Goal: Task Accomplishment & Management: Manage account settings

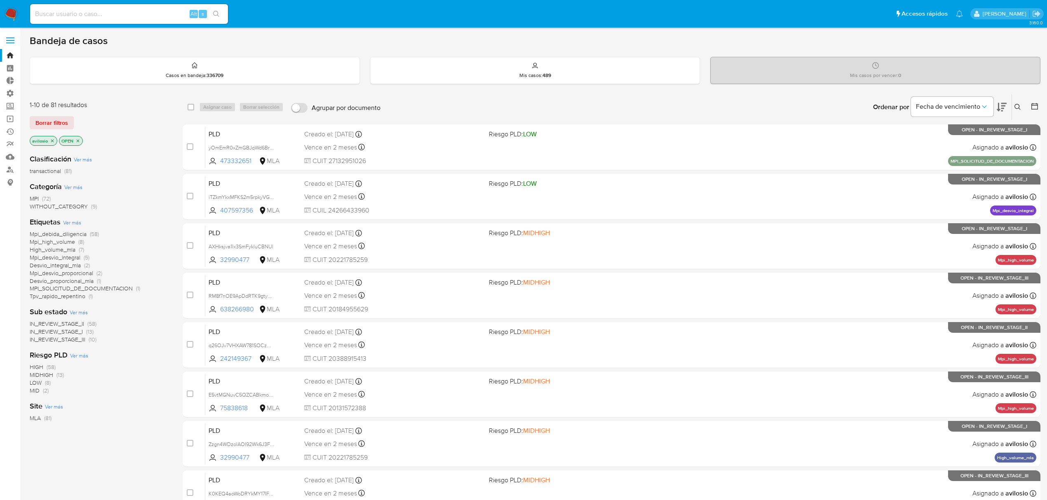
click at [131, 9] on input at bounding box center [129, 14] width 198 height 11
paste input "Vgt9IVhmeUmEA0ReQJAgVDEx"
type input "Vgt9IVhmeUmEA0ReQJAgVDEx"
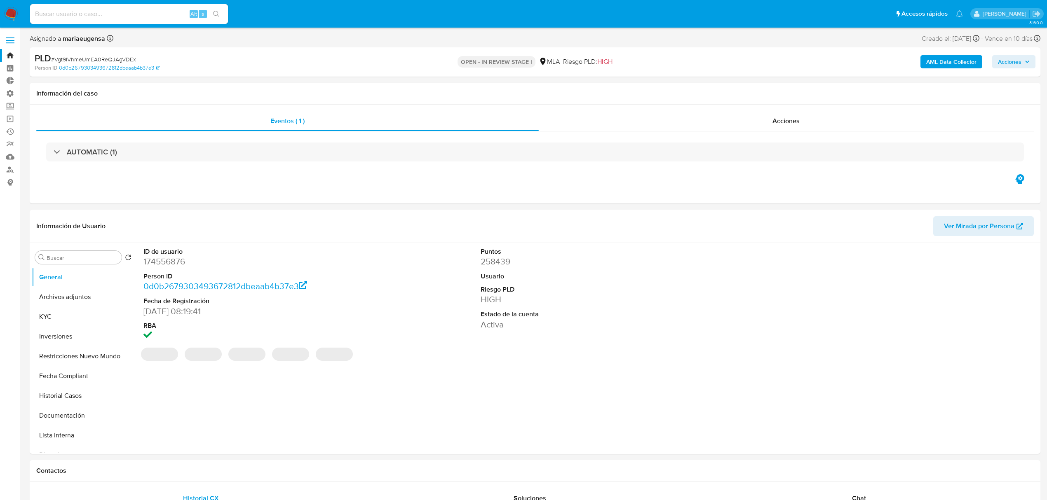
select select "10"
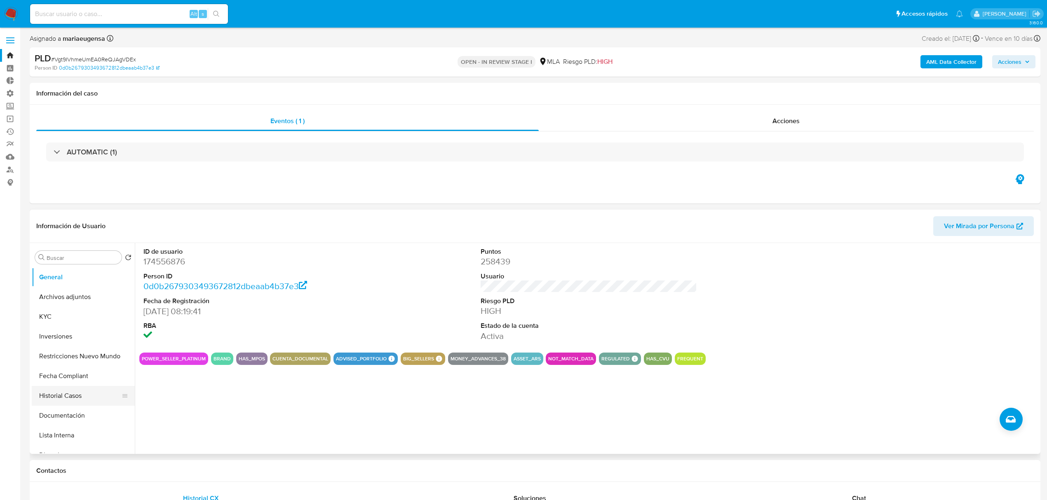
click at [56, 405] on button "Historial Casos" at bounding box center [80, 396] width 96 height 20
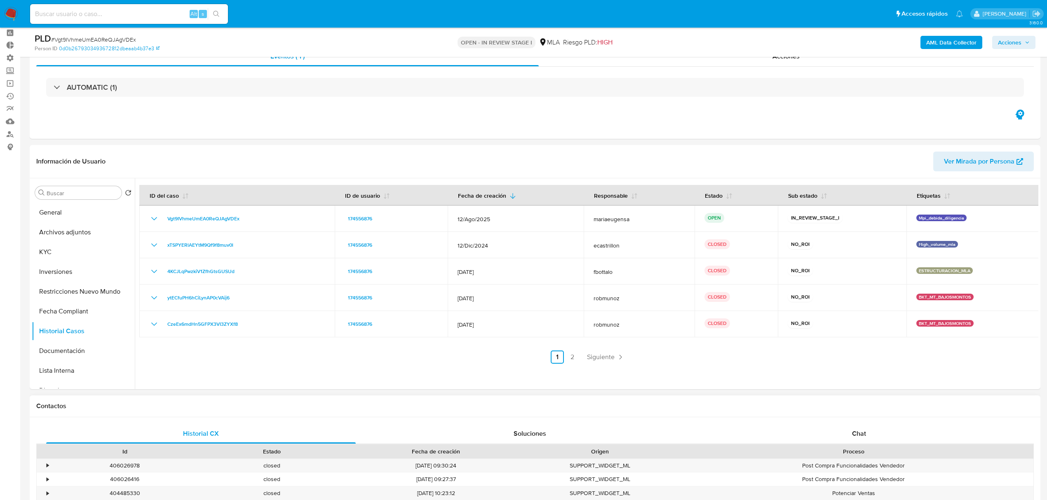
scroll to position [55, 0]
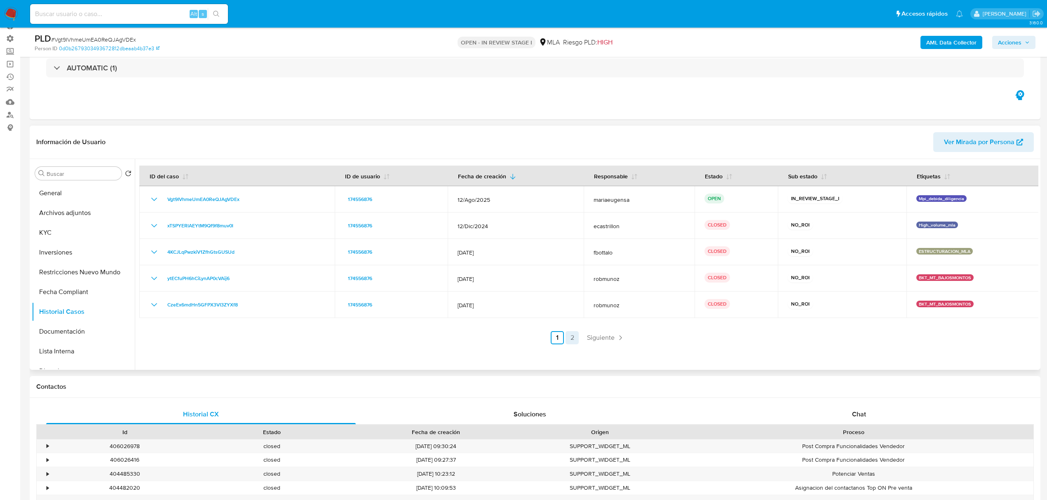
click at [573, 338] on link "2" at bounding box center [572, 337] width 13 height 13
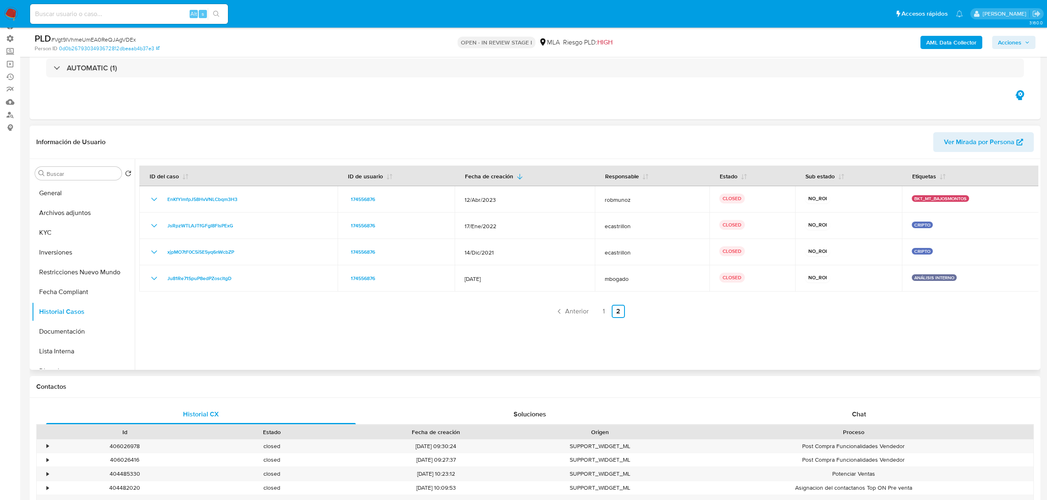
click at [597, 310] on link "1" at bounding box center [603, 311] width 13 height 13
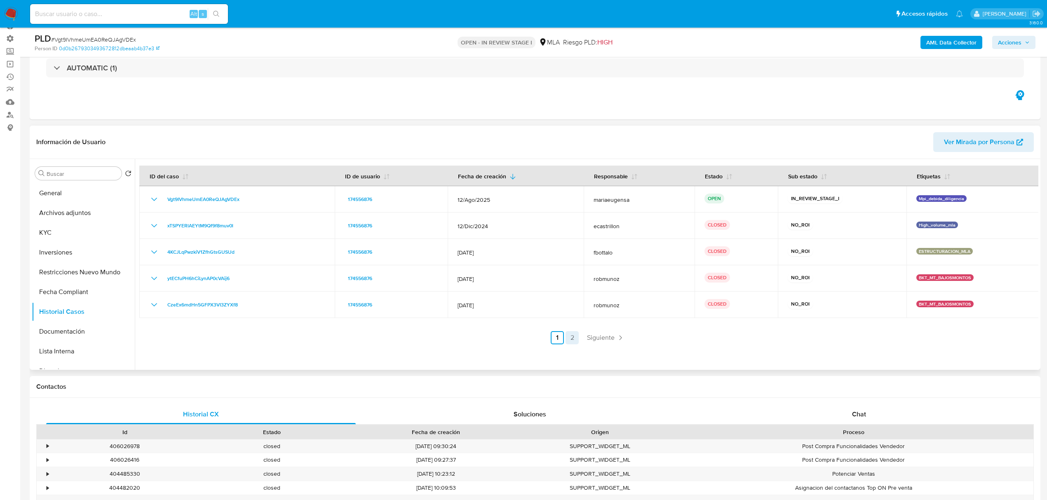
click at [568, 338] on link "2" at bounding box center [572, 337] width 13 height 13
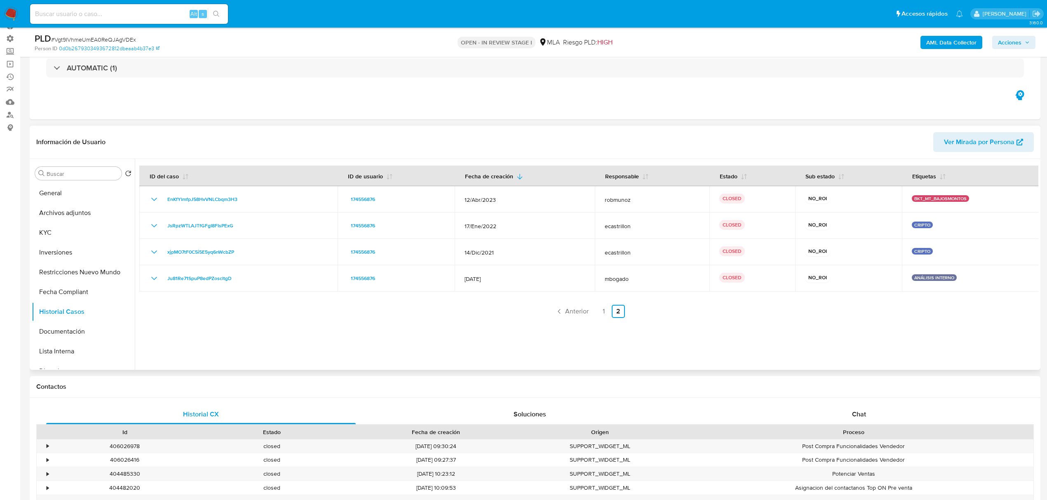
click at [597, 315] on link "1" at bounding box center [603, 311] width 13 height 13
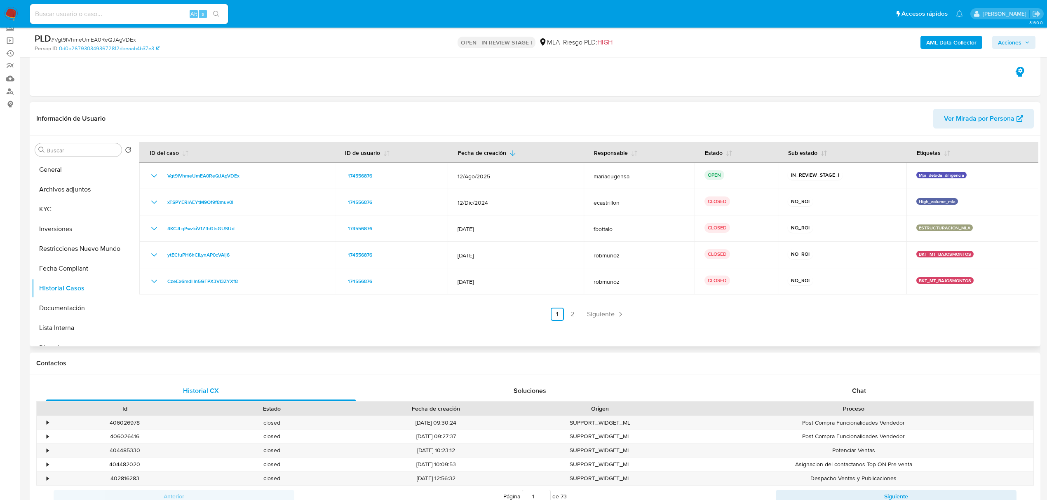
scroll to position [0, 0]
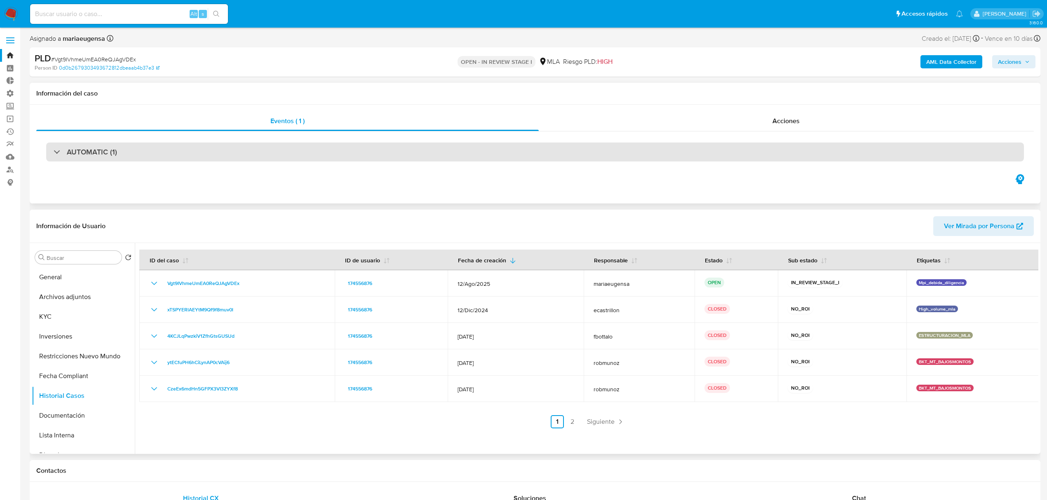
click at [60, 157] on div "AUTOMATIC (1)" at bounding box center [85, 152] width 63 height 9
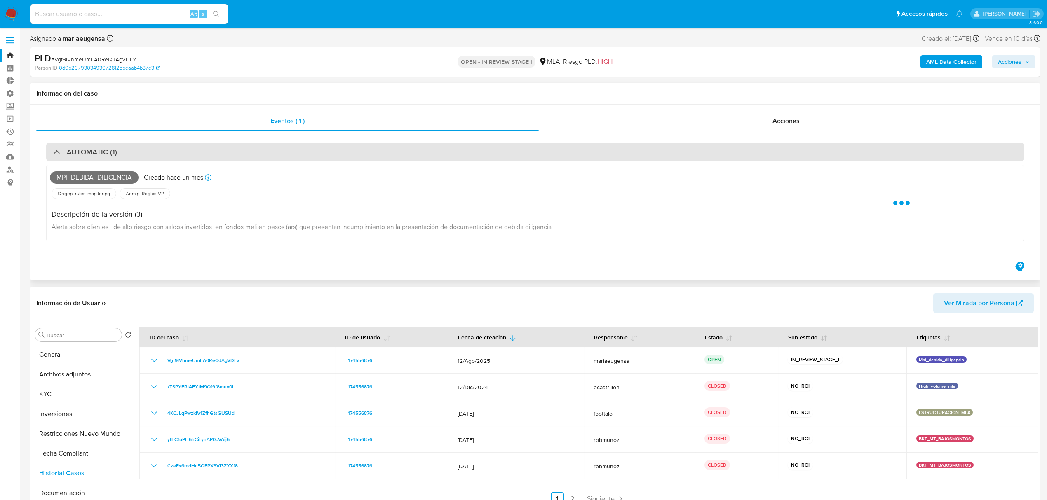
click at [48, 156] on div "AUTOMATIC (1)" at bounding box center [535, 152] width 978 height 19
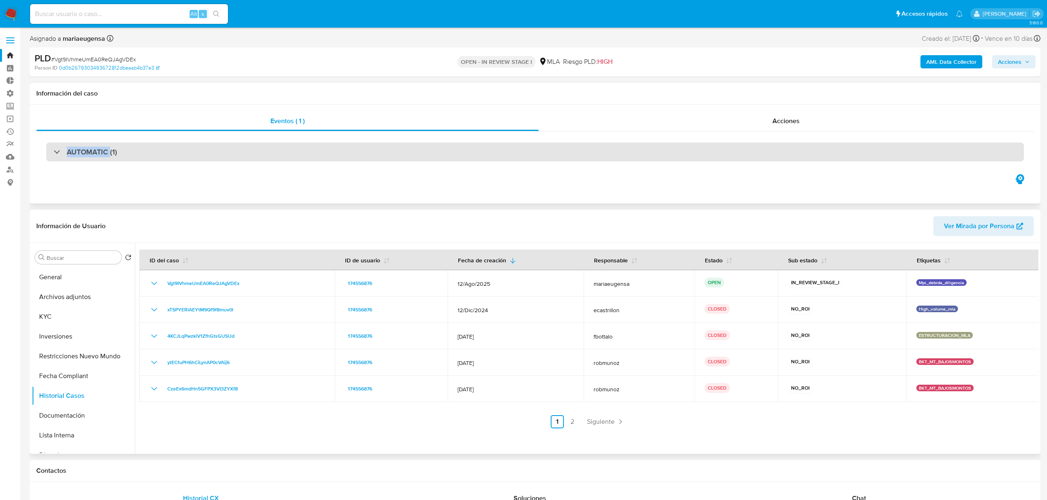
click at [48, 156] on div "AUTOMATIC (1)" at bounding box center [535, 152] width 978 height 19
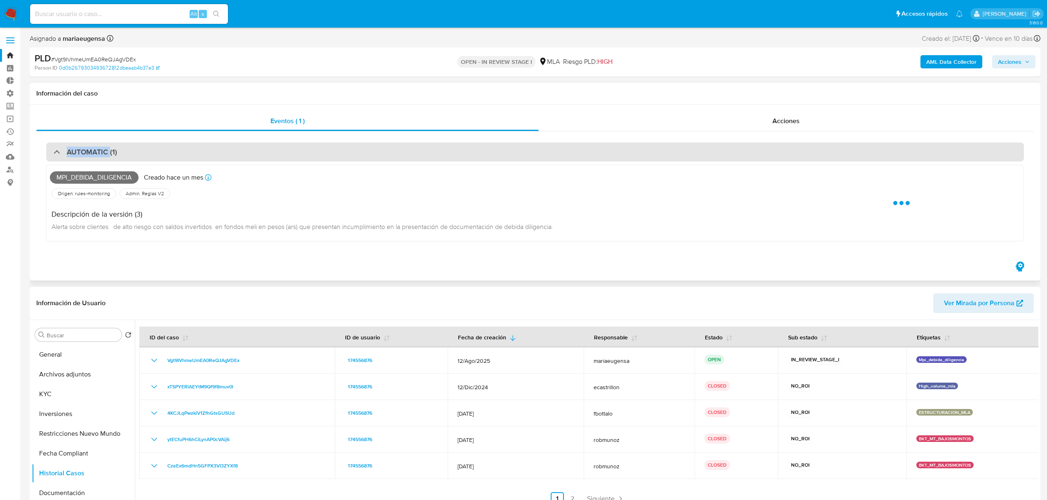
click at [48, 156] on div "AUTOMATIC (1)" at bounding box center [535, 152] width 978 height 19
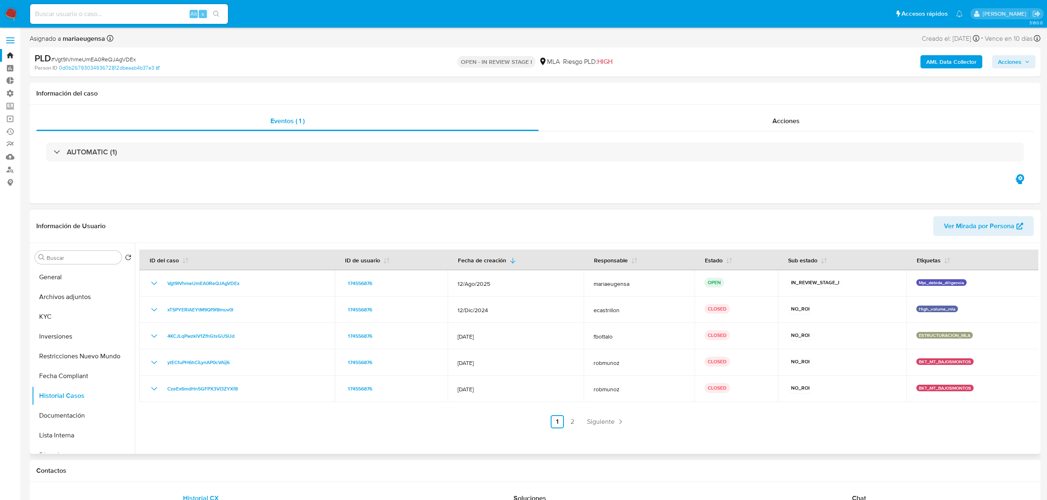
click at [85, 7] on div "Alt s" at bounding box center [129, 14] width 198 height 20
click at [87, 10] on input at bounding box center [129, 14] width 198 height 11
paste input "2259469925"
type input "2259469925"
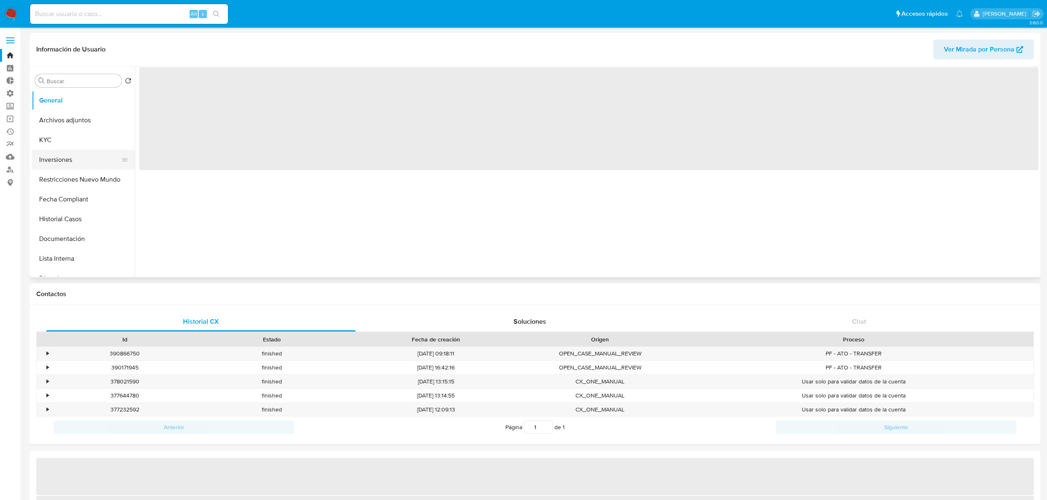
select select "10"
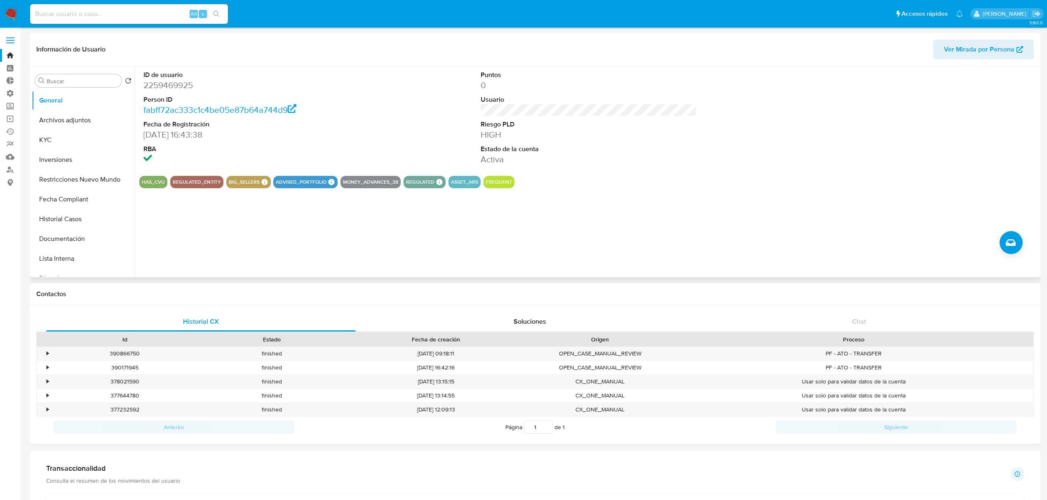
drag, startPoint x: 63, startPoint y: 221, endPoint x: 229, endPoint y: 220, distance: 166.1
click at [63, 221] on button "Historial Casos" at bounding box center [83, 219] width 103 height 20
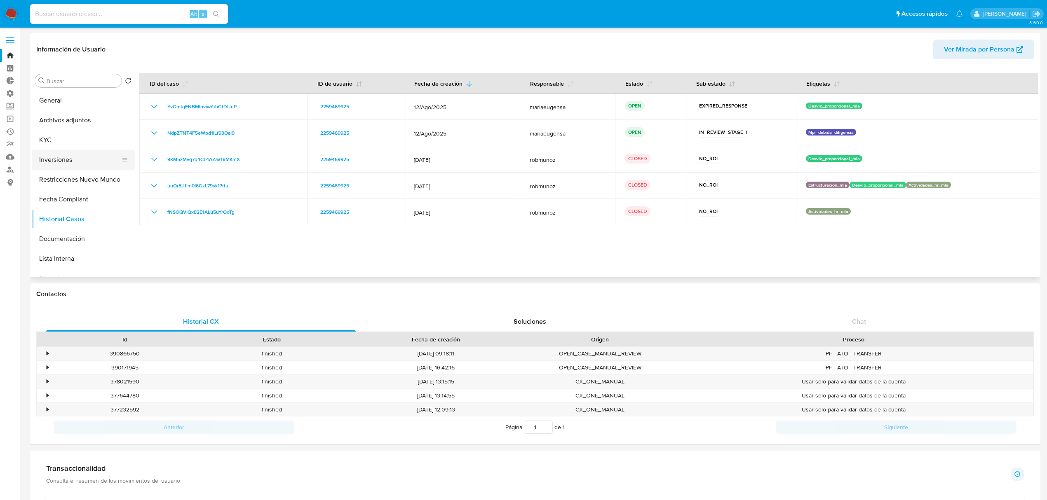
click at [89, 152] on button "Inversiones" at bounding box center [80, 160] width 96 height 20
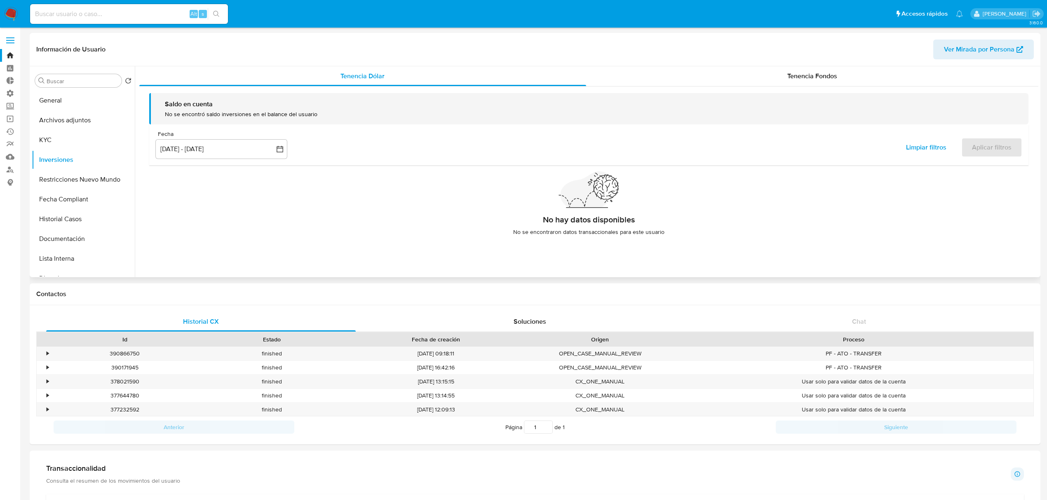
click at [892, 50] on header "Información de Usuario Ver Mirada por Persona" at bounding box center [535, 50] width 998 height 20
click at [806, 78] on span "Tenencia Fondos" at bounding box center [812, 75] width 50 height 9
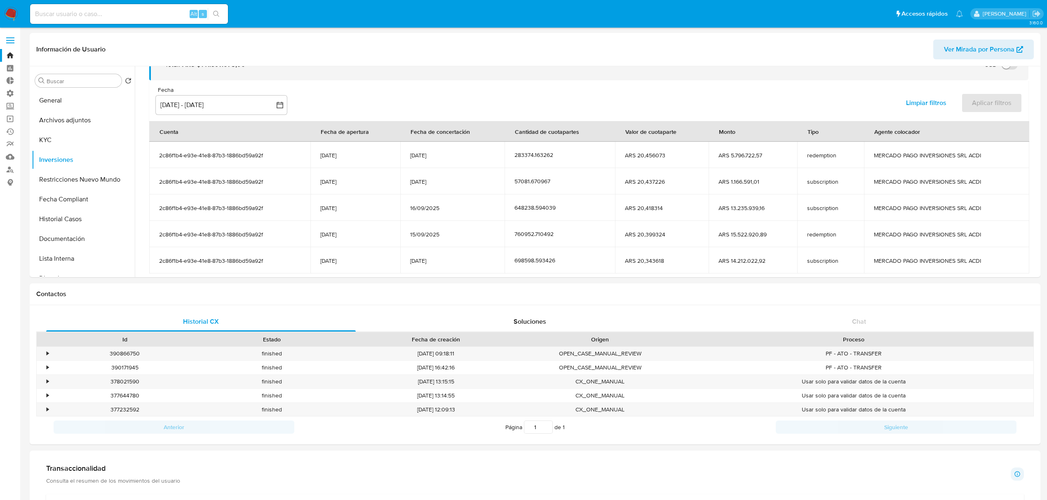
scroll to position [101, 0]
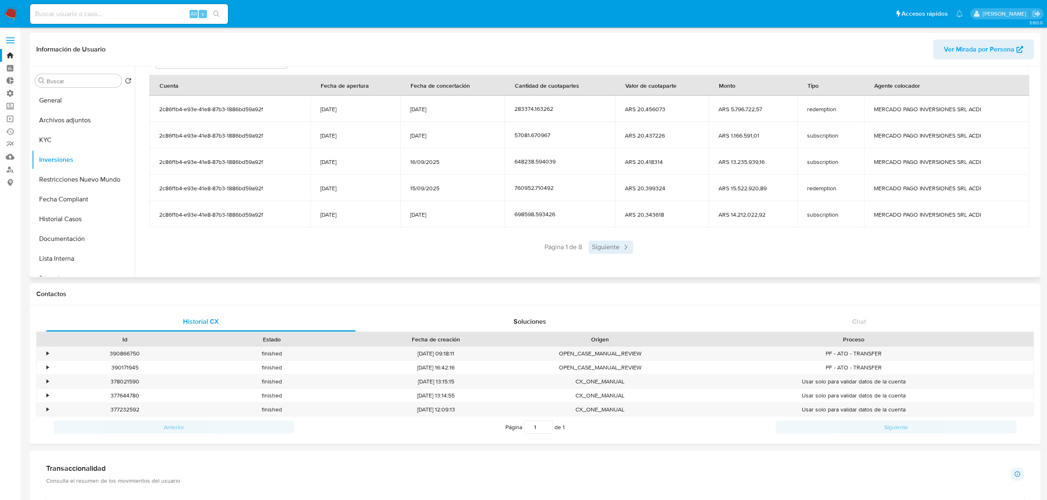
click at [594, 251] on span "Siguiente" at bounding box center [611, 247] width 45 height 13
click at [613, 251] on span "Siguiente" at bounding box center [635, 247] width 45 height 13
click at [614, 259] on div "Saldo en cuenta Total : ARS $141.397.078,90 USD Cambiar entre moneda local y US…" at bounding box center [588, 130] width 899 height 288
click at [627, 248] on span "Siguiente" at bounding box center [635, 247] width 45 height 13
click at [636, 251] on span "Siguiente" at bounding box center [635, 247] width 45 height 13
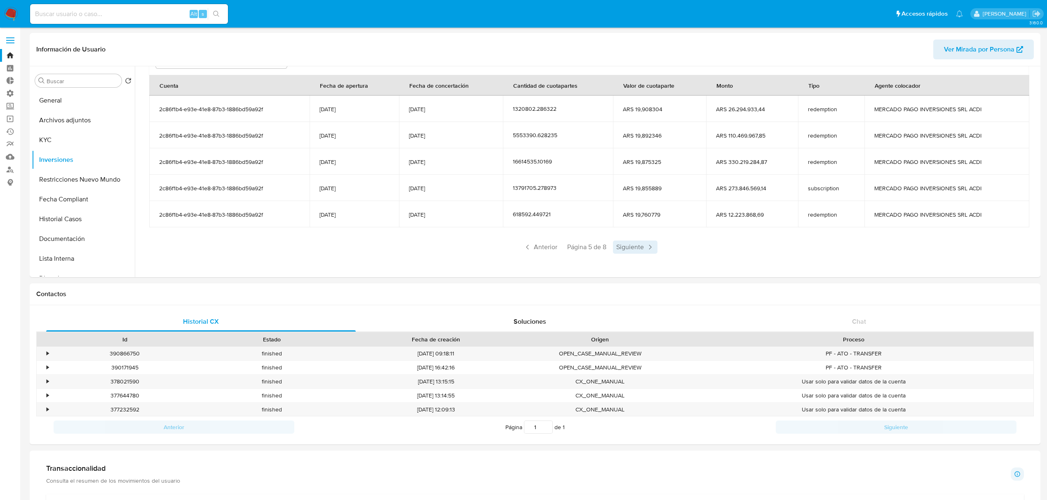
click at [634, 253] on span "Siguiente" at bounding box center [635, 247] width 45 height 13
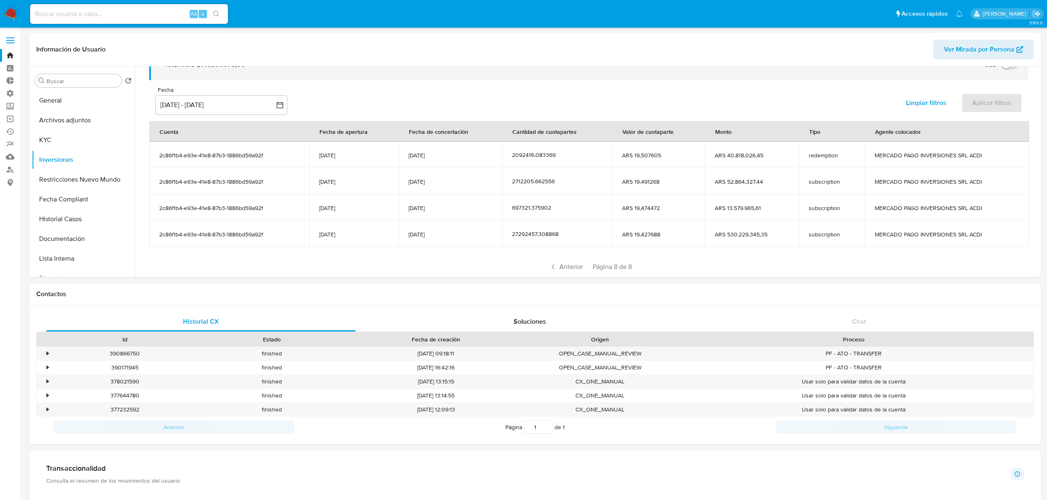
scroll to position [75, 0]
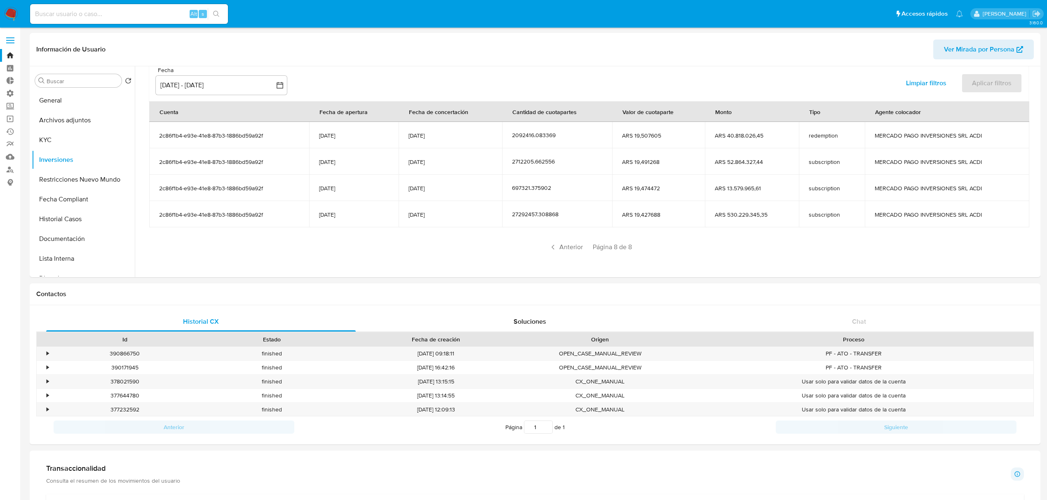
click at [536, 229] on section "Cuenta Fecha de apertura Fecha de concertación Cantidad de cuotapartes Valor de…" at bounding box center [588, 177] width 879 height 153
click at [566, 244] on span "Anterior" at bounding box center [566, 247] width 40 height 13
click at [66, 205] on button "Fecha Compliant" at bounding box center [80, 200] width 96 height 20
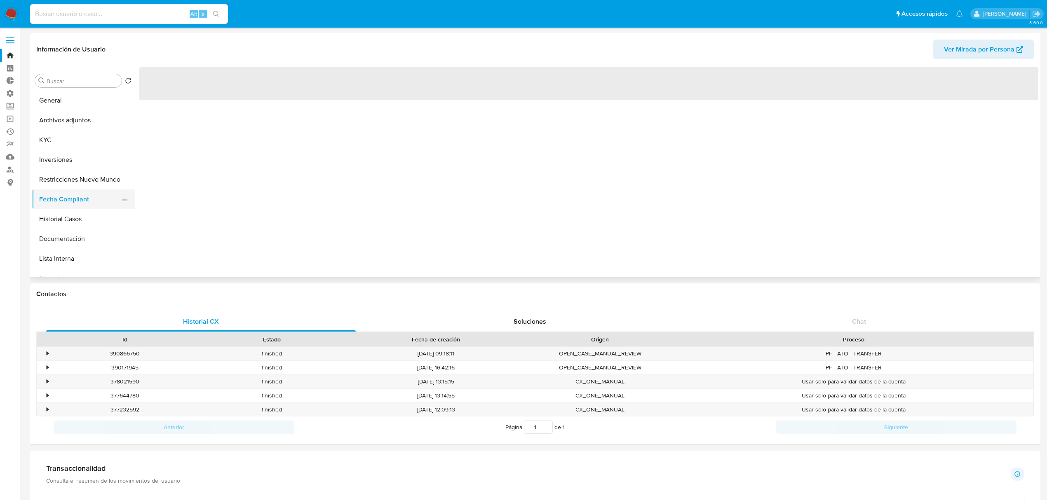
scroll to position [0, 0]
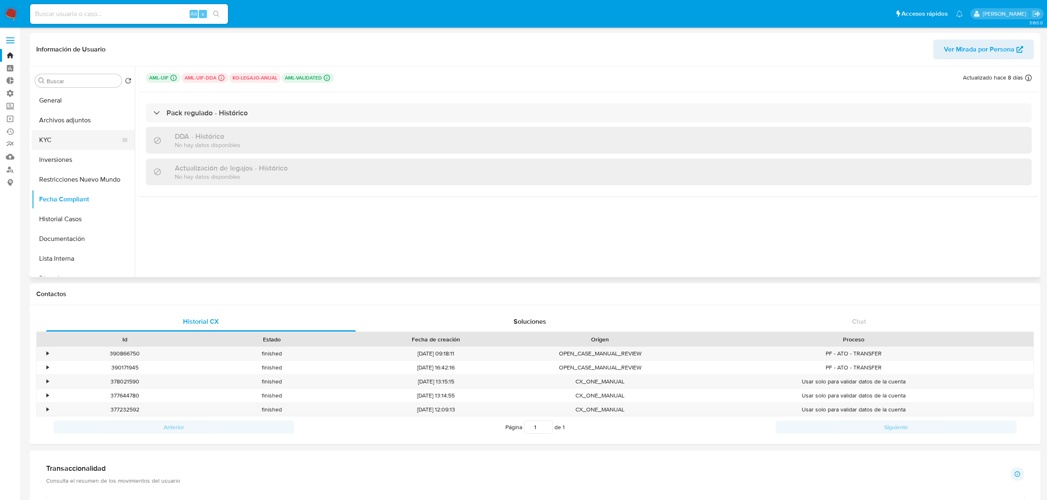
click at [63, 139] on button "KYC" at bounding box center [80, 140] width 96 height 20
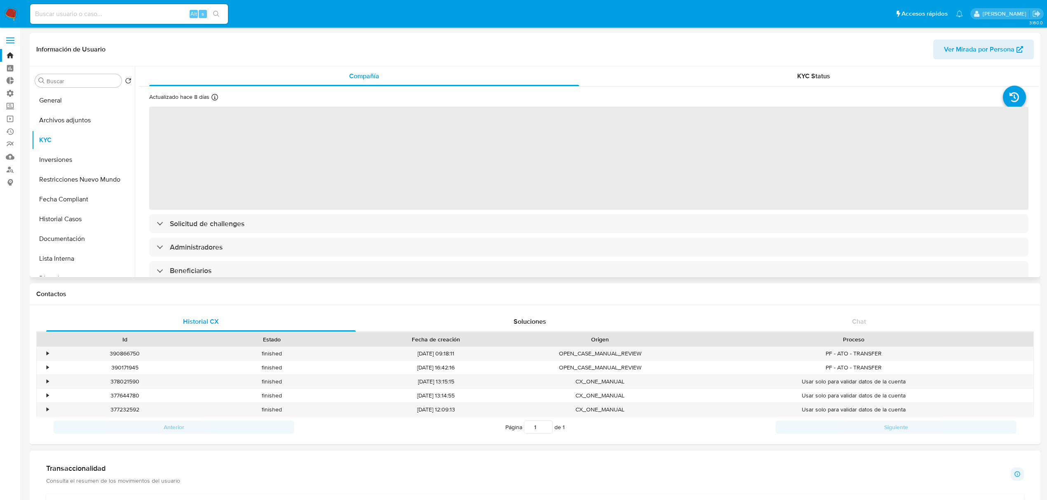
click at [813, 88] on div "Actualizado hace 8 días Creado: 11/02/2025 12:51:42 Actualizado: 11/09/2025 18:…" at bounding box center [588, 328] width 899 height 482
click at [822, 76] on span "KYC Status" at bounding box center [813, 75] width 33 height 9
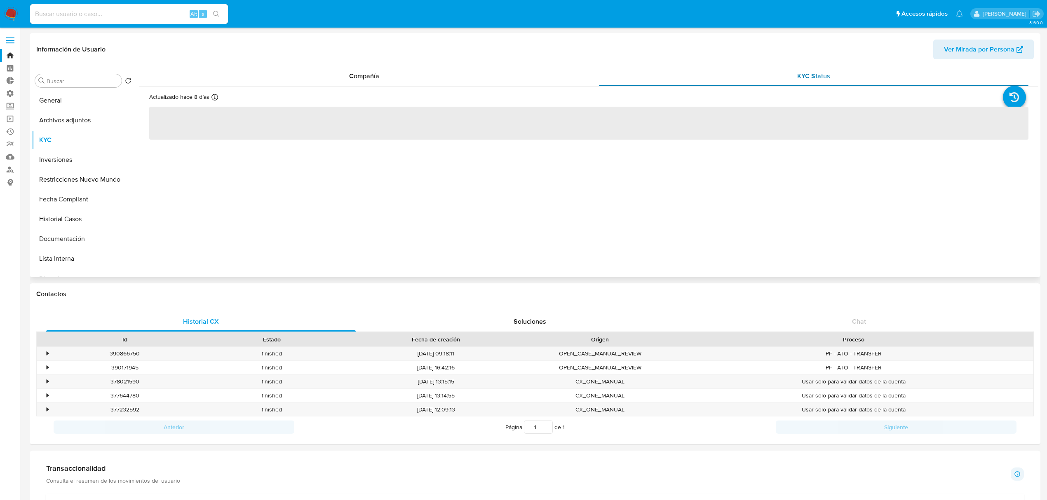
click at [822, 76] on span "KYC Status" at bounding box center [813, 75] width 33 height 9
click at [436, 75] on div "Compañía" at bounding box center [364, 76] width 430 height 20
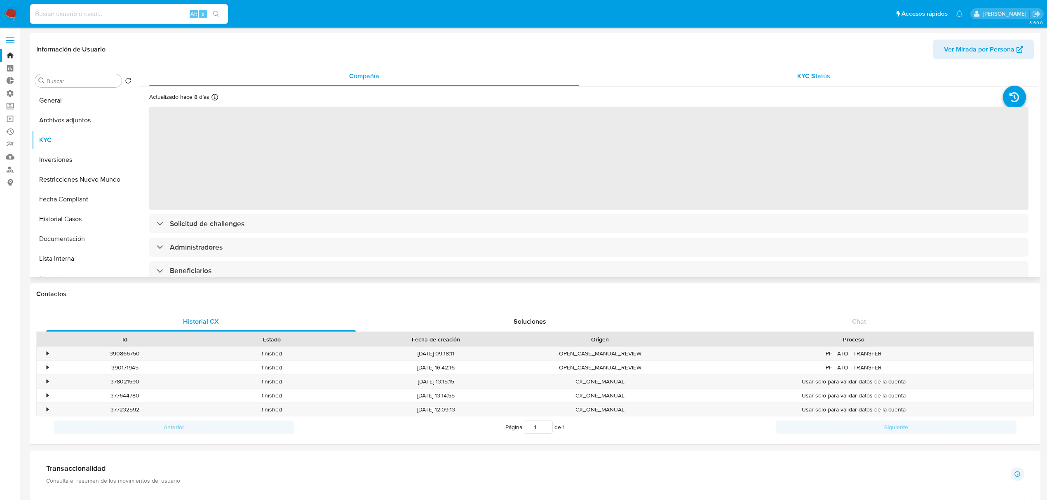
click at [801, 75] on span "KYC Status" at bounding box center [813, 75] width 33 height 9
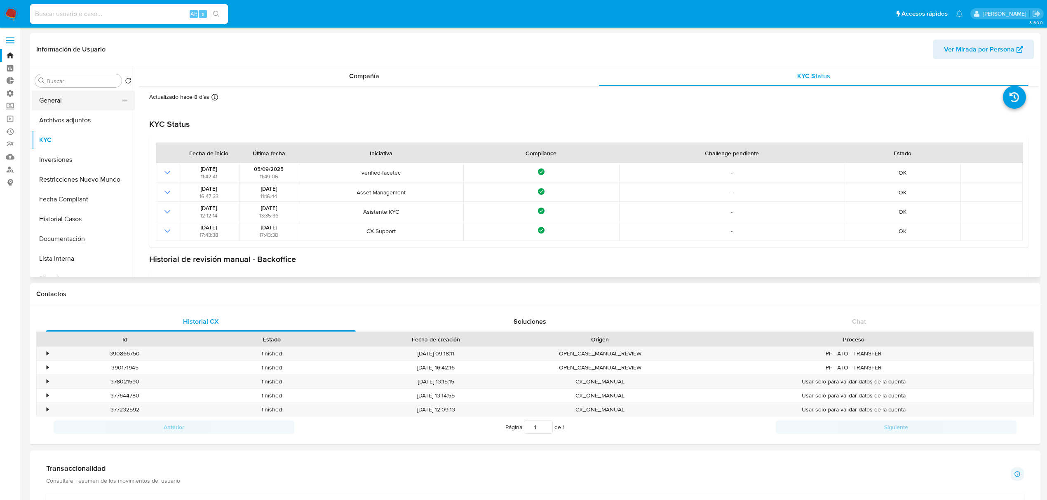
click at [63, 101] on button "General" at bounding box center [80, 101] width 96 height 20
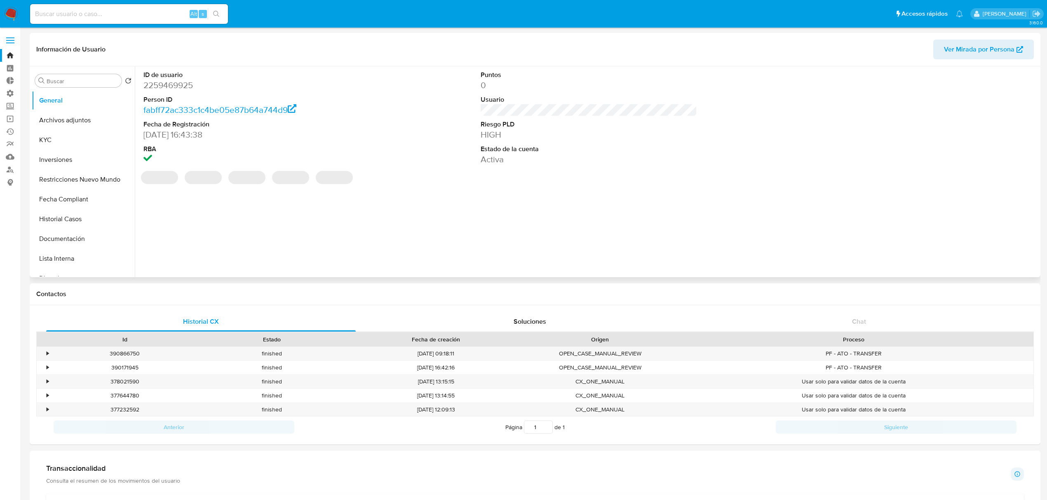
click at [187, 81] on dd "2259469925" at bounding box center [251, 86] width 216 height 12
copy dd "2259469925"
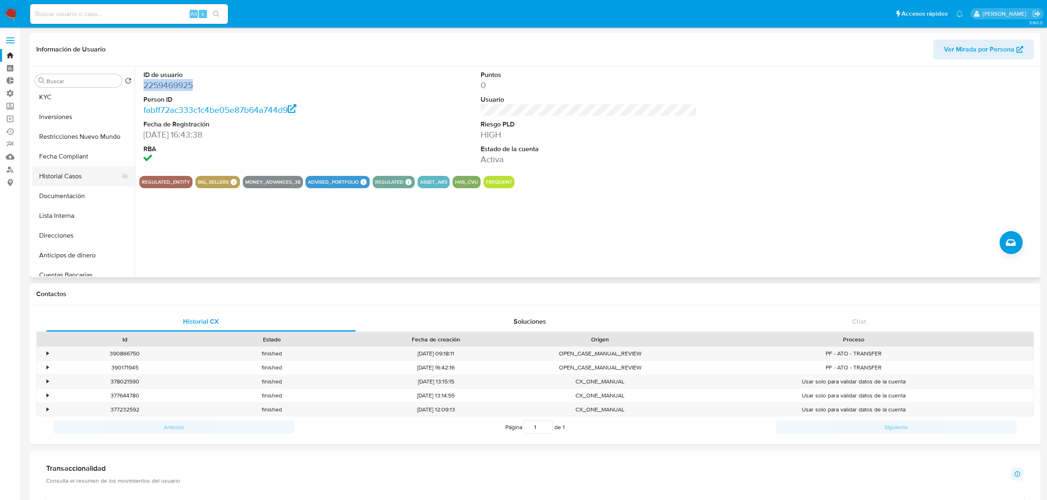
scroll to position [55, 0]
click at [63, 170] on button "Historial Casos" at bounding box center [80, 165] width 96 height 20
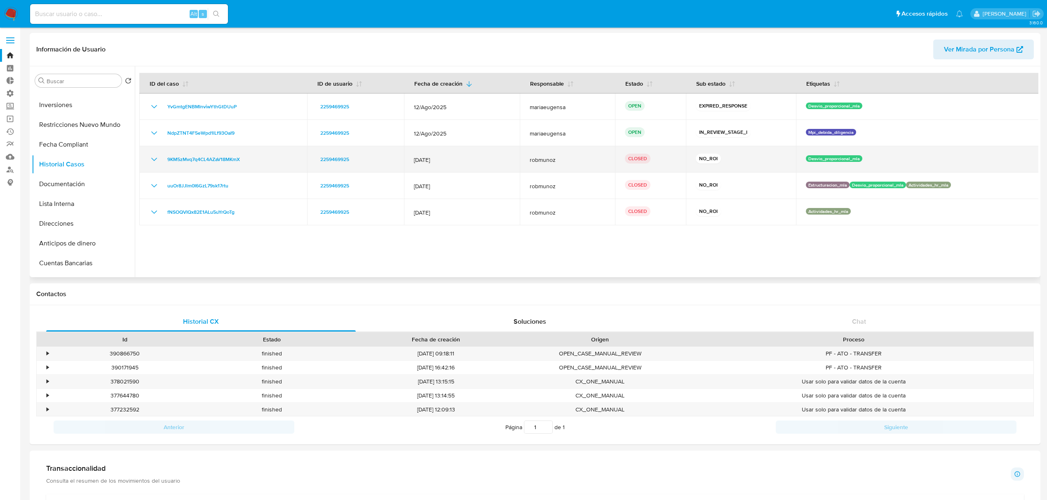
click at [152, 160] on icon "Mostrar/Ocultar" at bounding box center [154, 160] width 10 height 10
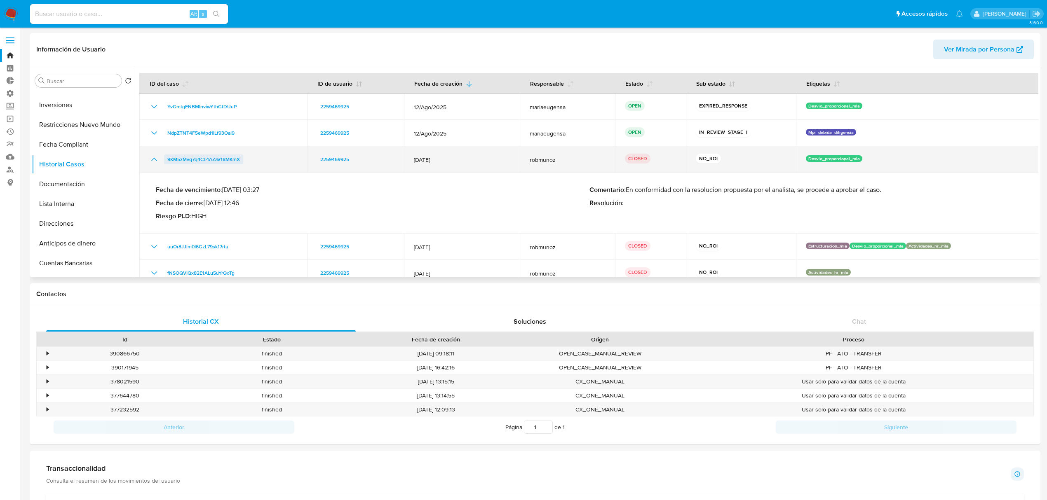
click at [228, 162] on span "9KM5zMvq7q4CL4AZaV18MKmX" at bounding box center [203, 160] width 73 height 10
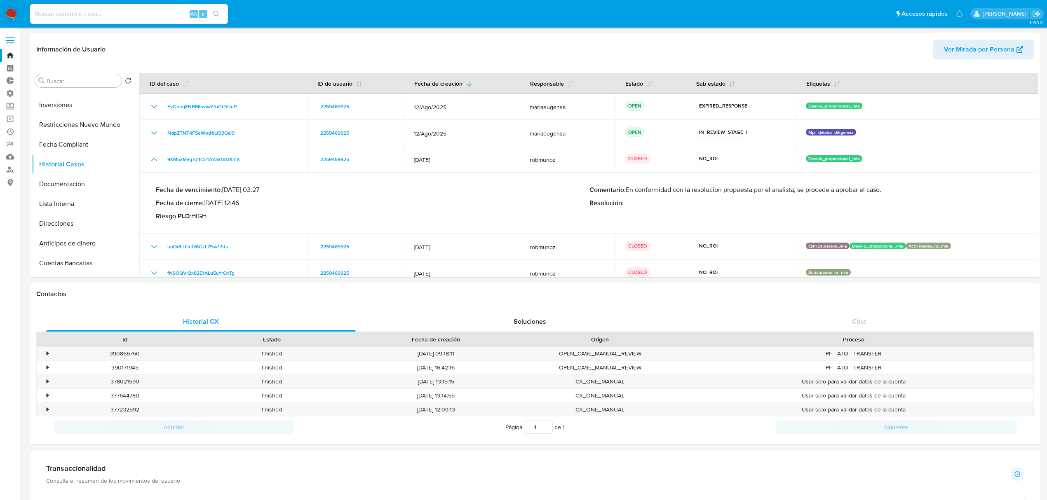
click at [10, 15] on img at bounding box center [11, 14] width 14 height 14
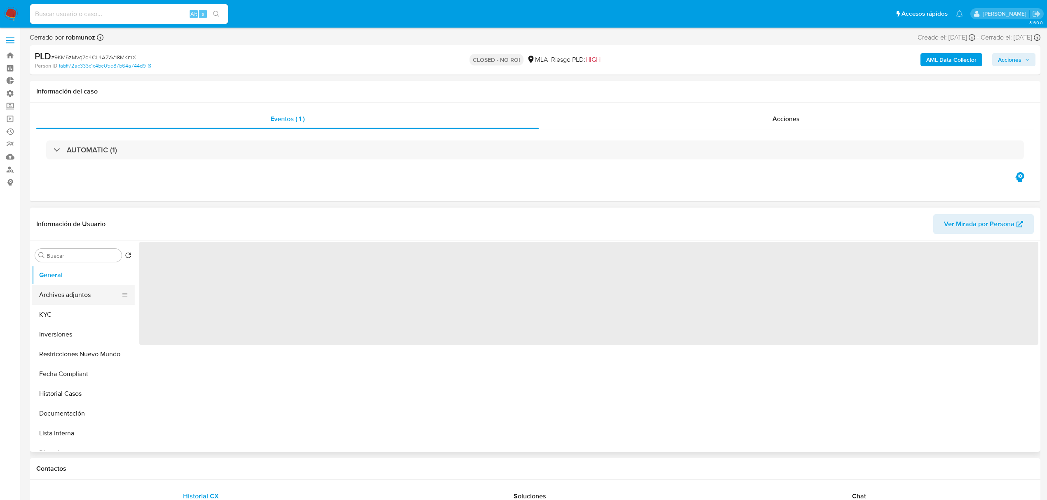
click at [72, 299] on button "Archivos adjuntos" at bounding box center [80, 295] width 96 height 20
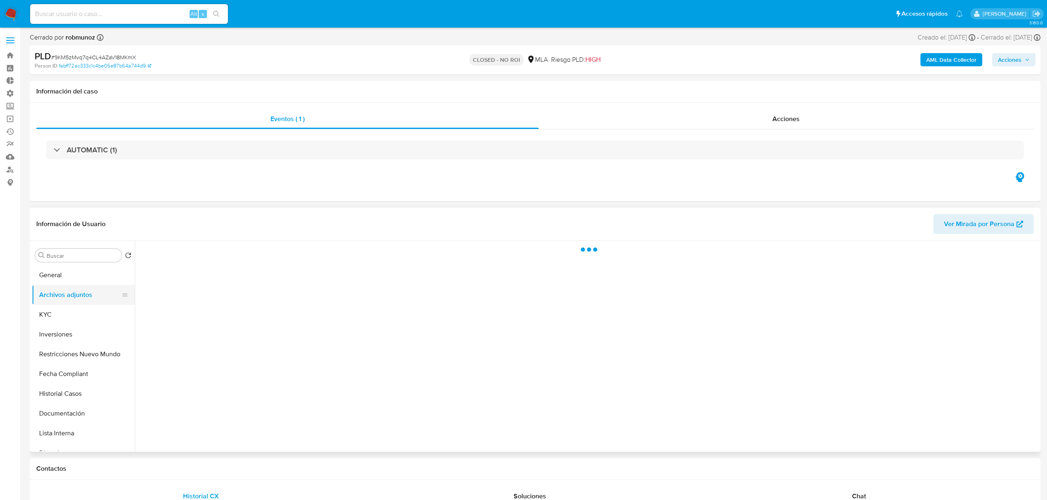
select select "10"
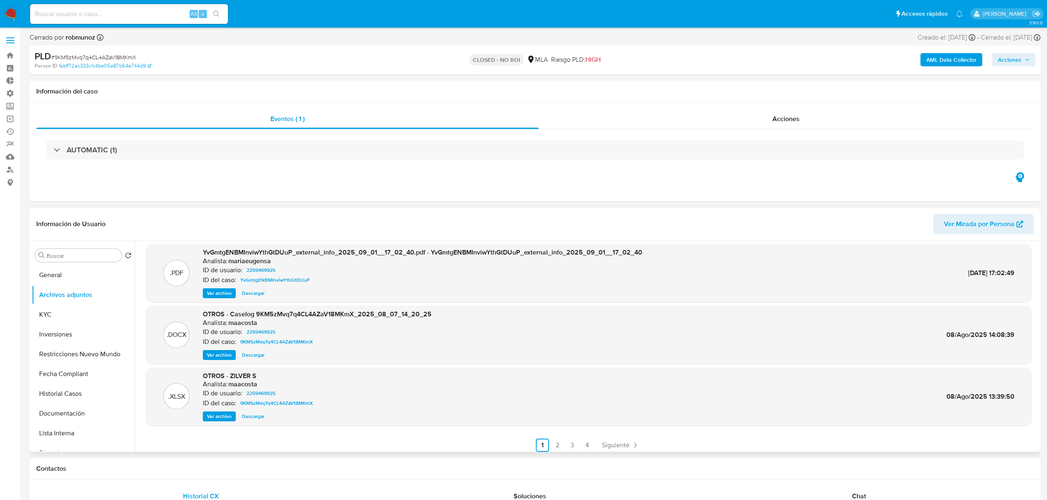
scroll to position [69, 0]
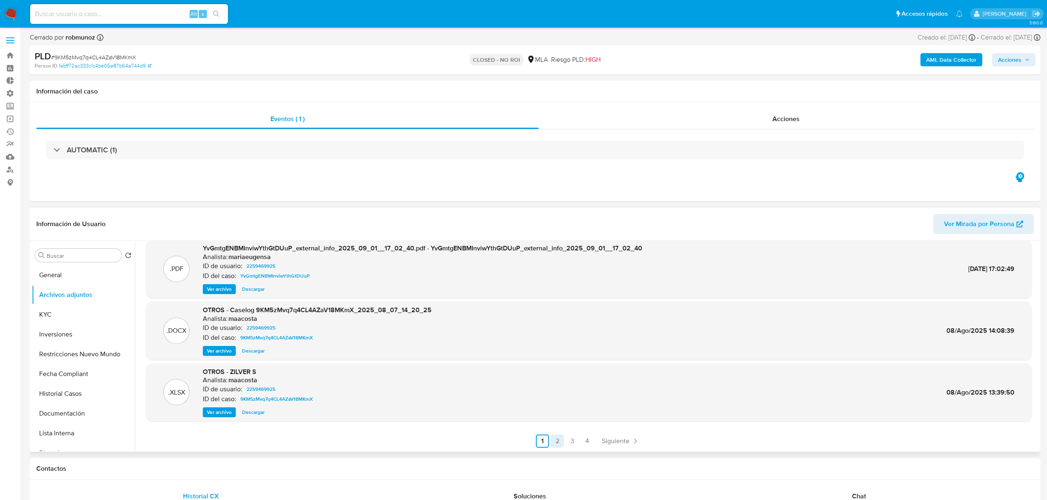
click at [559, 442] on link "2" at bounding box center [557, 441] width 13 height 13
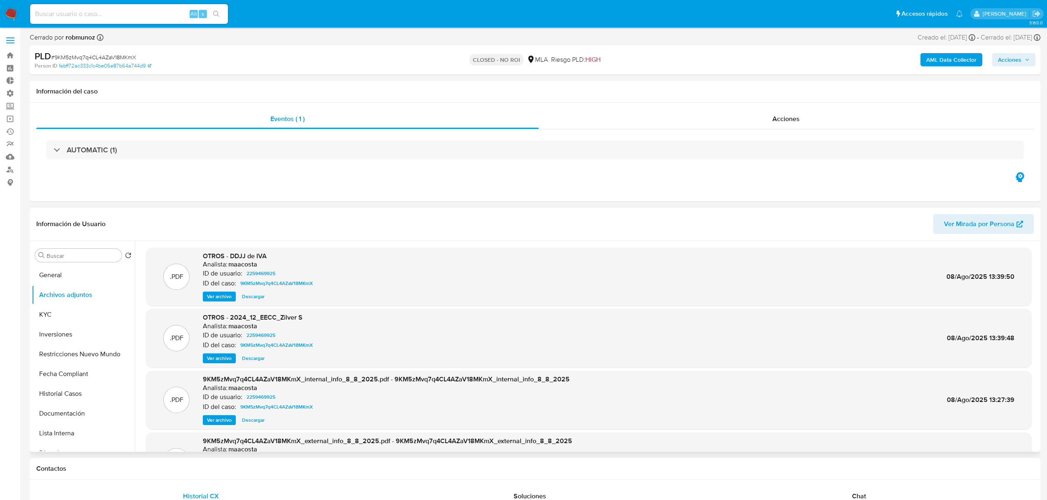
click at [216, 362] on span "Ver archivo" at bounding box center [219, 359] width 25 height 8
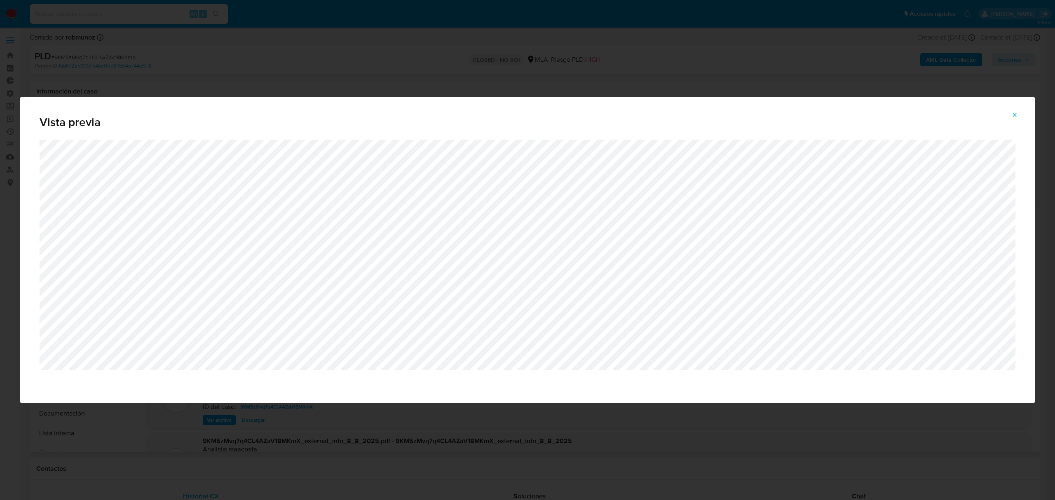
click at [1017, 120] on span "Attachment preview" at bounding box center [1015, 115] width 7 height 12
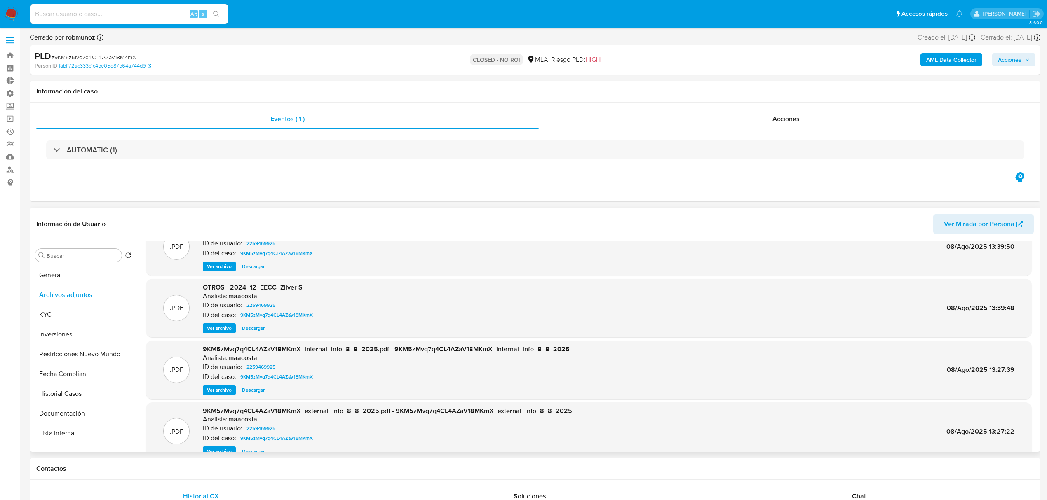
scroll to position [55, 0]
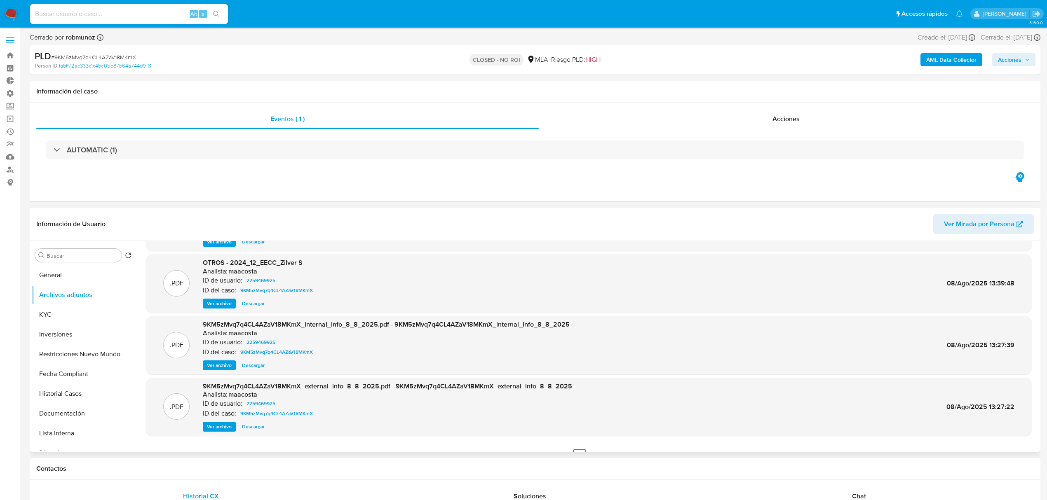
click at [212, 424] on span "Ver archivo" at bounding box center [219, 427] width 25 height 8
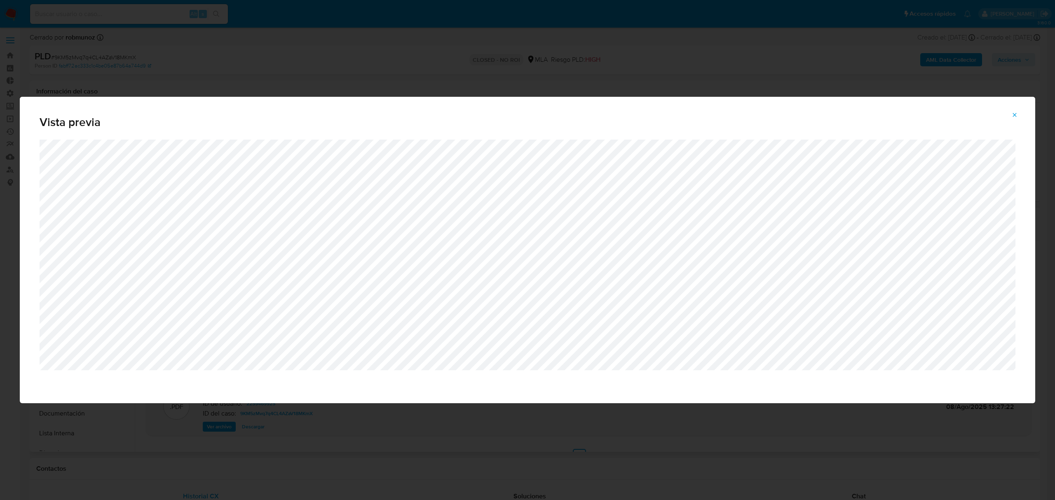
click at [1017, 112] on icon "Attachment preview" at bounding box center [1015, 115] width 7 height 7
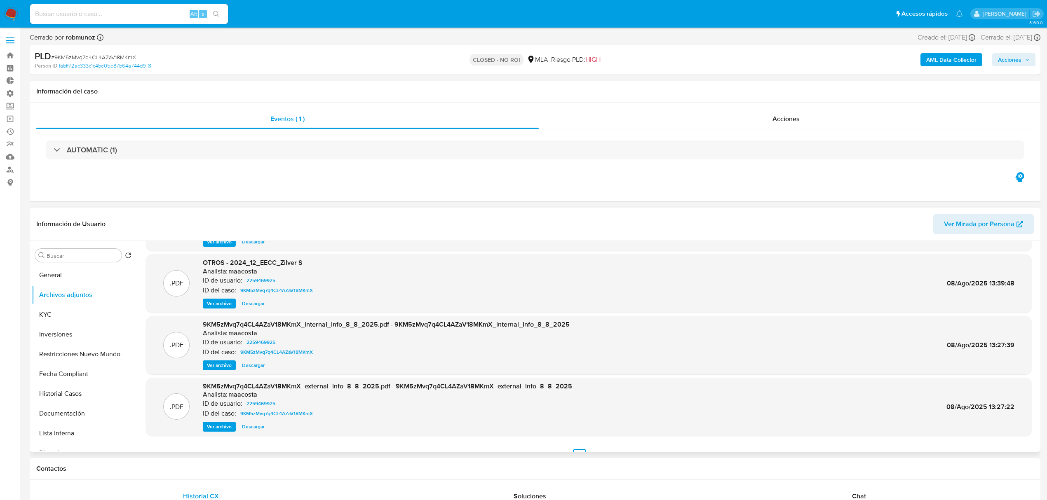
click at [209, 367] on span "Ver archivo" at bounding box center [219, 366] width 25 height 8
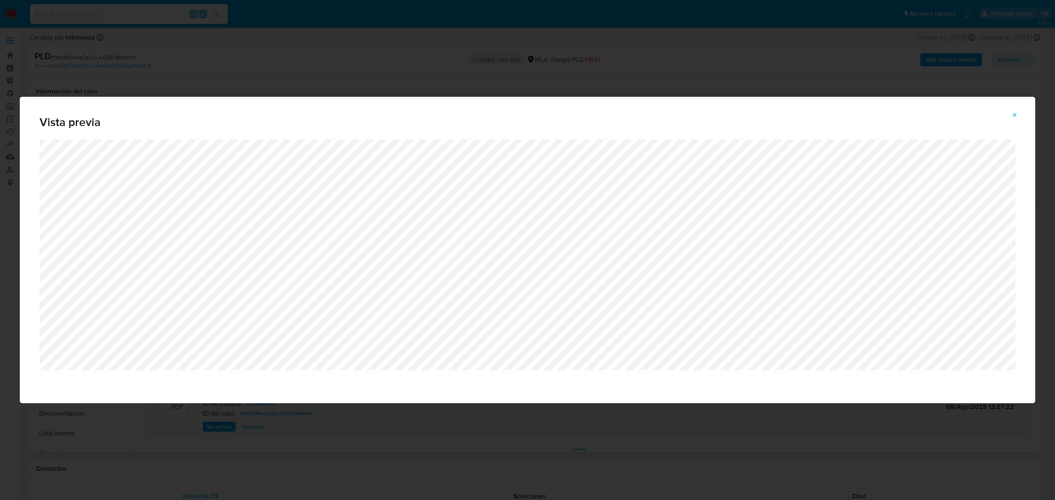
click at [1013, 116] on icon "Attachment preview" at bounding box center [1015, 115] width 7 height 7
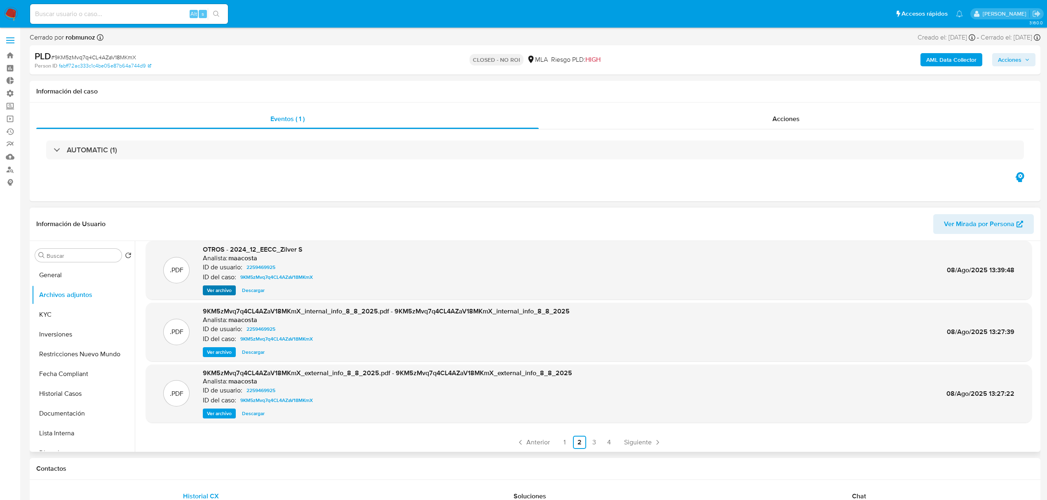
scroll to position [69, 0]
click at [596, 439] on link "3" at bounding box center [594, 441] width 13 height 13
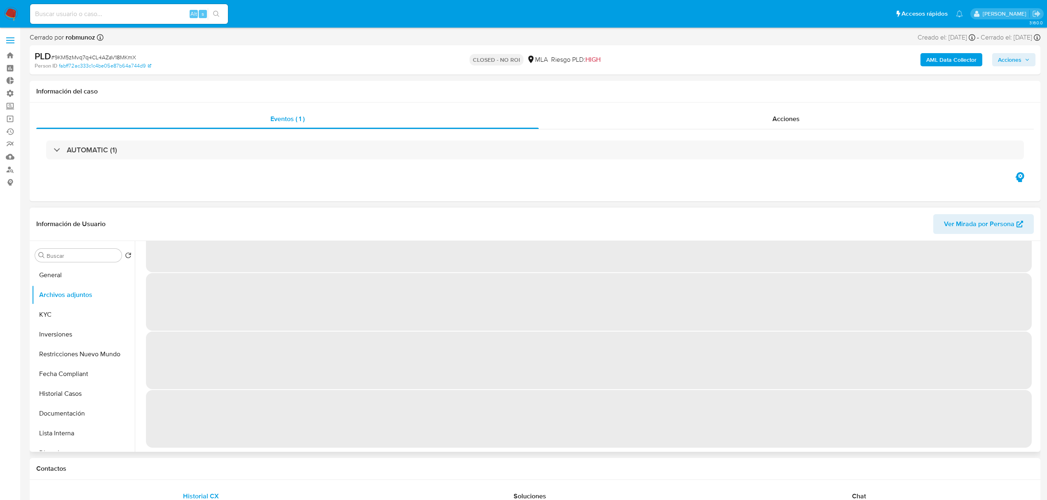
scroll to position [0, 0]
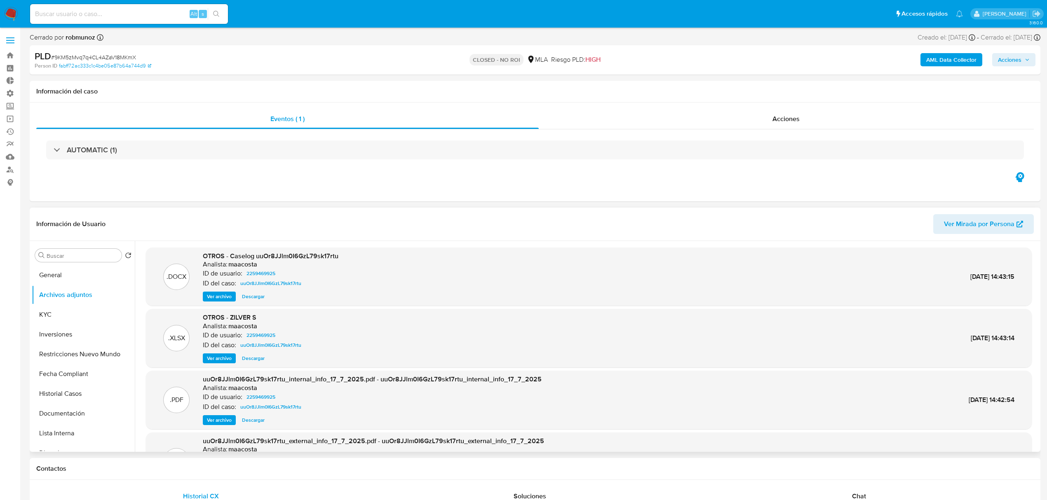
click at [211, 297] on span "Ver archivo" at bounding box center [219, 297] width 25 height 8
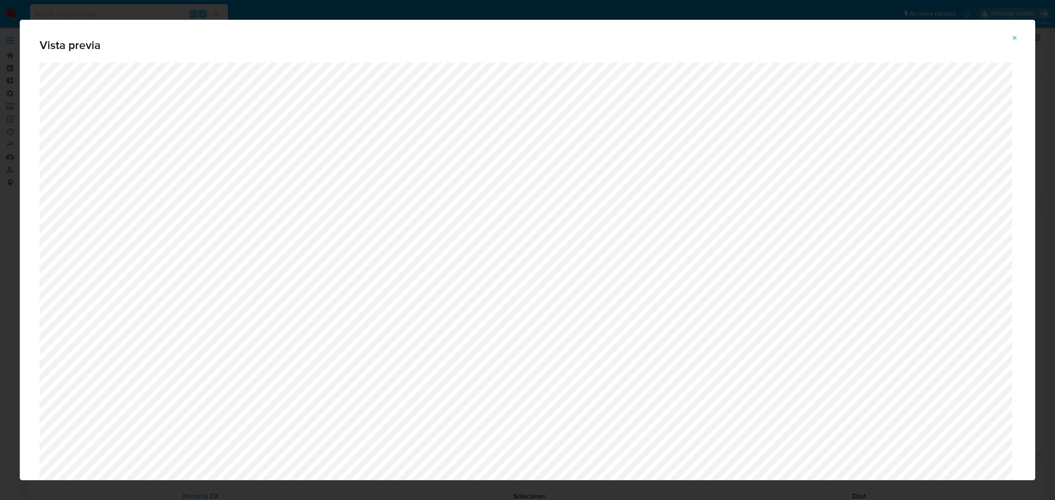
click at [1018, 37] on icon "Attachment preview" at bounding box center [1015, 38] width 7 height 7
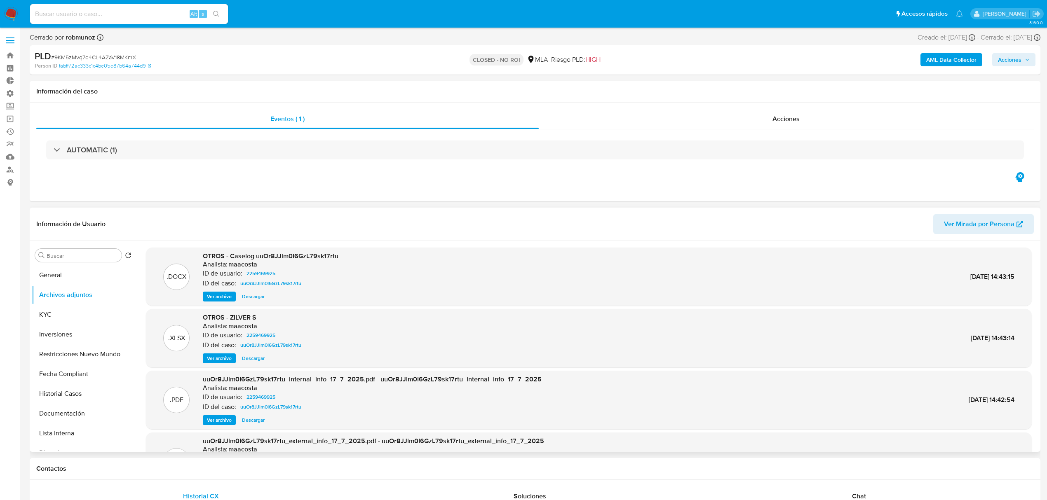
click at [260, 296] on span "Descargar" at bounding box center [253, 297] width 23 height 8
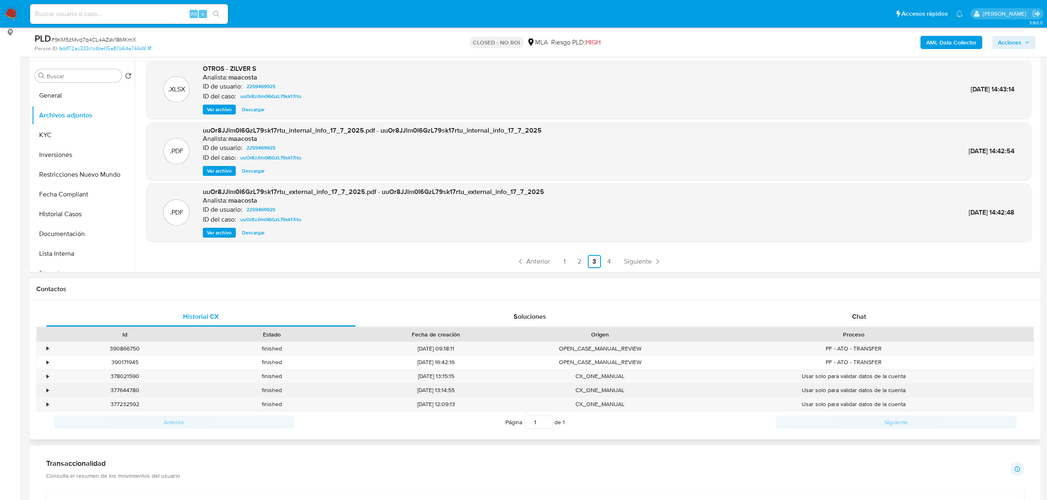
scroll to position [220, 0]
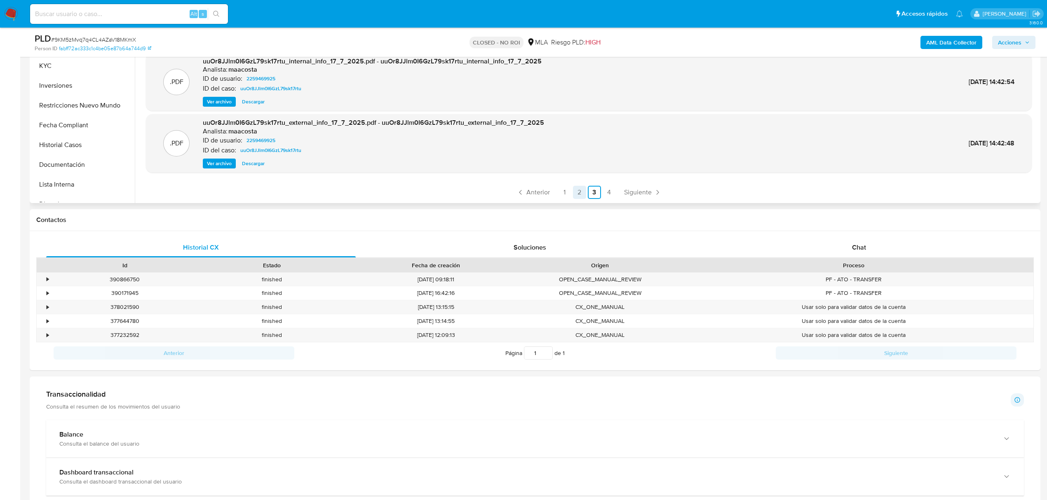
click at [578, 191] on link "2" at bounding box center [579, 192] width 13 height 13
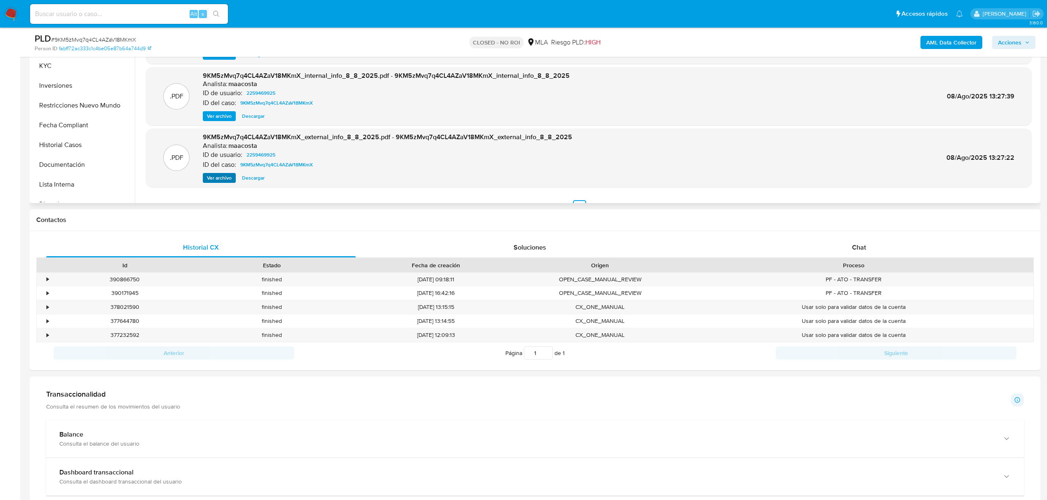
scroll to position [69, 0]
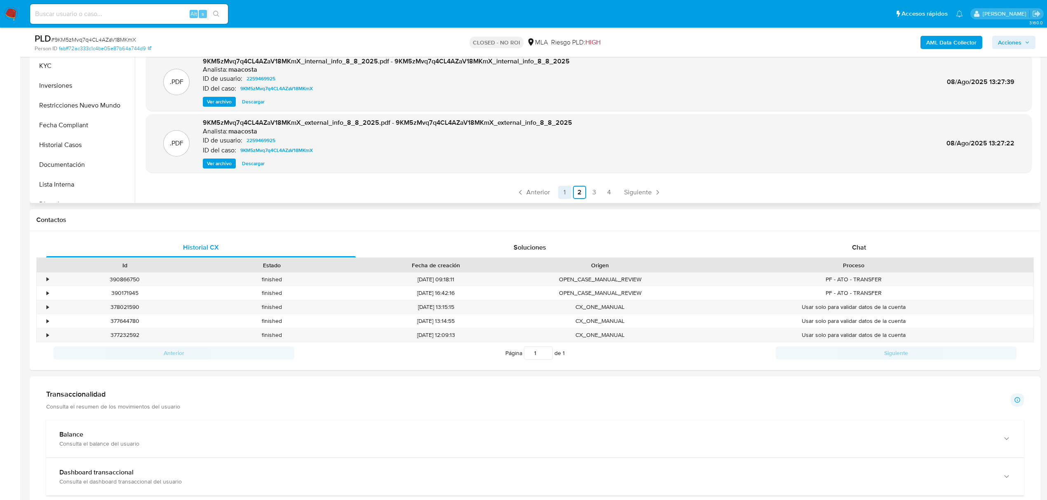
click at [566, 194] on link "1" at bounding box center [564, 192] width 13 height 13
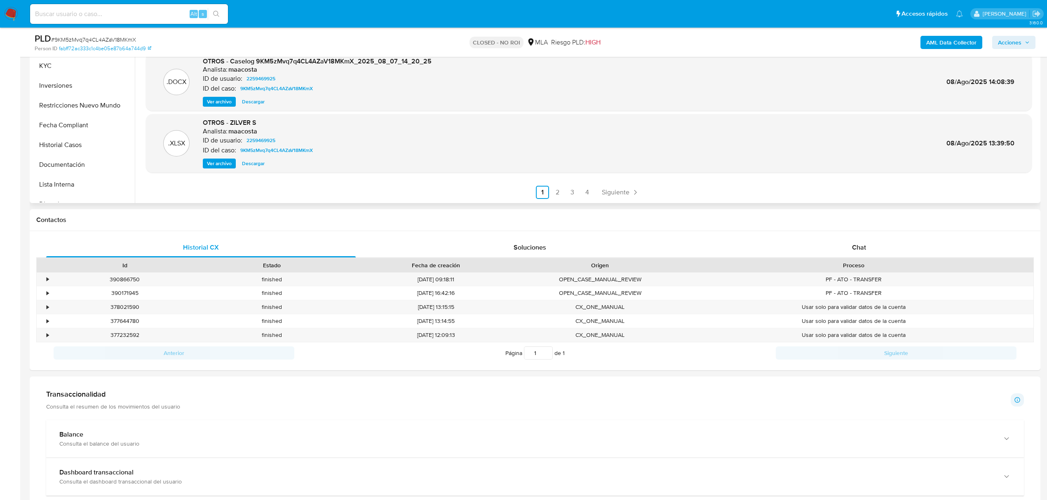
click at [224, 162] on span "Ver archivo" at bounding box center [219, 164] width 25 height 8
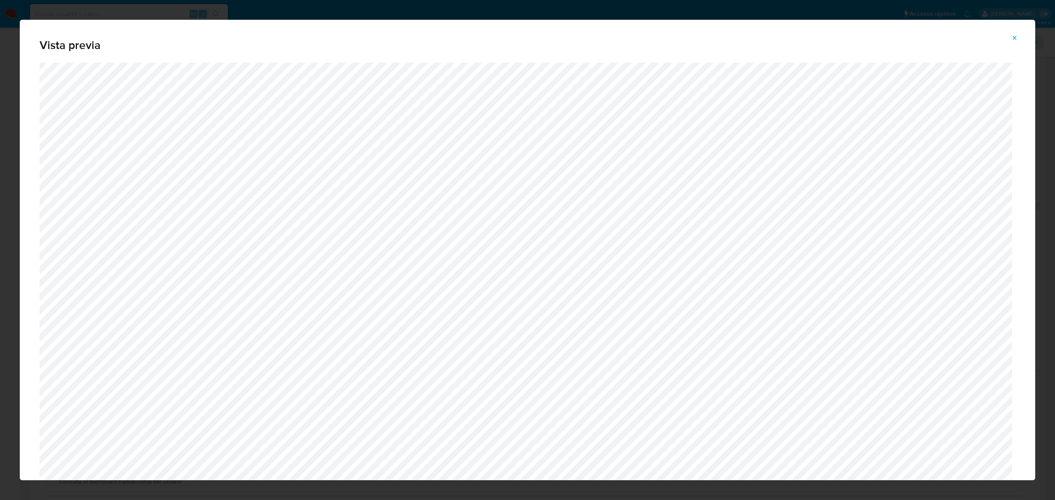
click at [1013, 43] on span "Attachment preview" at bounding box center [1015, 38] width 7 height 12
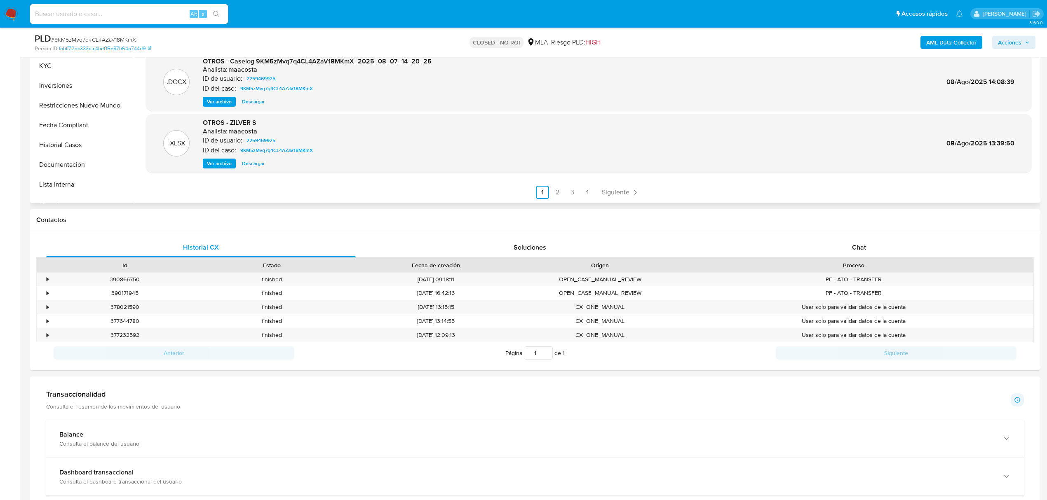
click at [255, 163] on span "Descargar" at bounding box center [253, 164] width 23 height 8
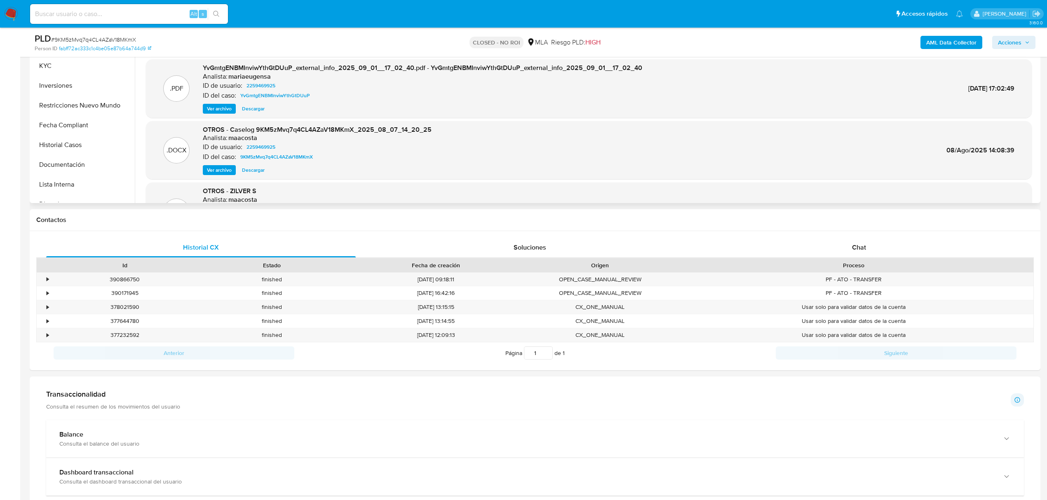
scroll to position [0, 0]
click at [66, 71] on button "KYC" at bounding box center [80, 66] width 96 height 20
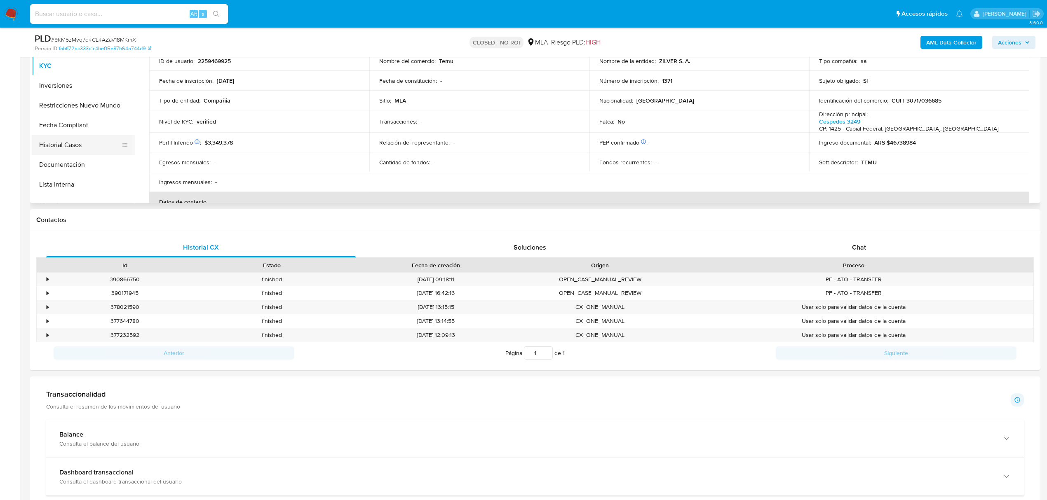
click at [78, 146] on button "Historial Casos" at bounding box center [80, 145] width 96 height 20
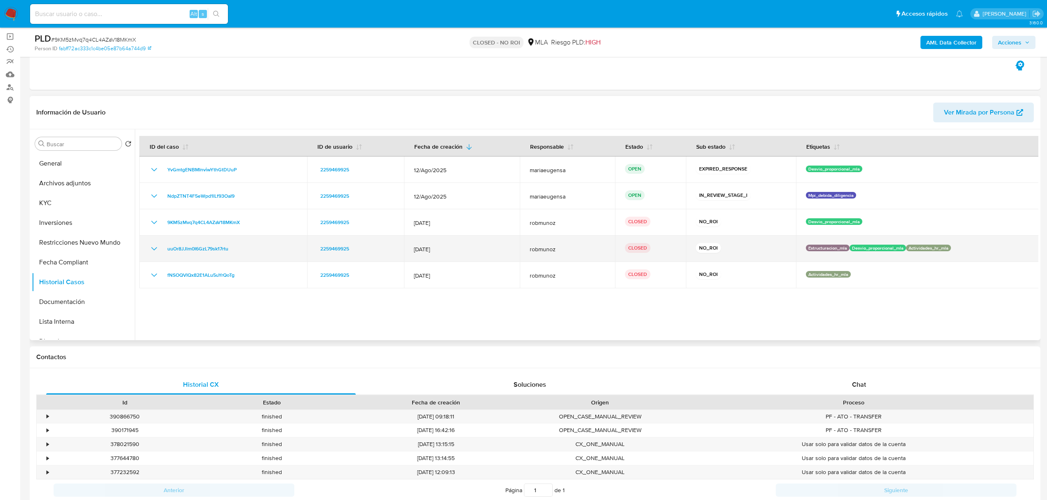
scroll to position [55, 0]
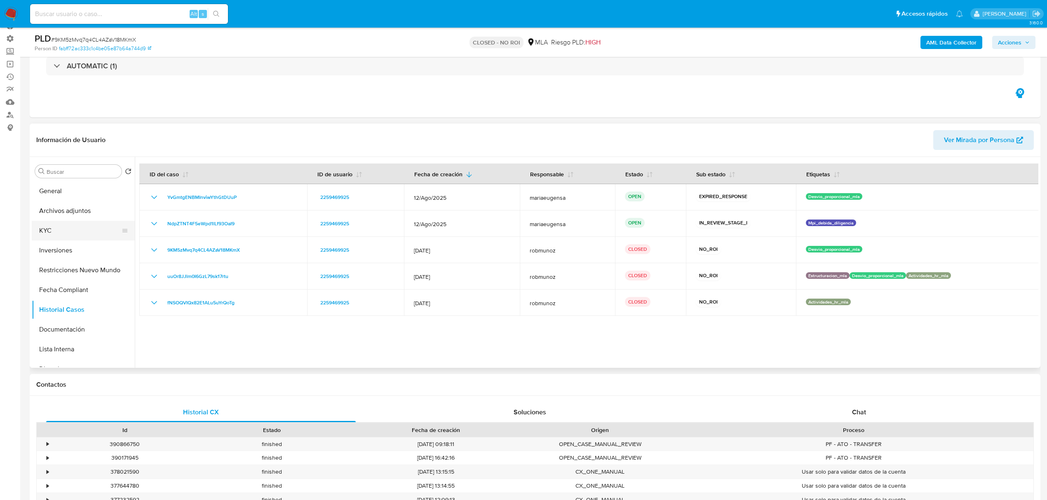
click at [59, 226] on button "KYC" at bounding box center [80, 231] width 96 height 20
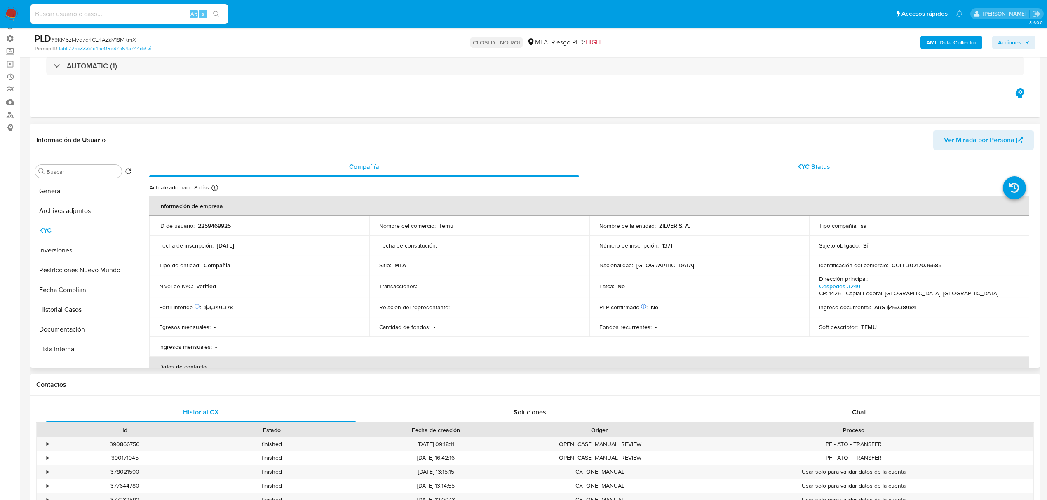
click at [844, 166] on div "KYC Status" at bounding box center [814, 167] width 430 height 20
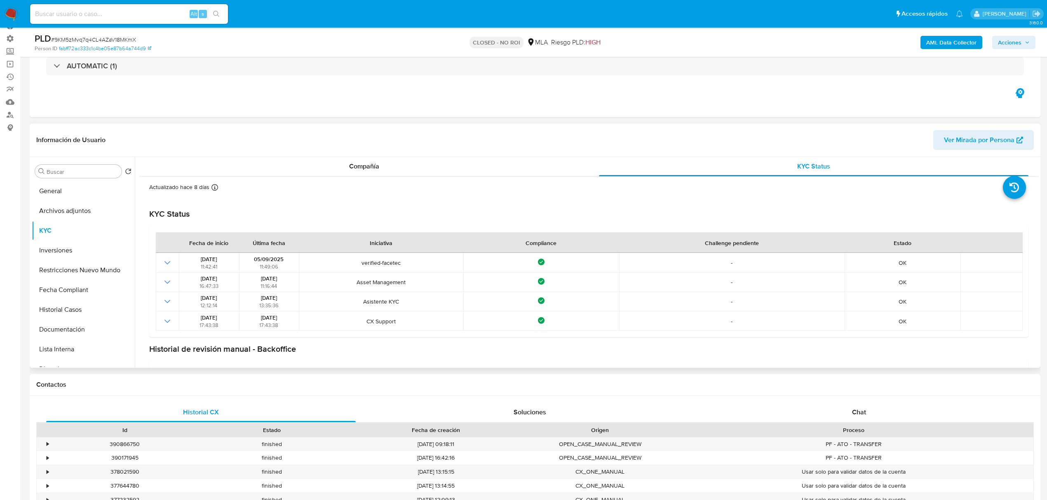
scroll to position [0, 0]
click at [78, 192] on button "General" at bounding box center [80, 191] width 96 height 20
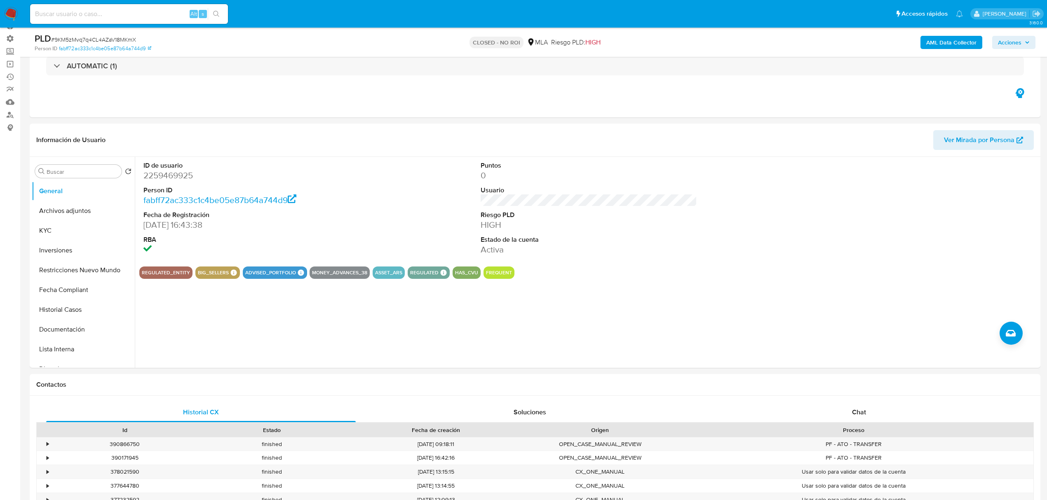
click at [45, 16] on input at bounding box center [129, 14] width 198 height 11
paste input "Vgt9IVhmeUmEA0ReQJAgVDEx"
type input "Vgt9IVhmeUmEA0ReQJAgVDEx"
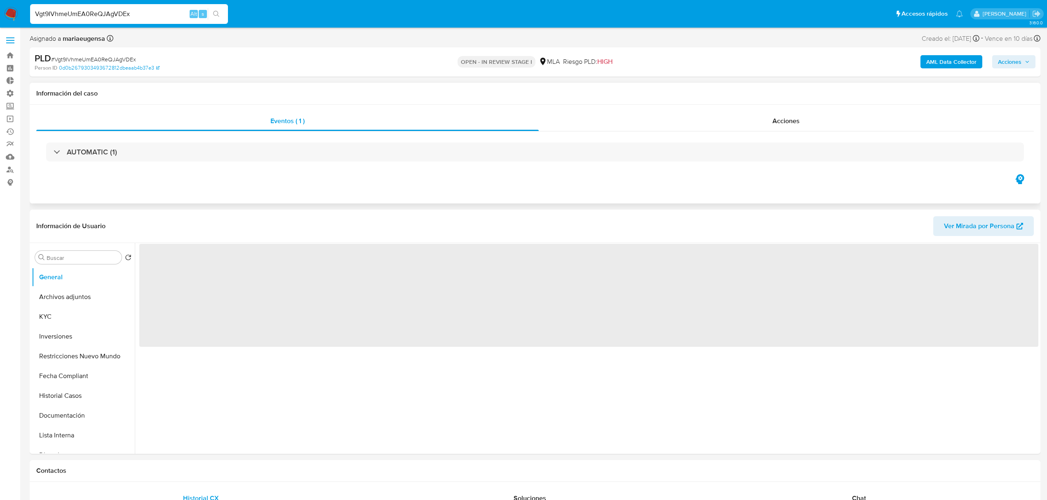
select select "10"
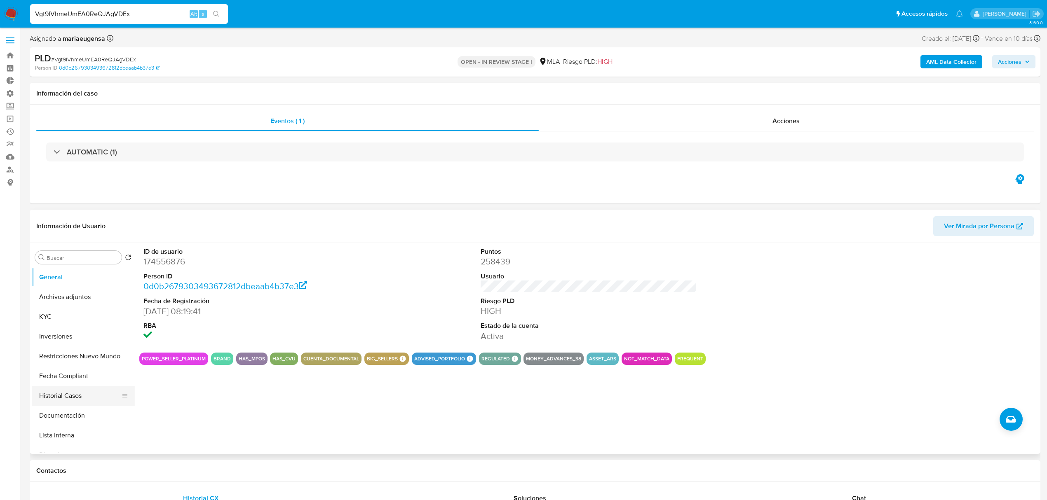
click at [75, 403] on button "Historial Casos" at bounding box center [80, 396] width 96 height 20
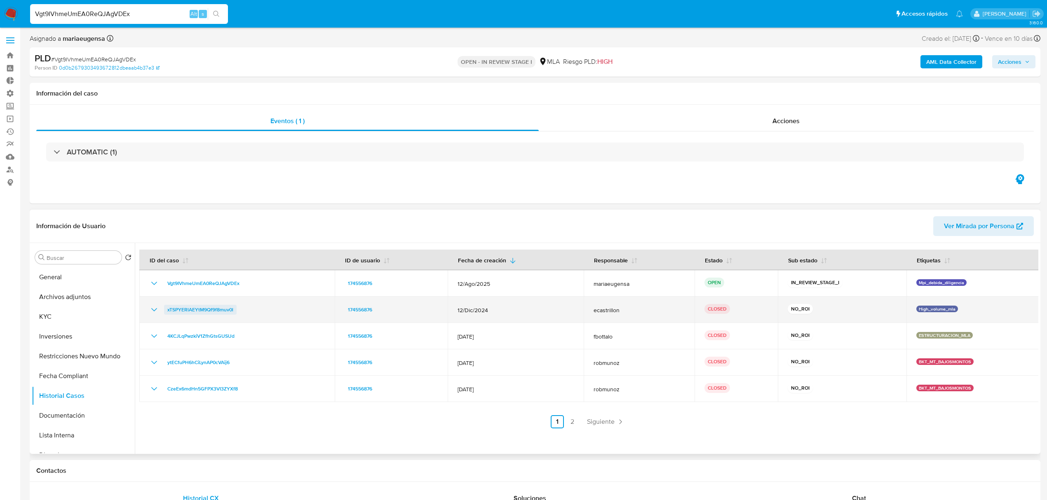
click at [190, 309] on span "xTSPYERlAEYtM9Qf9f8muv0l" at bounding box center [200, 310] width 66 height 10
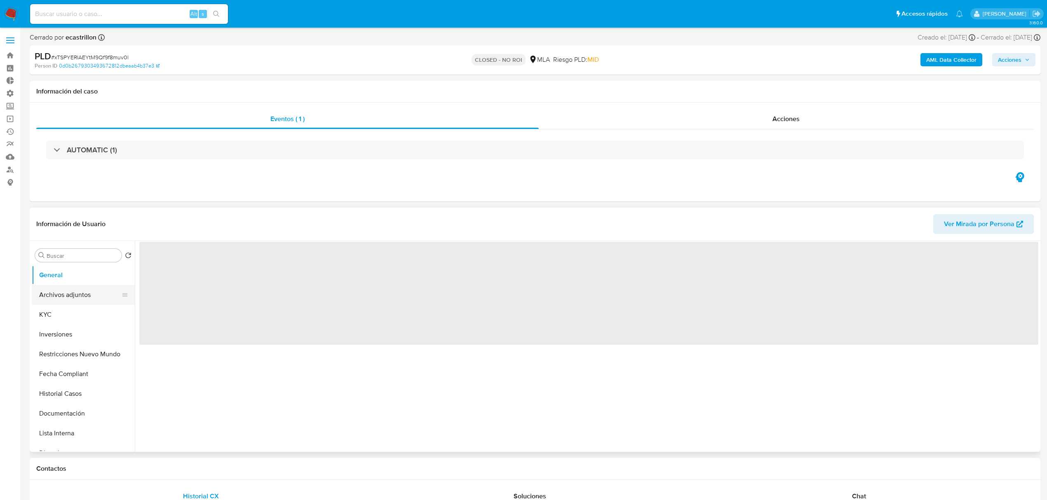
click at [73, 287] on button "Archivos adjuntos" at bounding box center [80, 295] width 96 height 20
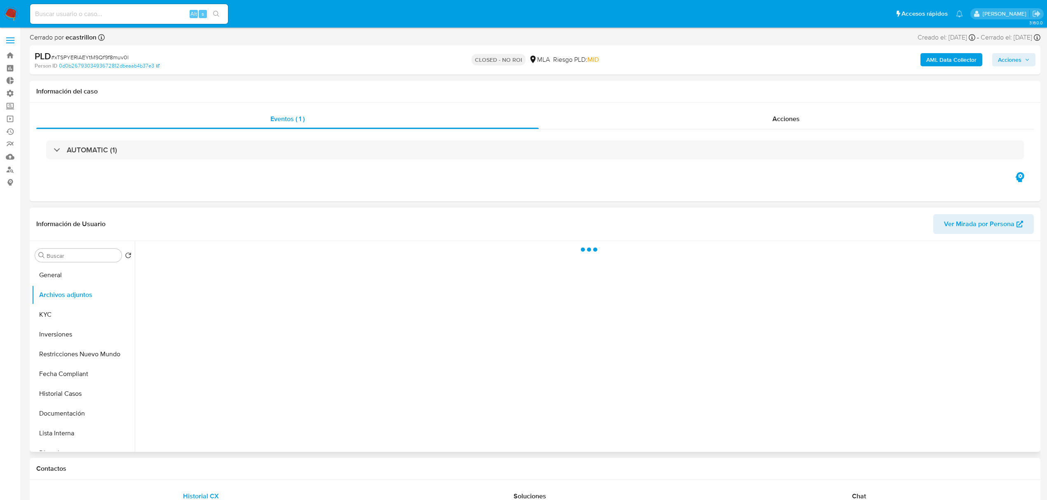
select select "10"
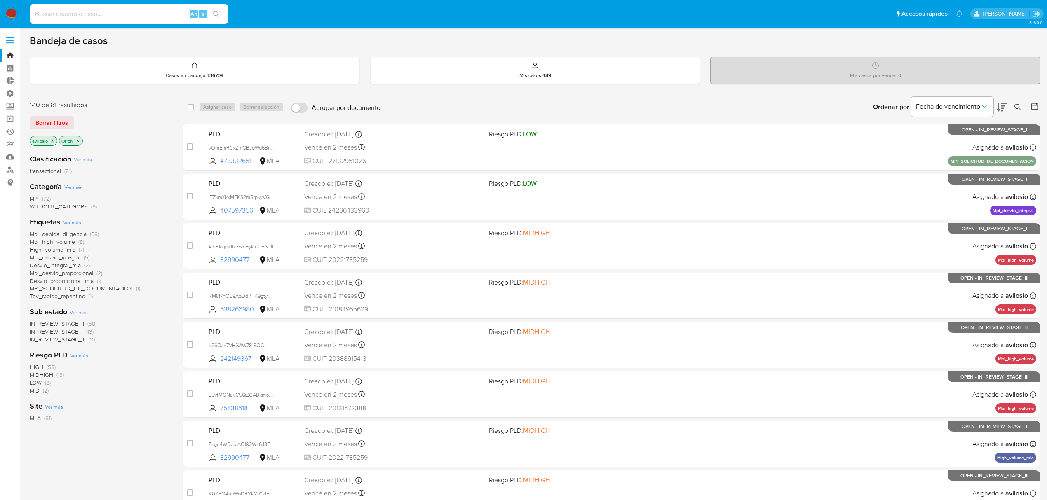
click at [6, 10] on img at bounding box center [11, 14] width 14 height 14
click at [89, 12] on input at bounding box center [129, 14] width 198 height 11
click at [146, 9] on input at bounding box center [129, 14] width 198 height 11
paste input "1189716219"
type input "1189716219"
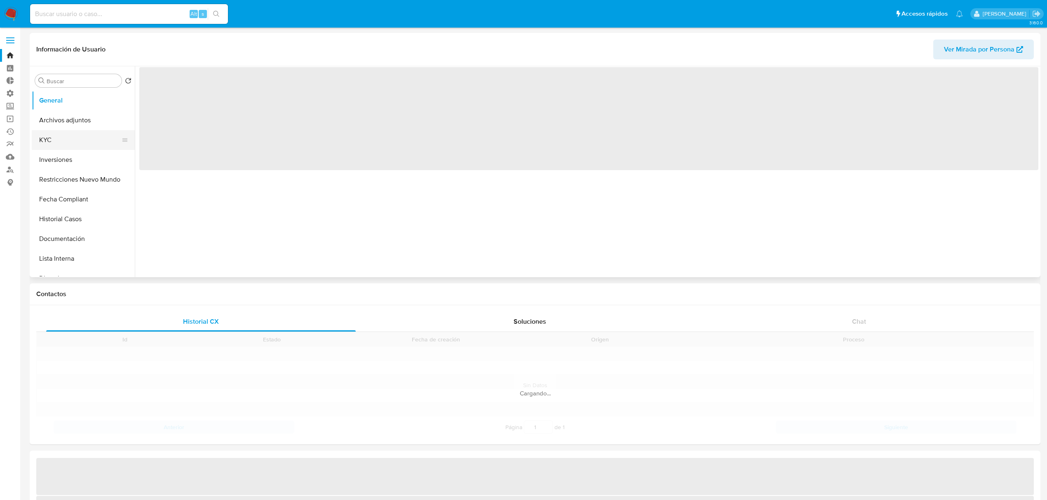
click at [68, 140] on button "KYC" at bounding box center [80, 140] width 96 height 20
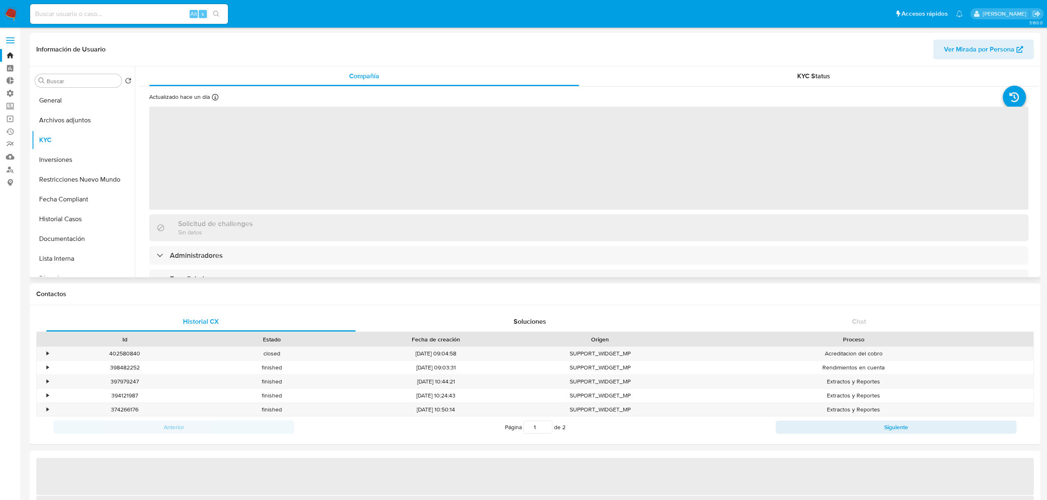
select select "10"
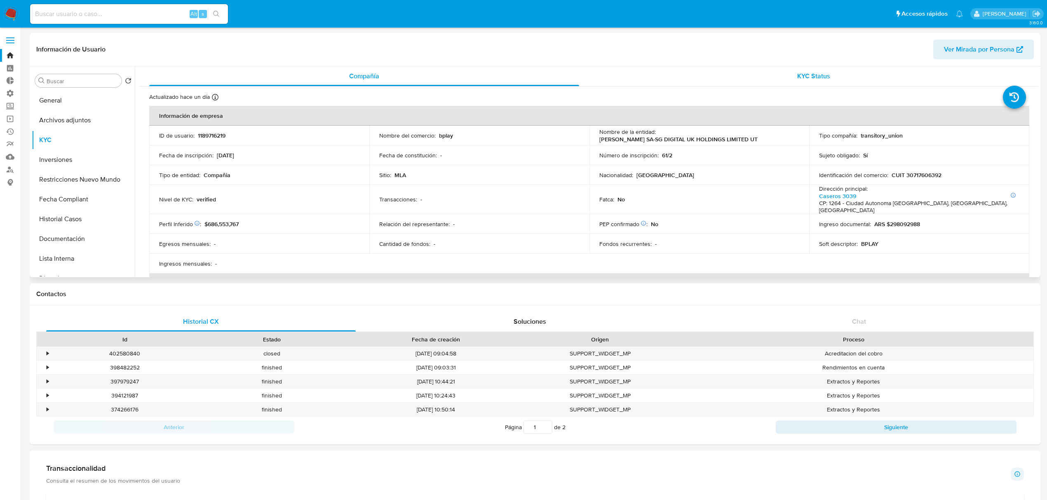
click at [814, 72] on span "KYC Status" at bounding box center [813, 75] width 33 height 9
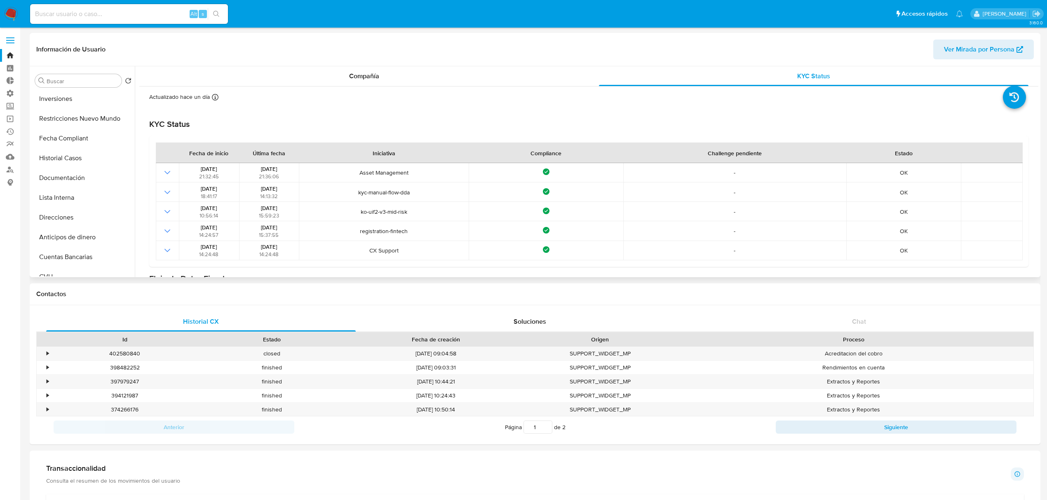
scroll to position [58, 0]
click at [82, 136] on button "Fecha Compliant" at bounding box center [80, 142] width 96 height 20
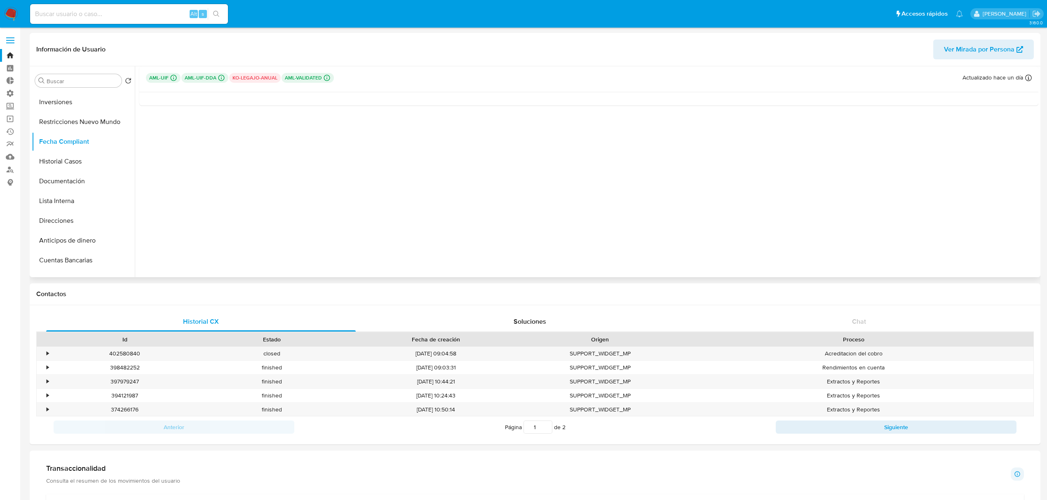
click at [204, 73] on p "aml-uif-dda Challenges Pendientes MLA_UIF L2" at bounding box center [204, 78] width 47 height 10
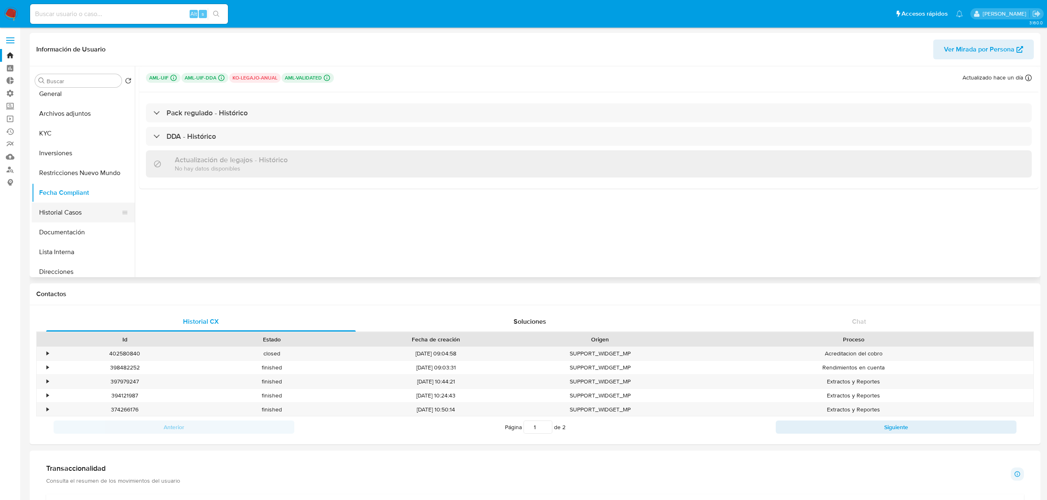
scroll to position [0, 0]
click at [54, 136] on button "KYC" at bounding box center [80, 140] width 96 height 20
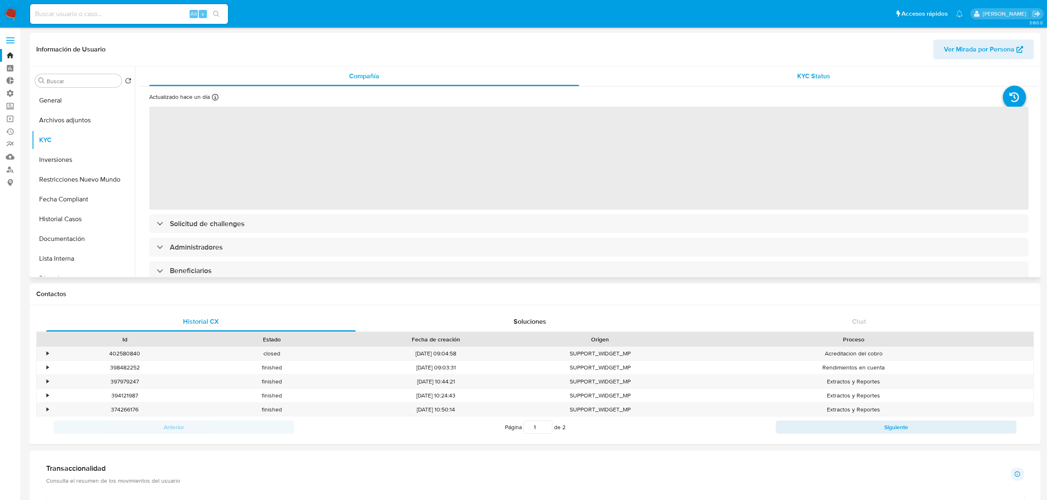
click at [893, 73] on div "KYC Status" at bounding box center [814, 76] width 430 height 20
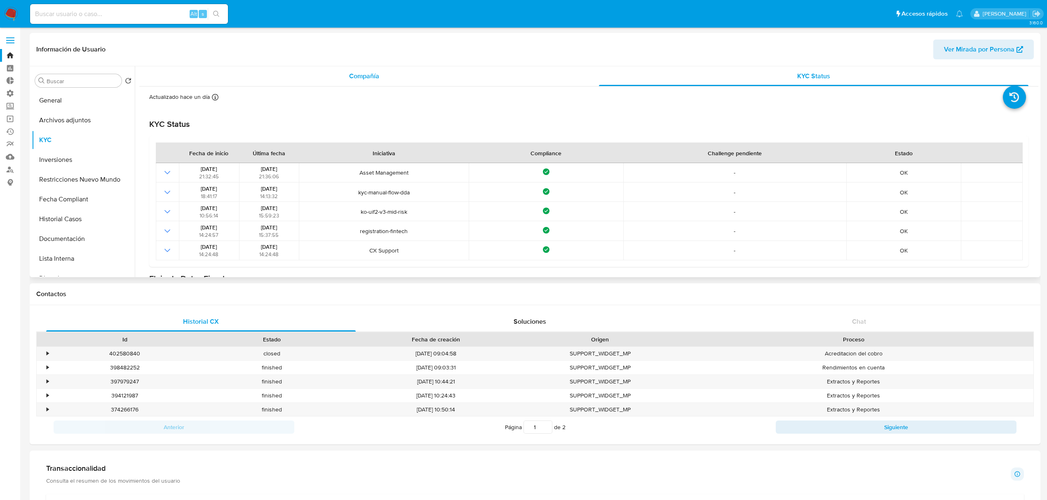
click at [388, 78] on div "Compañía" at bounding box center [364, 76] width 430 height 20
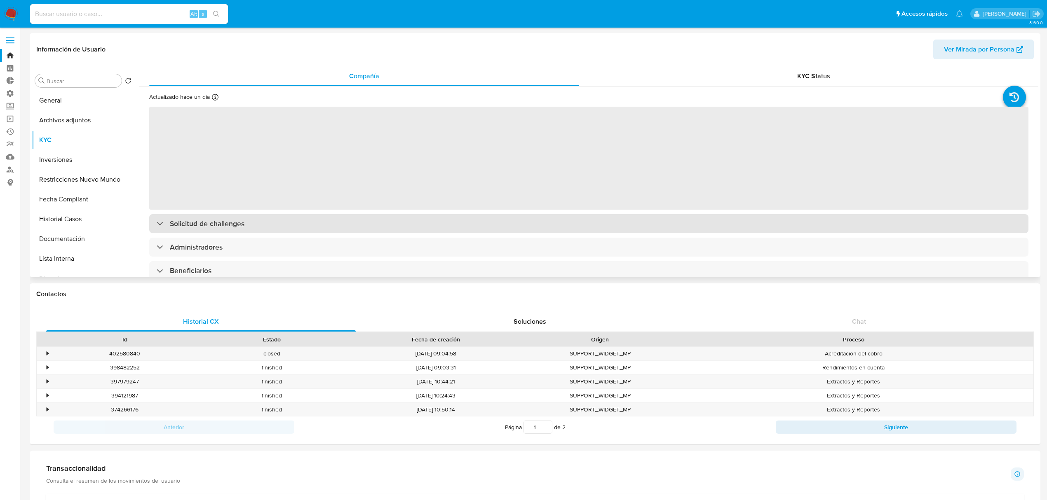
click at [318, 230] on div "Solicitud de challenges" at bounding box center [588, 223] width 879 height 19
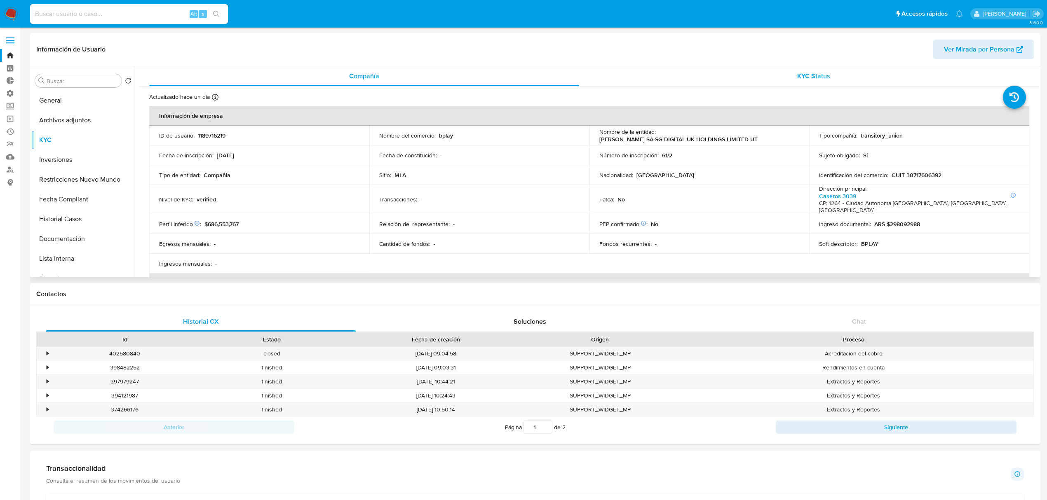
click at [830, 86] on div "KYC Status" at bounding box center [814, 76] width 430 height 20
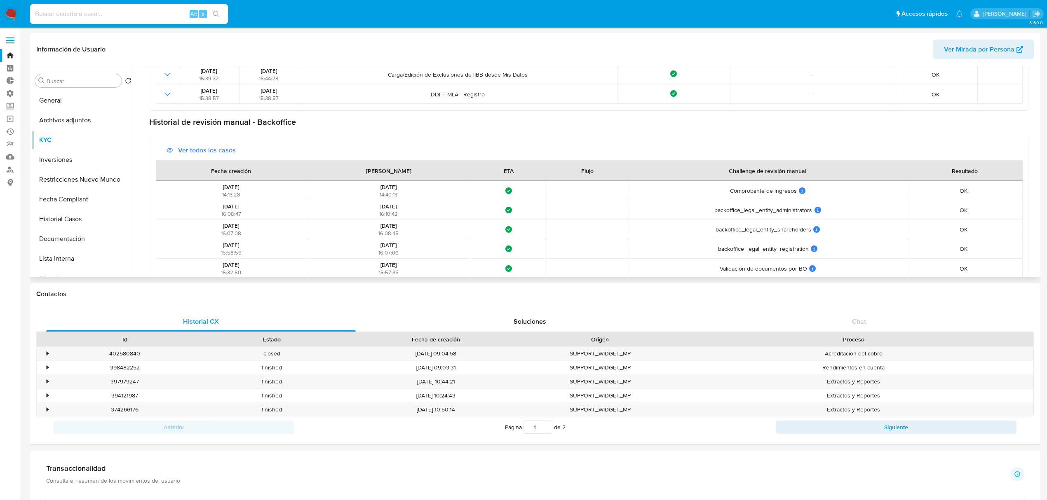
scroll to position [275, 0]
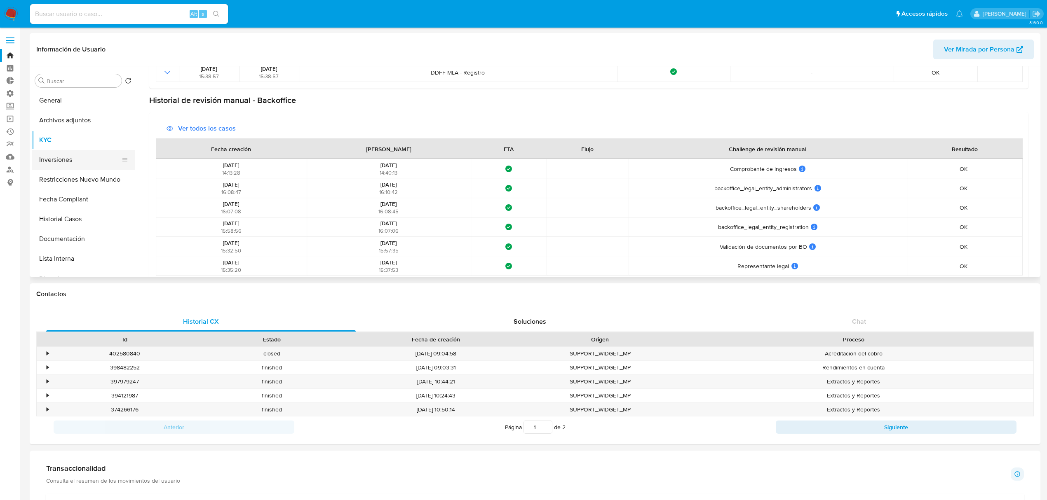
click at [67, 159] on button "Inversiones" at bounding box center [80, 160] width 96 height 20
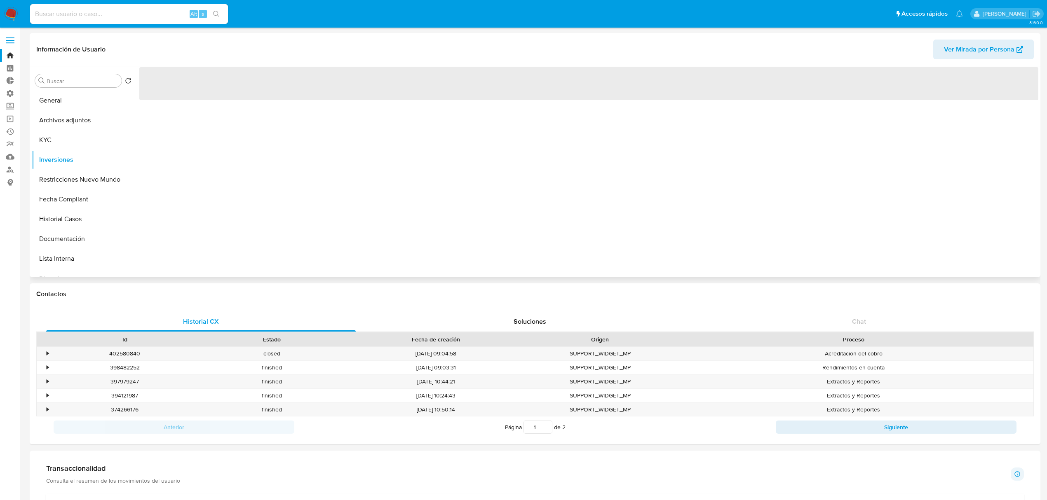
scroll to position [0, 0]
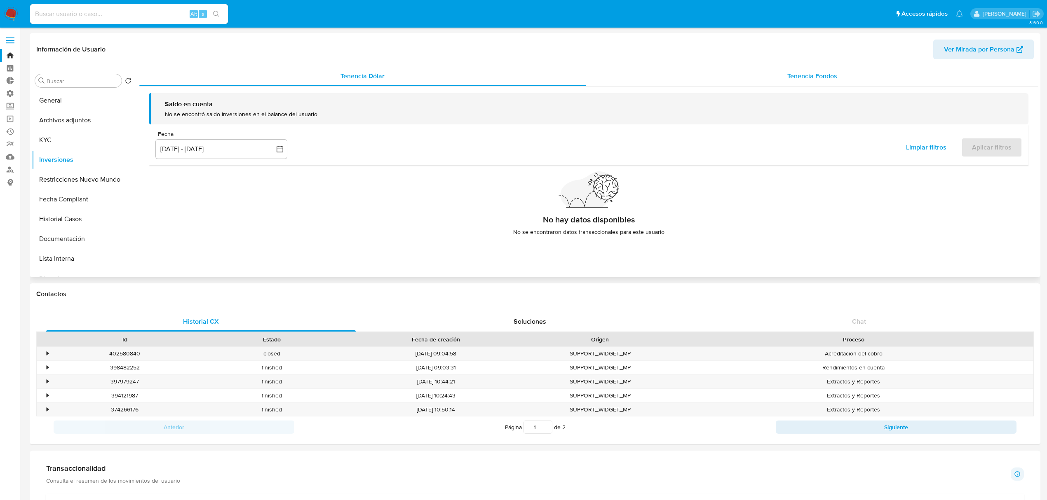
click at [770, 86] on div "Tenencia Fondos" at bounding box center [812, 76] width 453 height 20
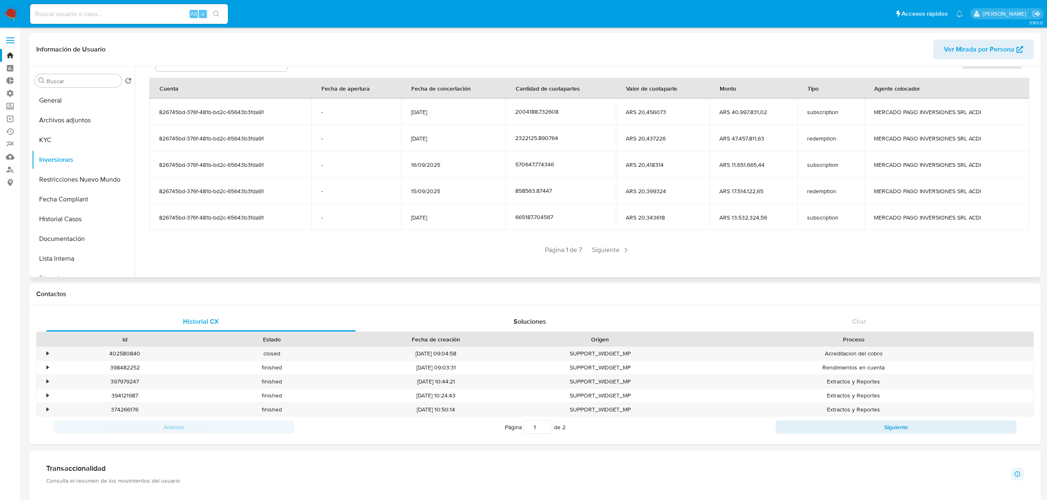
scroll to position [101, 0]
click at [611, 245] on span "Siguiente" at bounding box center [611, 247] width 45 height 13
click at [638, 250] on span "Siguiente" at bounding box center [635, 247] width 45 height 13
click at [641, 253] on span "Siguiente" at bounding box center [635, 247] width 45 height 13
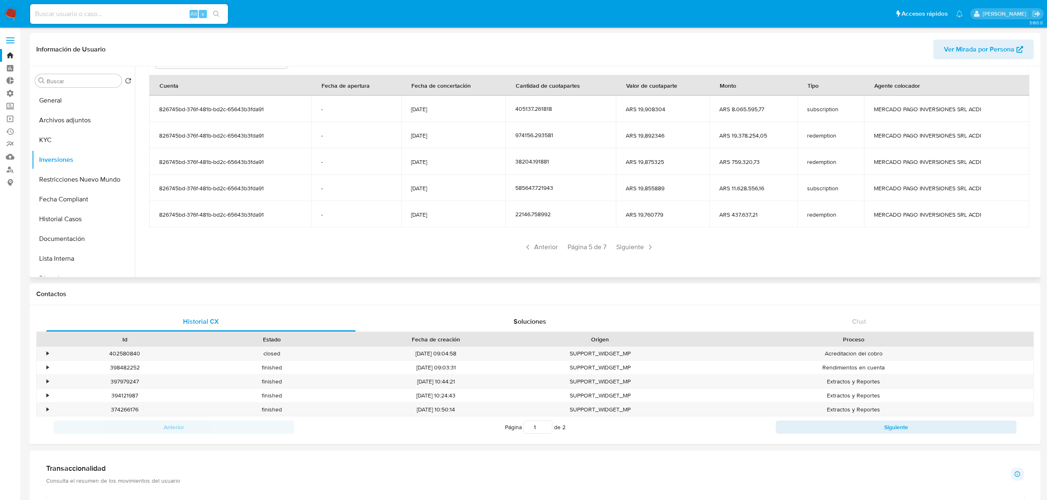
click at [647, 253] on span "Siguiente" at bounding box center [635, 247] width 45 height 13
click at [647, 253] on div "Anterior Página 7 de 7" at bounding box center [588, 247] width 879 height 13
click at [551, 250] on icon at bounding box center [554, 247] width 8 height 8
click at [82, 220] on button "Historial Casos" at bounding box center [80, 219] width 96 height 20
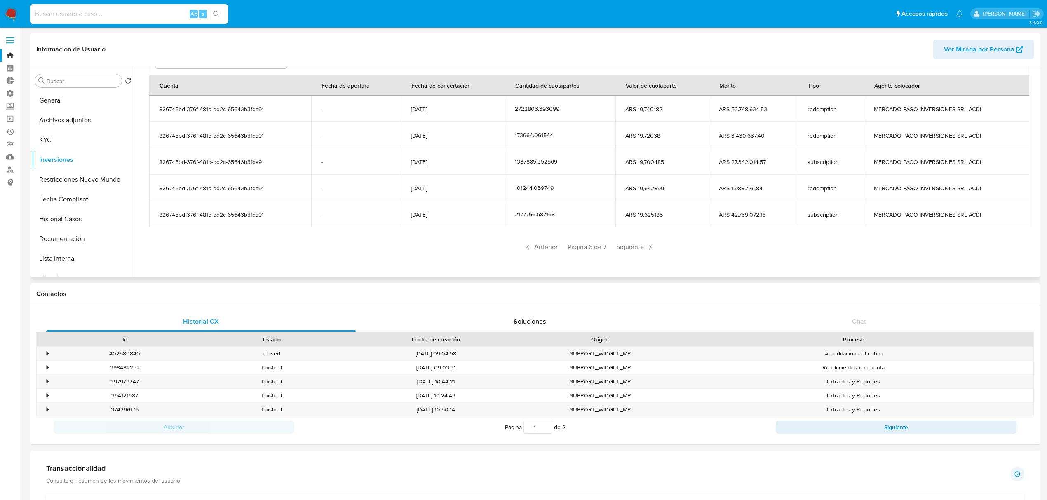
scroll to position [0, 0]
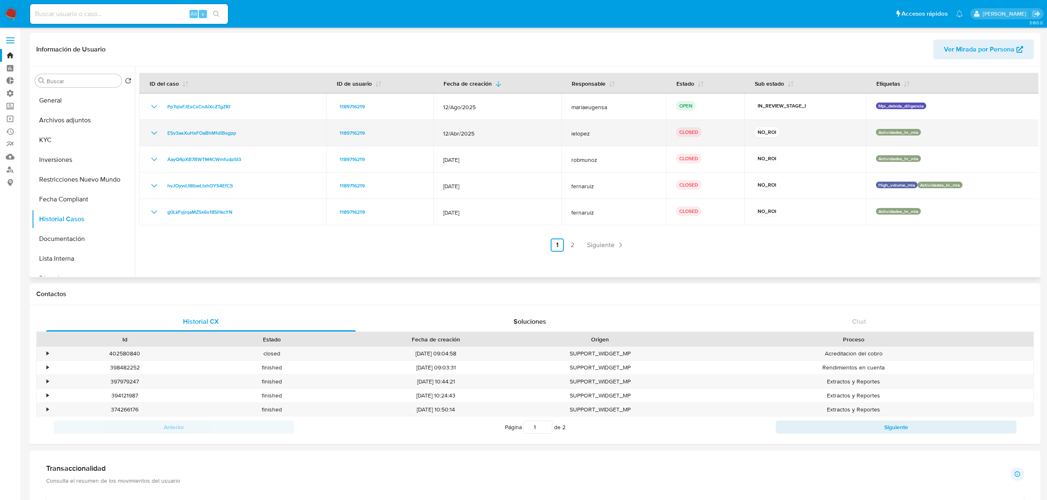
click at [155, 129] on icon "Mostrar/Ocultar" at bounding box center [154, 133] width 10 height 10
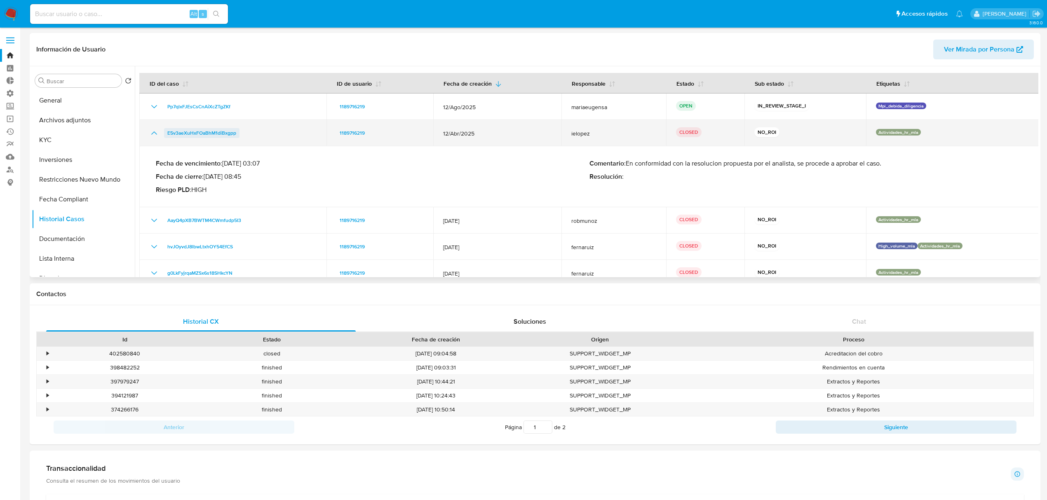
click at [224, 137] on span "E5v3aeXuHxFOaBhM1diBxgpp" at bounding box center [201, 133] width 69 height 10
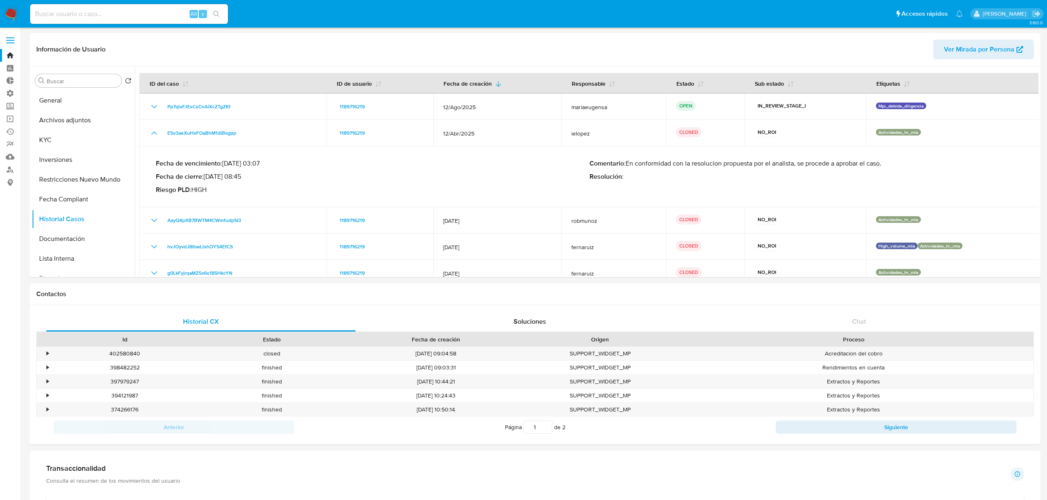
click at [7, 9] on img at bounding box center [11, 14] width 14 height 14
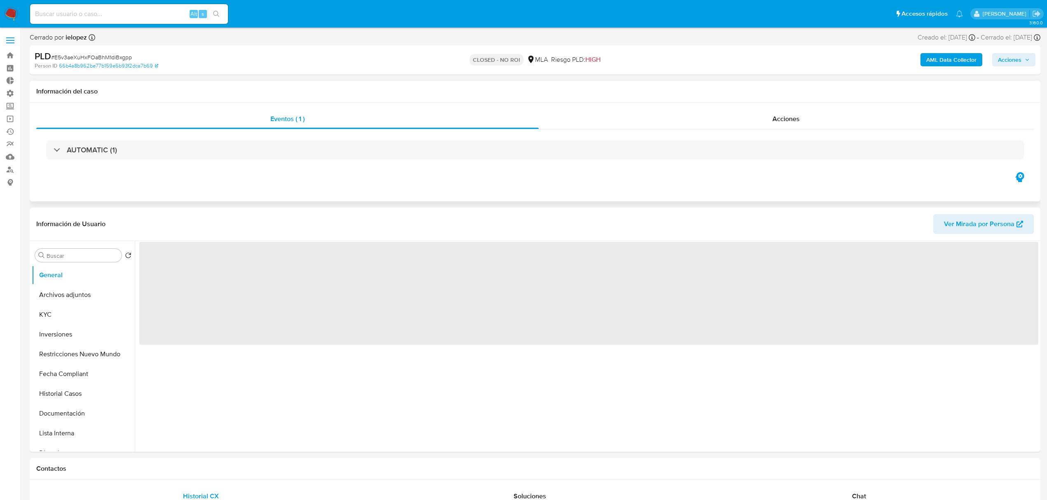
select select "10"
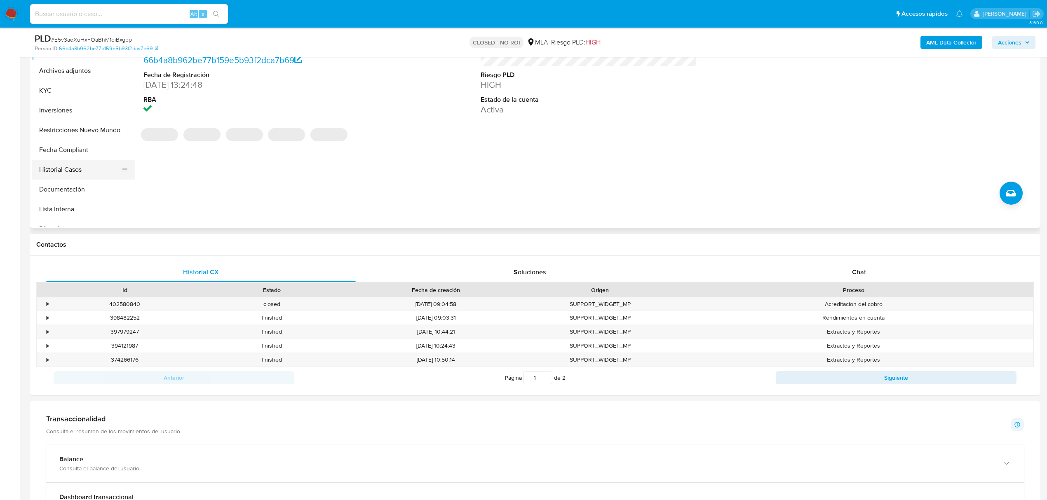
scroll to position [165, 0]
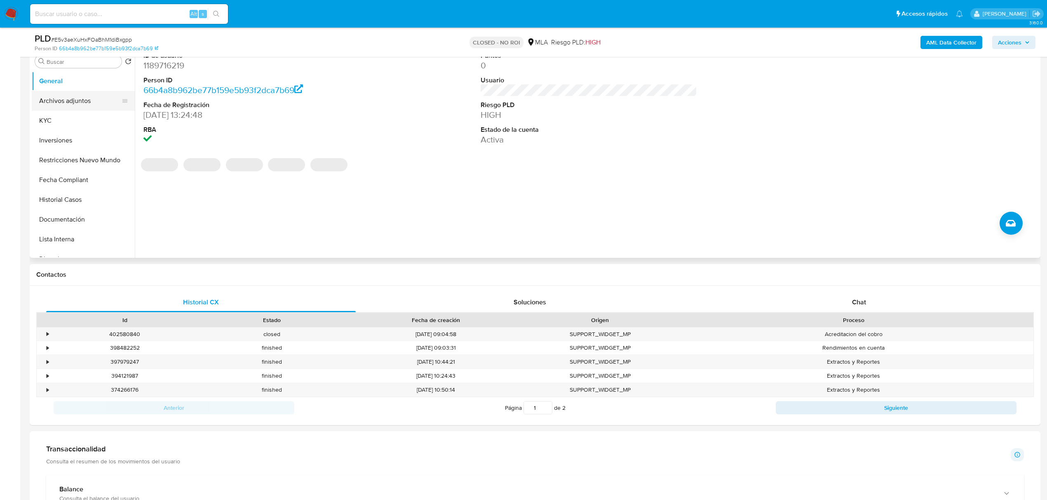
click at [94, 101] on button "Archivos adjuntos" at bounding box center [80, 101] width 96 height 20
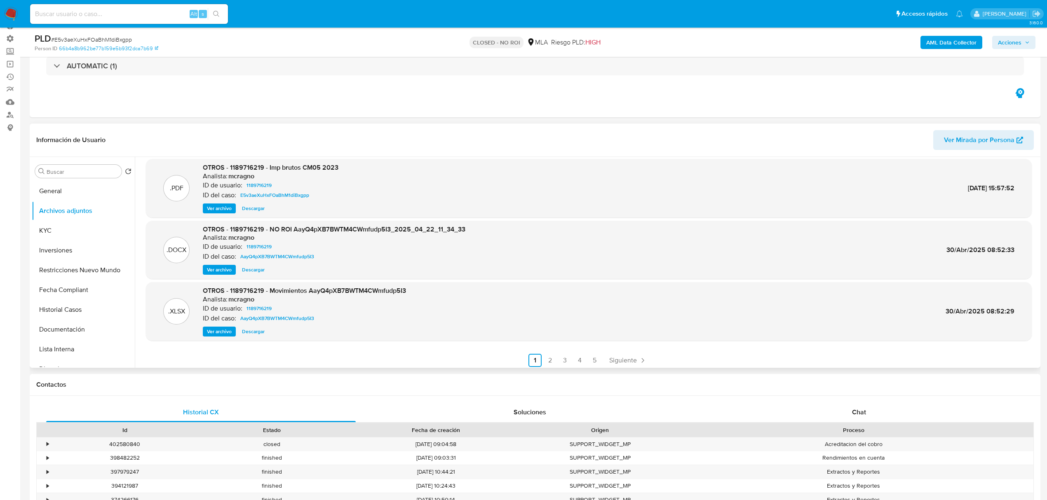
scroll to position [69, 0]
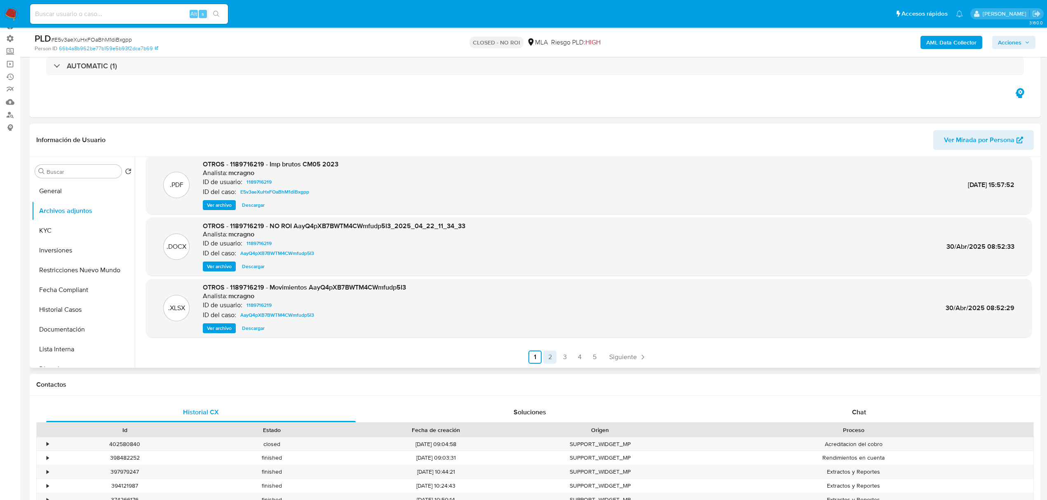
click at [547, 360] on link "2" at bounding box center [549, 357] width 13 height 13
click at [554, 359] on link "1" at bounding box center [557, 357] width 13 height 13
click at [545, 360] on link "2" at bounding box center [549, 357] width 13 height 13
click at [584, 356] on link "3" at bounding box center [586, 357] width 13 height 13
click at [546, 351] on ul "Anterior 1 2 3 4 5 Siguiente" at bounding box center [589, 357] width 886 height 13
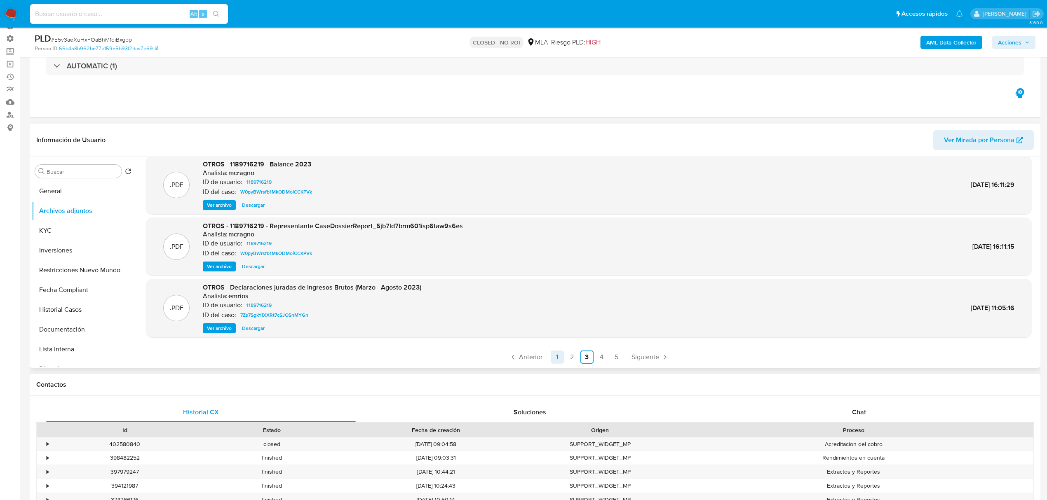
click at [554, 357] on link "1" at bounding box center [557, 357] width 13 height 13
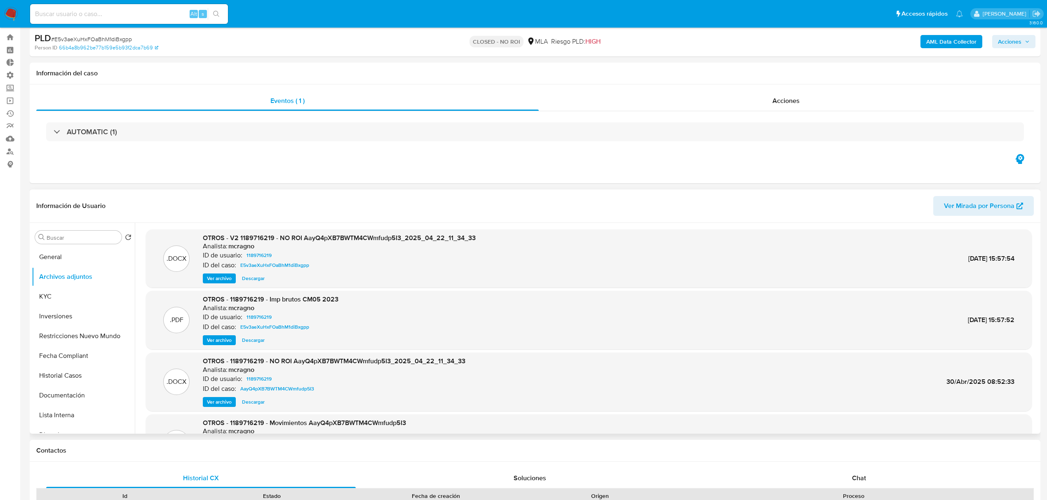
scroll to position [0, 0]
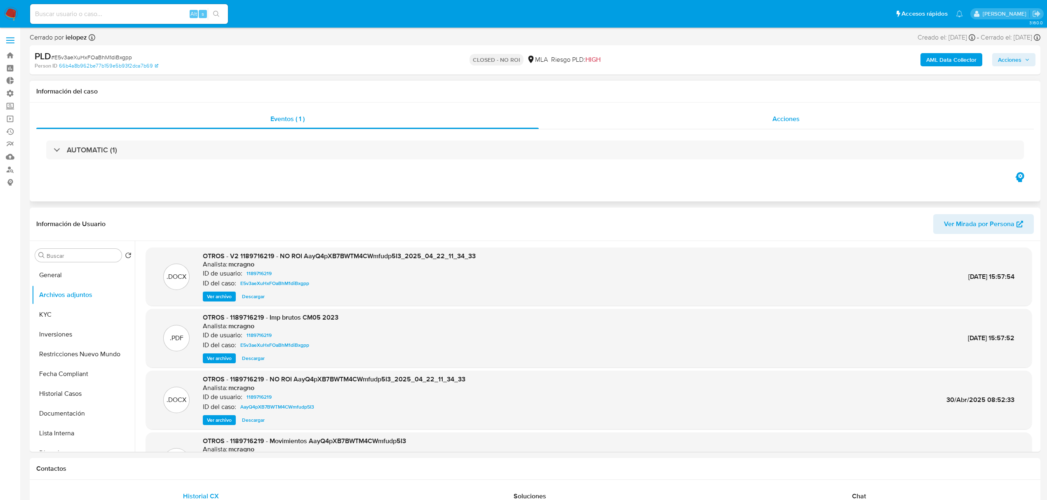
click at [784, 121] on span "Acciones" at bounding box center [786, 118] width 27 height 9
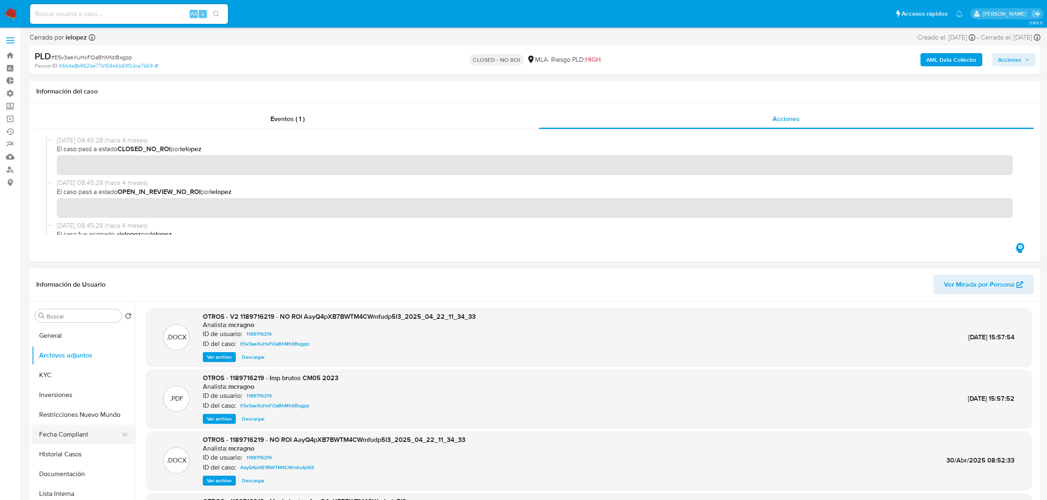
scroll to position [110, 0]
click at [59, 351] on button "Historial Casos" at bounding box center [80, 345] width 96 height 20
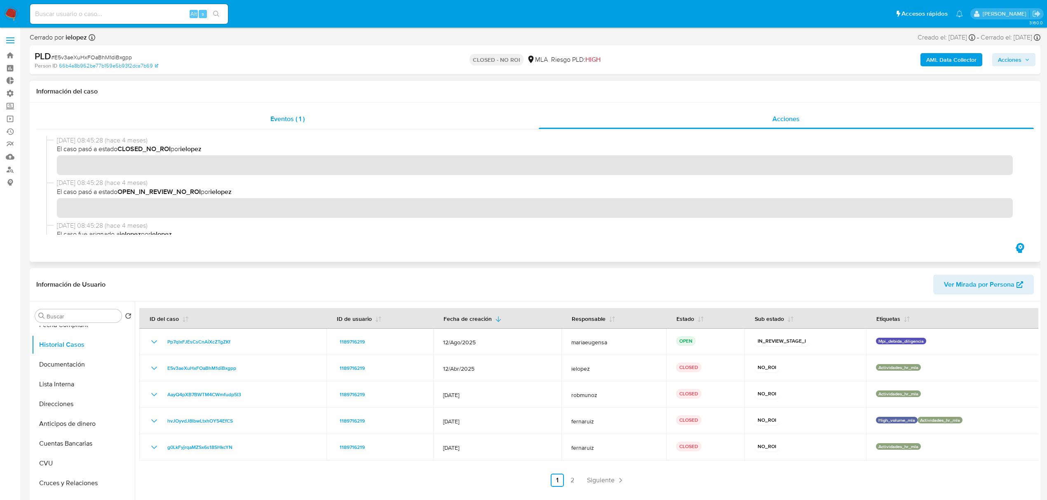
click at [335, 124] on div "Eventos ( 1 )" at bounding box center [287, 119] width 503 height 20
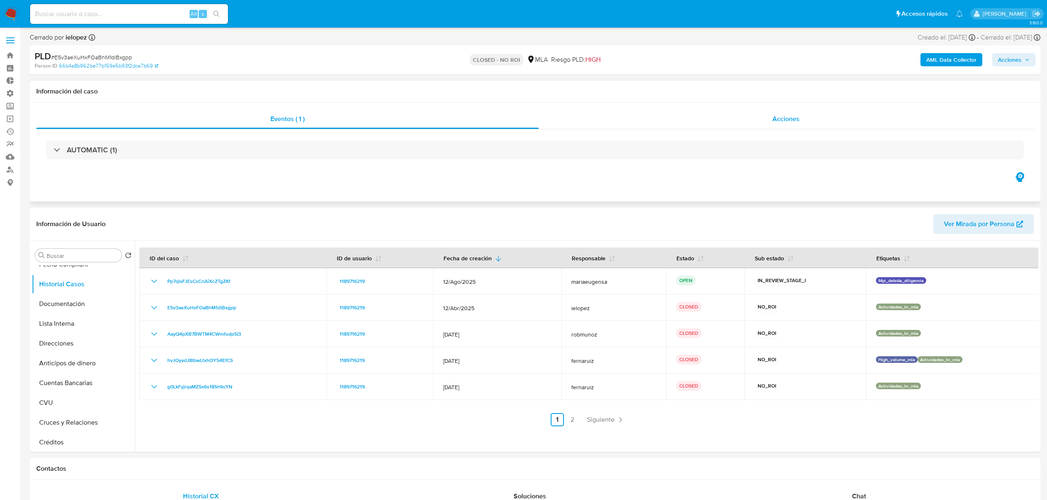
click at [795, 117] on span "Acciones" at bounding box center [786, 118] width 27 height 9
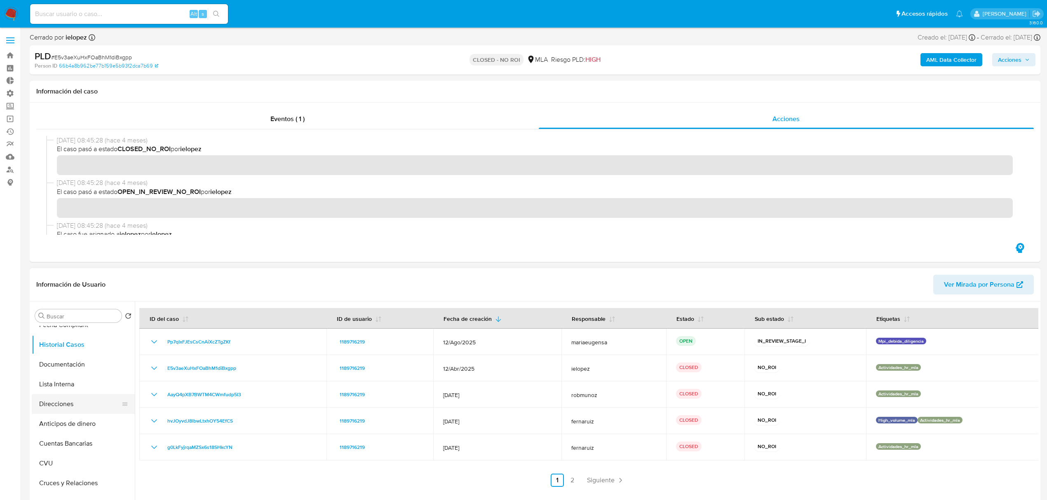
scroll to position [0, 0]
click at [68, 362] on button "Archivos adjuntos" at bounding box center [80, 356] width 96 height 20
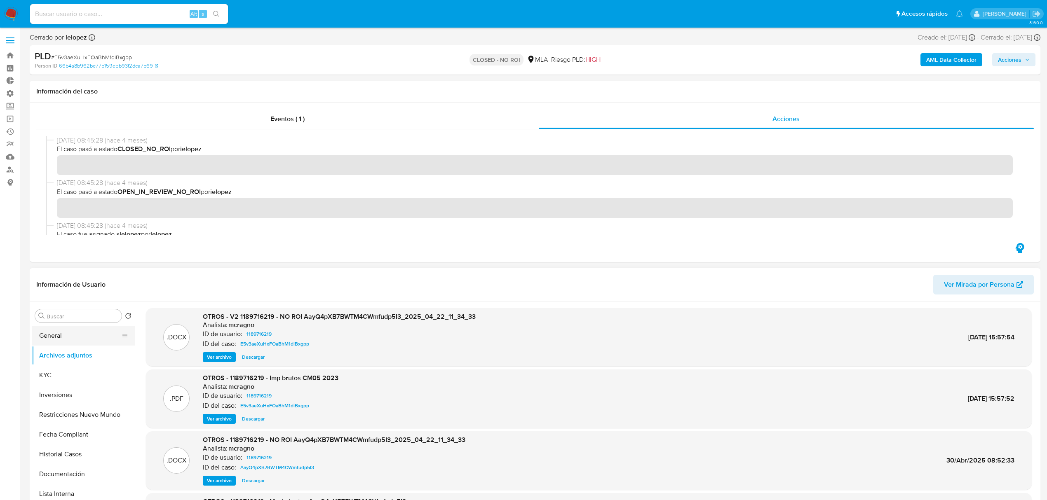
click at [65, 336] on button "General" at bounding box center [80, 336] width 96 height 20
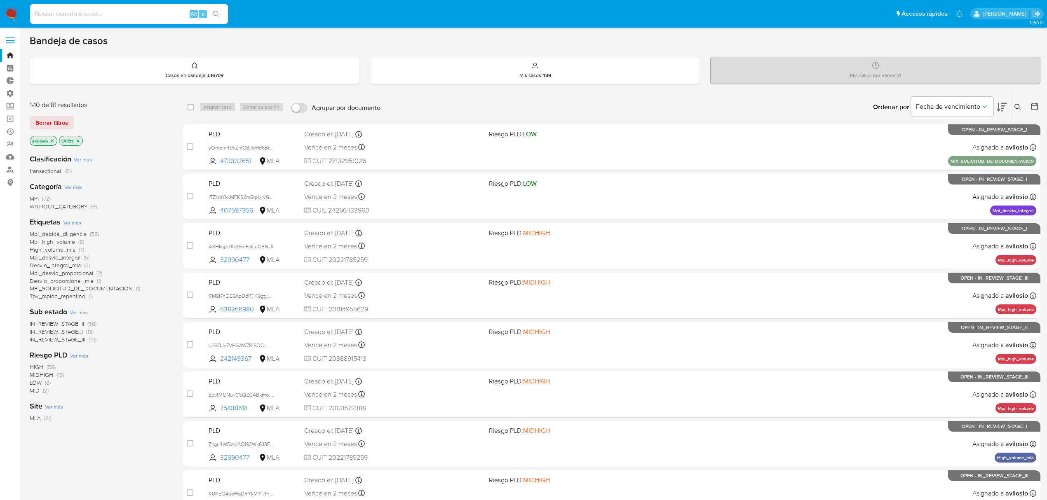
click at [68, 263] on span "Desvio_integral_mla" at bounding box center [55, 265] width 51 height 8
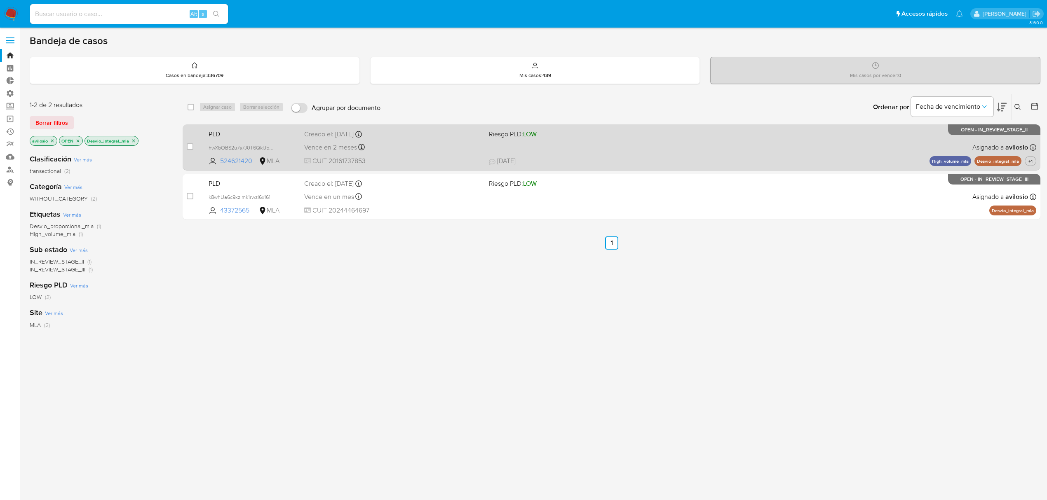
click at [289, 140] on div "PLD hwXbOBS2u7s7J0T6QkIJ5HJa 524621420 MLA Riesgo PLD: LOW Creado el: [DATE] Cr…" at bounding box center [620, 148] width 831 height 42
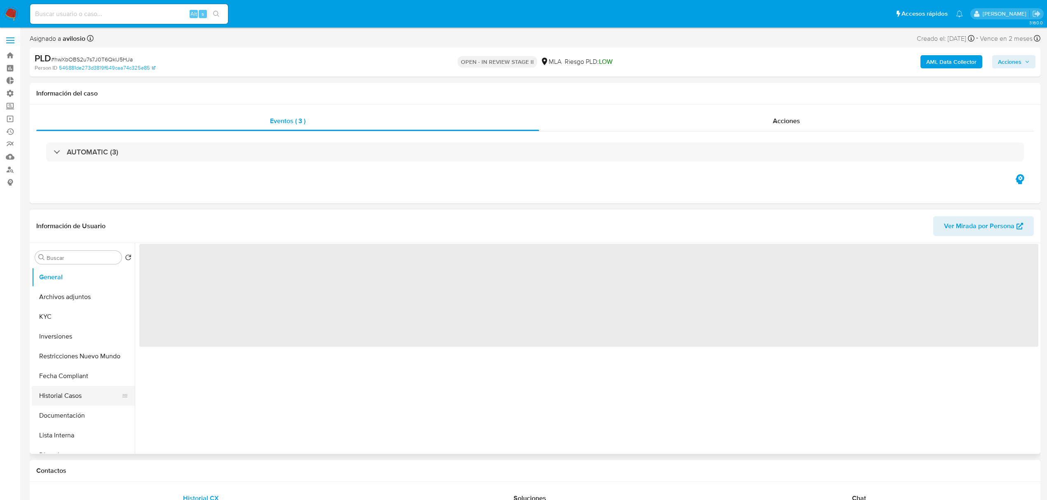
click at [78, 388] on button "Historial Casos" at bounding box center [80, 396] width 96 height 20
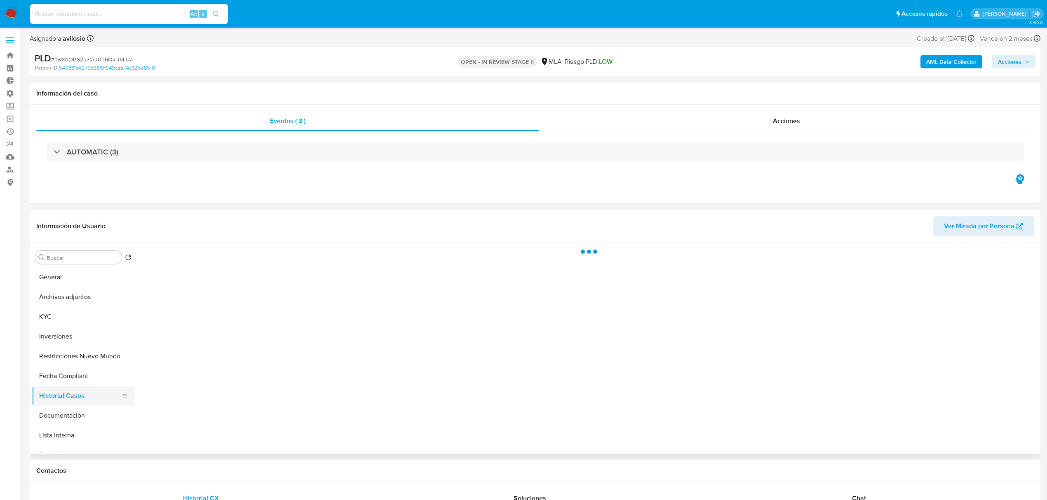
select select "10"
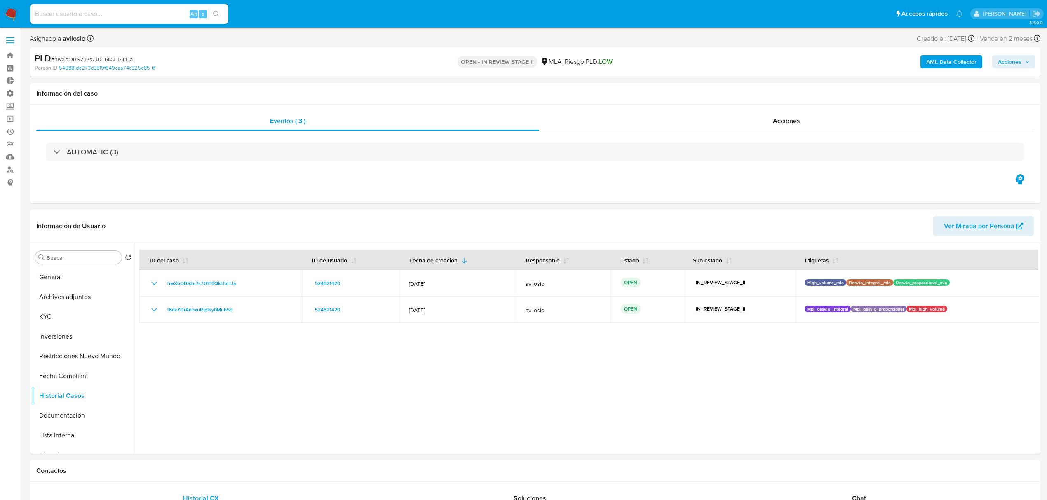
click at [9, 15] on img at bounding box center [11, 14] width 14 height 14
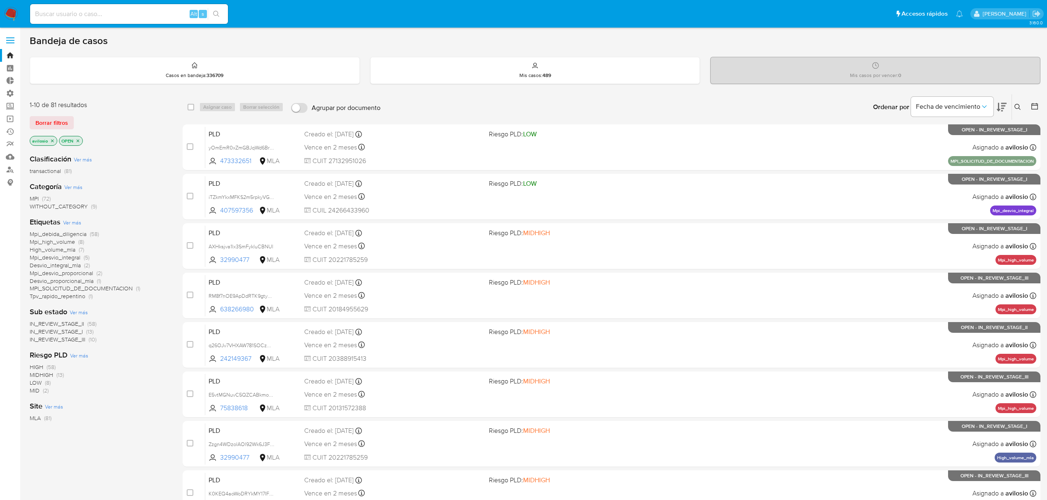
click at [117, 16] on input at bounding box center [129, 14] width 198 height 11
paste input "Vgt9IVhmeUmEA0ReQJAgVDEx"
type input "Vgt9IVhmeUmEA0ReQJAgVDEx"
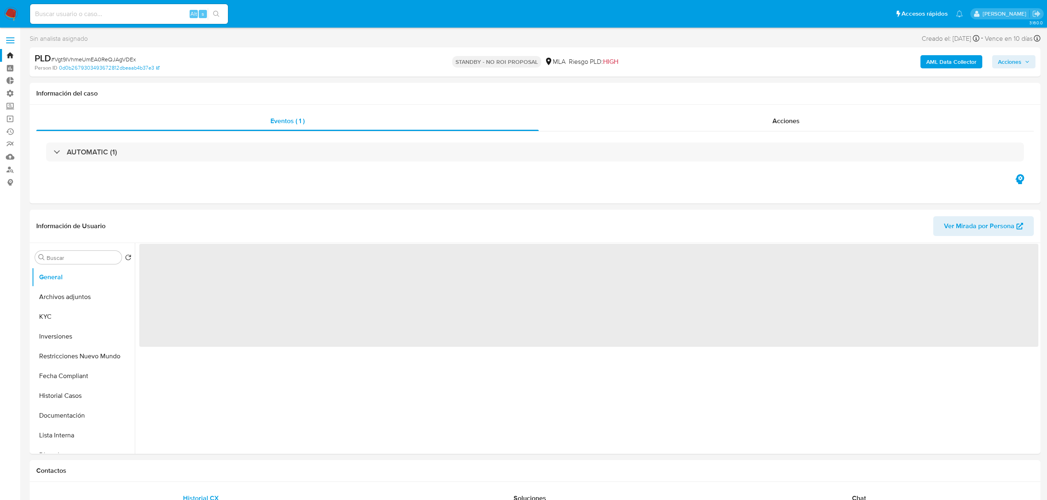
select select "10"
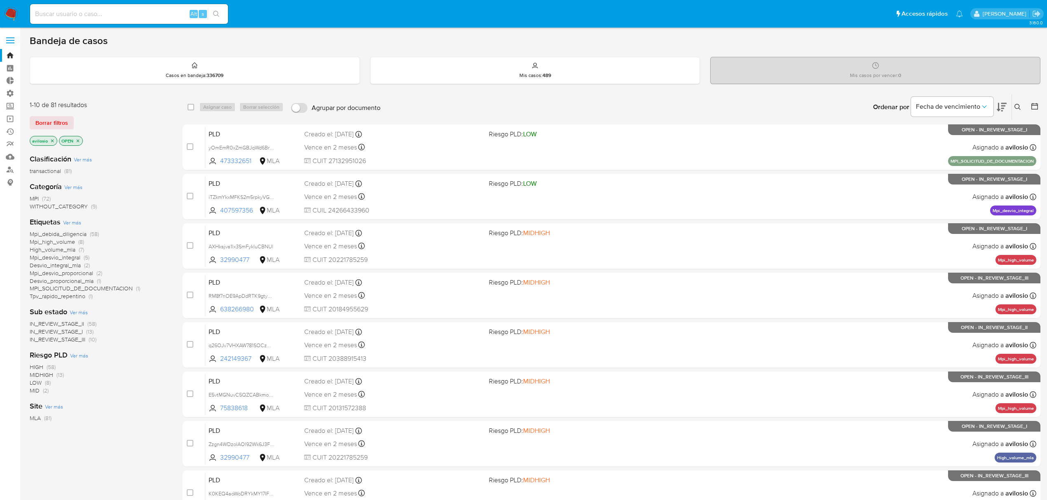
click at [52, 139] on icon "close-filter" at bounding box center [52, 141] width 5 height 5
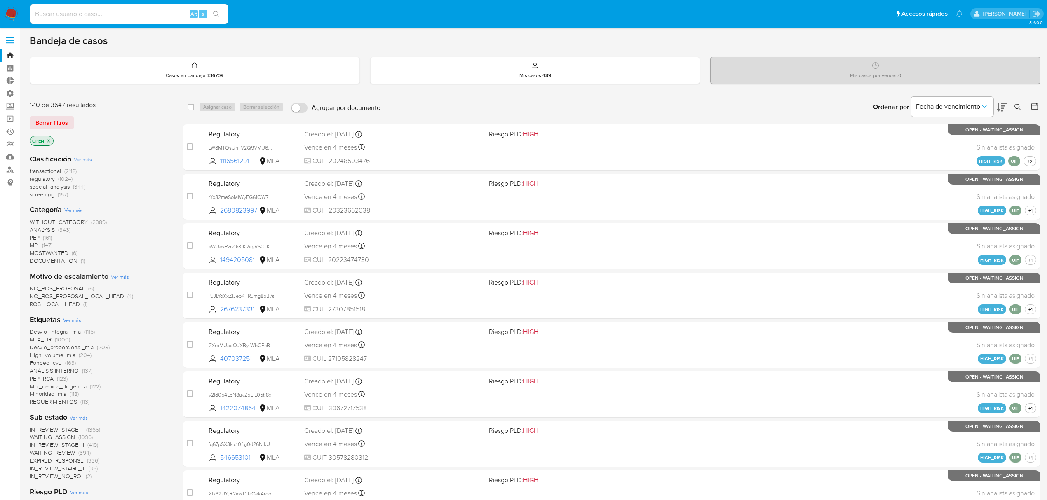
click at [47, 141] on icon "close-filter" at bounding box center [48, 141] width 5 height 5
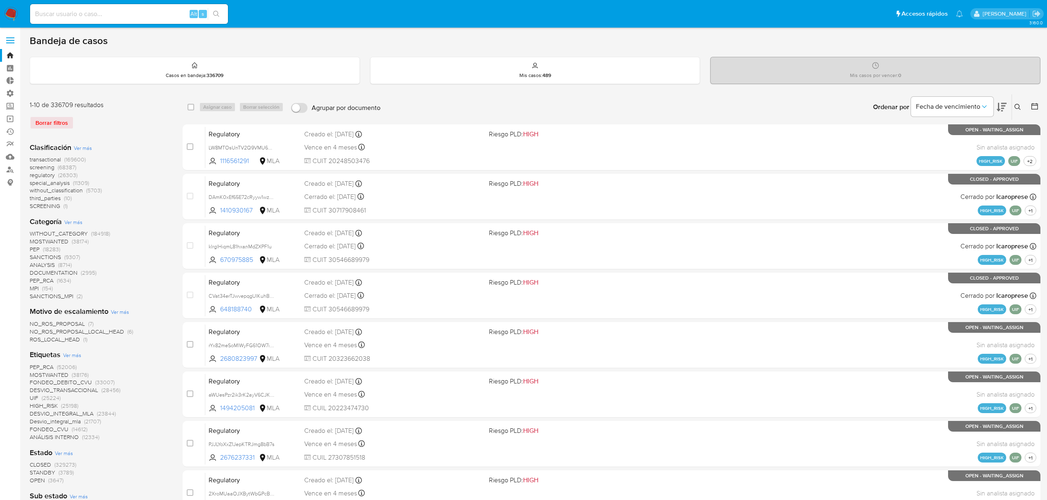
click at [1012, 106] on div "Ordenar por Fecha de vencimiento No es posible ordenar los resultados mientras …" at bounding box center [713, 107] width 656 height 26
click at [1016, 106] on icon at bounding box center [1018, 107] width 7 height 7
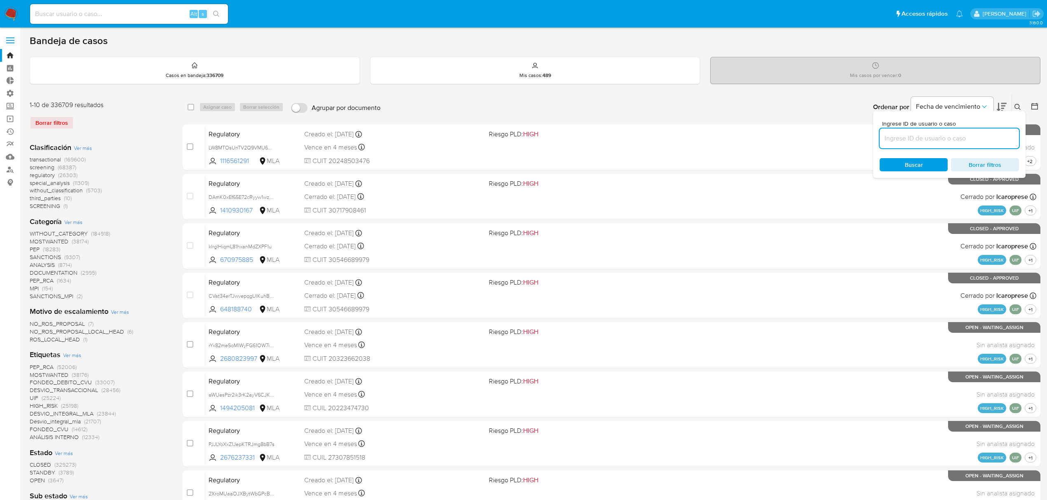
click at [927, 140] on input at bounding box center [949, 138] width 139 height 11
type input "Vgt9IVhmeUmEA0ReQJAgVDEx"
click at [901, 164] on span "Buscar" at bounding box center [914, 165] width 56 height 12
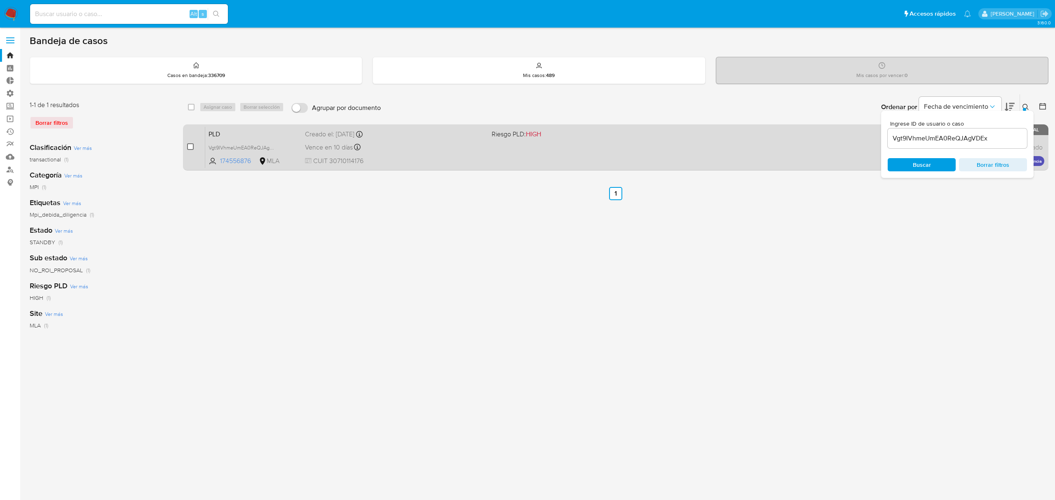
click at [192, 147] on input "checkbox" at bounding box center [190, 146] width 7 height 7
checkbox input "true"
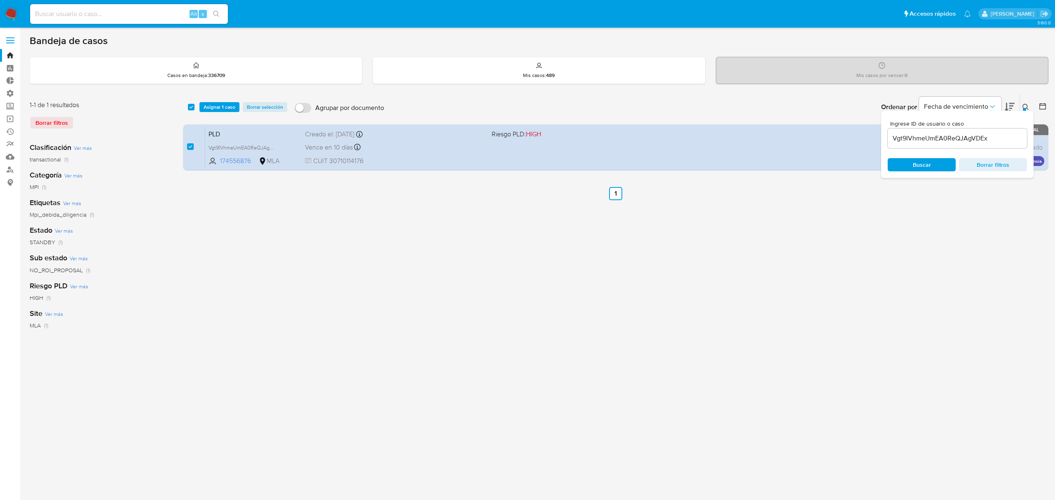
click at [607, 255] on div "select-all-cases-checkbox Asignar 1 caso Borrar selección Agrupar por documento…" at bounding box center [616, 275] width 866 height 362
click at [987, 103] on span "Fecha de vencimiento" at bounding box center [956, 107] width 64 height 8
click at [782, 241] on div "select-all-cases-checkbox Asignar 1 caso Borrar selección Agrupar por documento…" at bounding box center [616, 275] width 866 height 362
click at [1028, 104] on icon at bounding box center [1026, 107] width 7 height 7
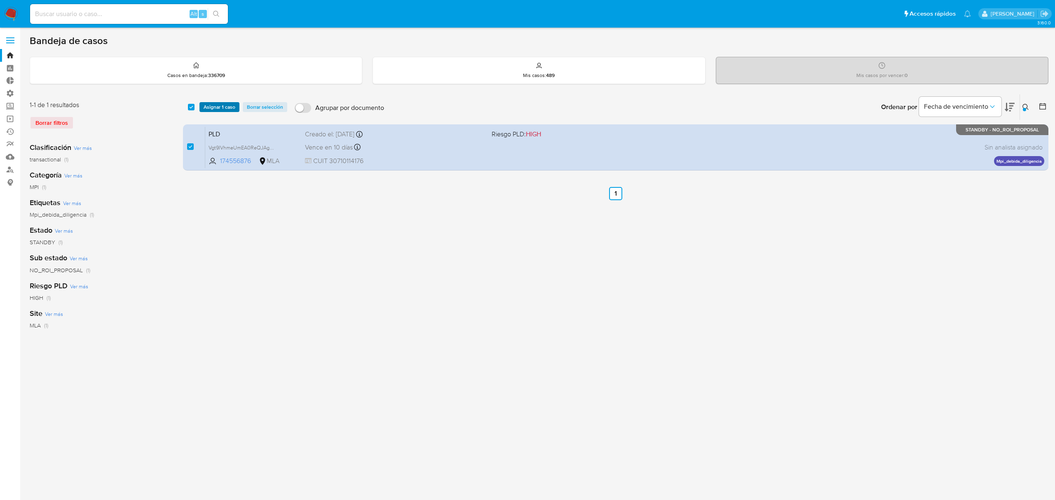
click at [223, 106] on span "Asignar 1 caso" at bounding box center [220, 107] width 32 height 8
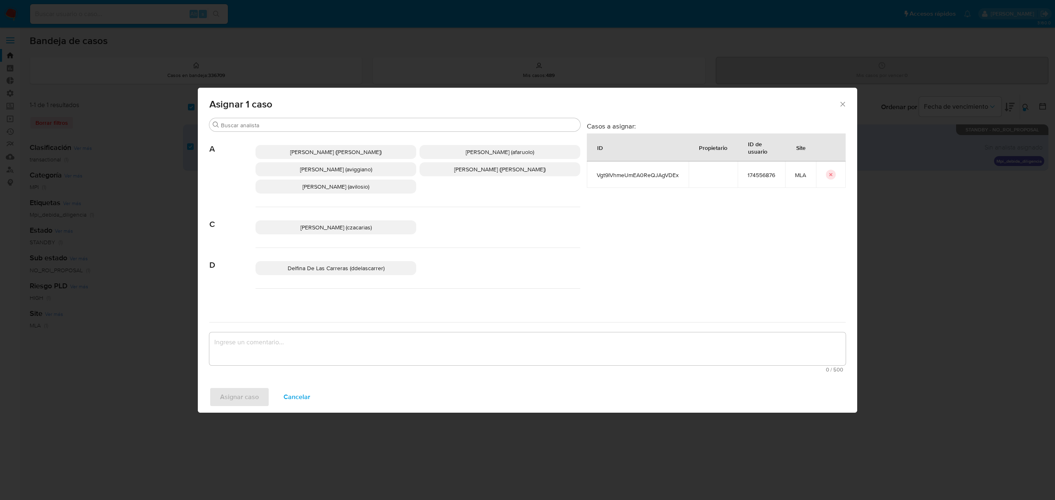
click at [349, 187] on span "Andres Ignacio Vilosio (avilosio)" at bounding box center [336, 187] width 67 height 8
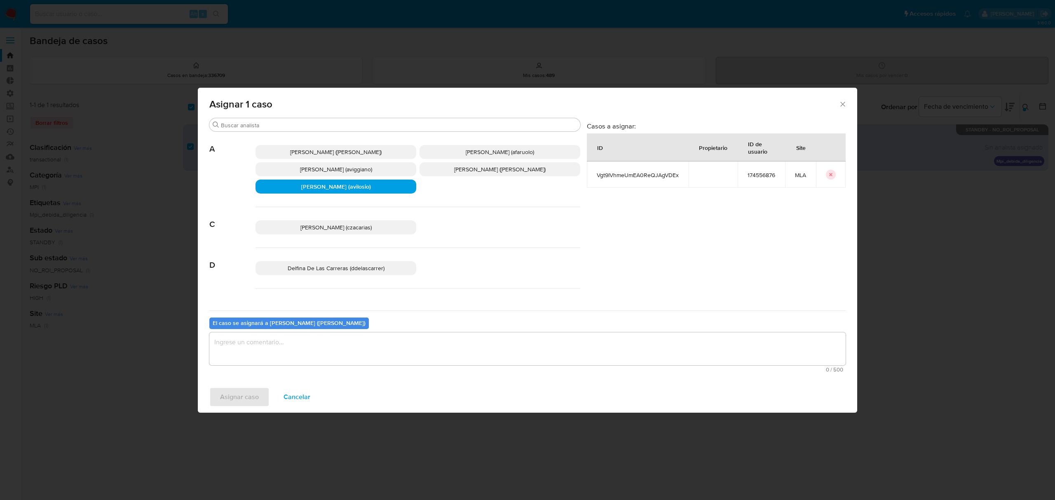
click at [303, 359] on textarea "assign-modal" at bounding box center [527, 349] width 637 height 33
click at [240, 400] on span "Asignar caso" at bounding box center [239, 397] width 39 height 18
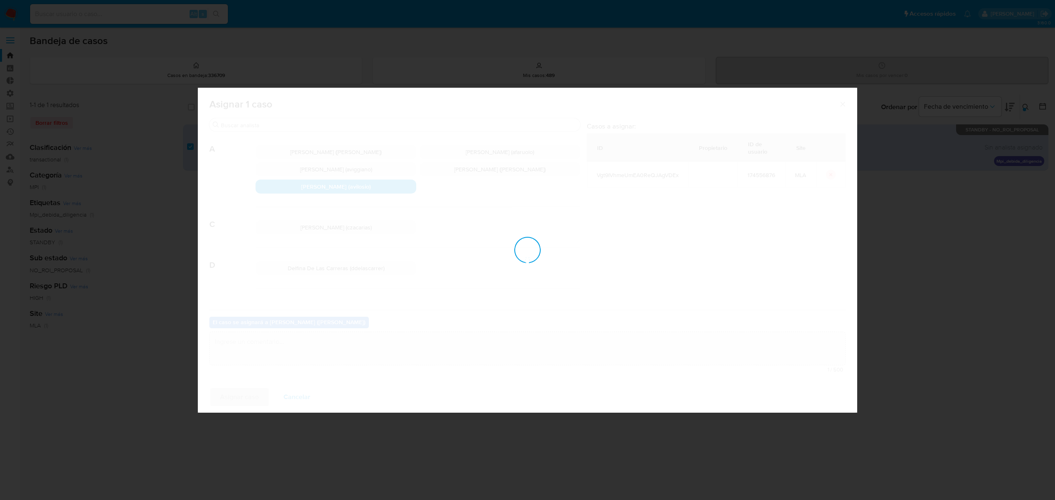
checkbox input "false"
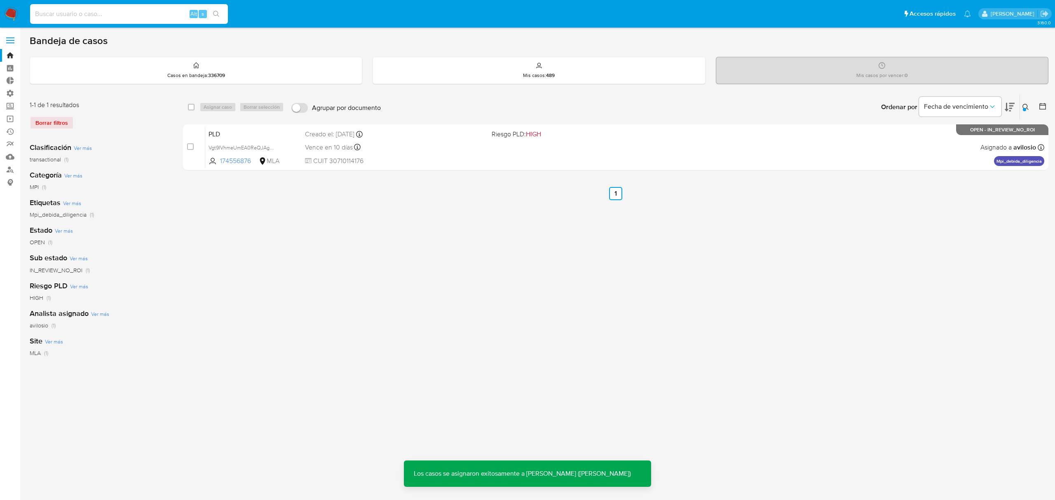
click at [85, 17] on input at bounding box center [129, 14] width 198 height 11
paste input "Vgt9IVhmeUmEA0ReQJAgVDEx"
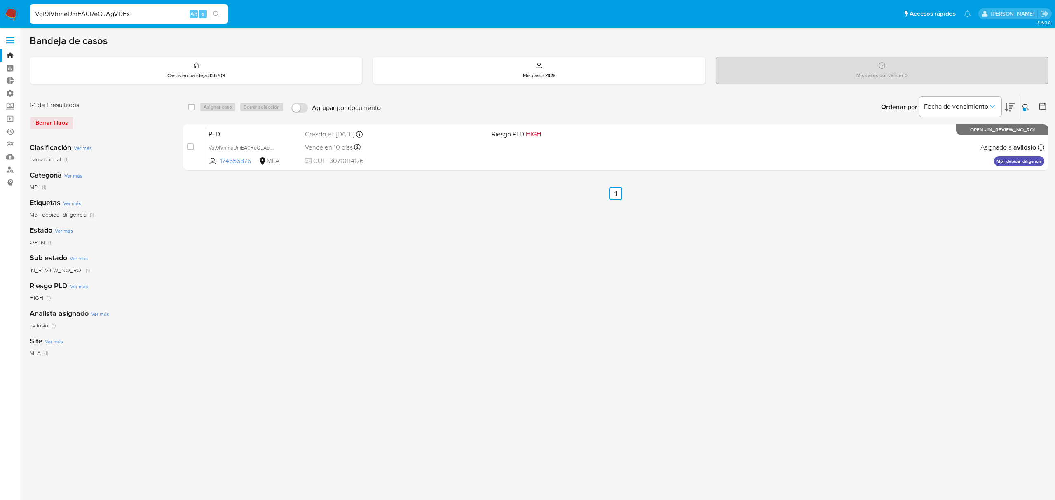
type input "Vgt9IVhmeUmEA0ReQJAgVDEx"
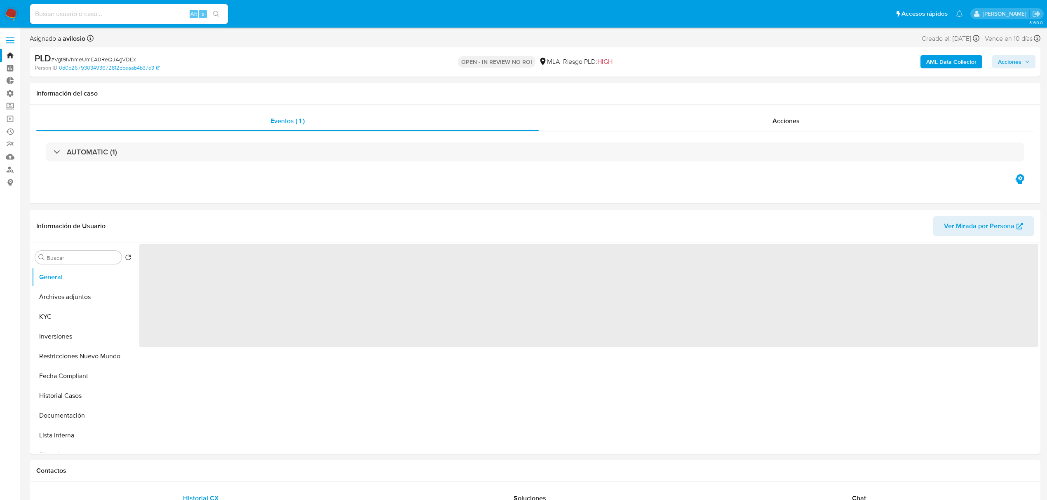
click at [1028, 62] on icon "button" at bounding box center [1027, 62] width 3 height 2
select select "10"
click at [998, 63] on button "Acciones" at bounding box center [1013, 61] width 43 height 13
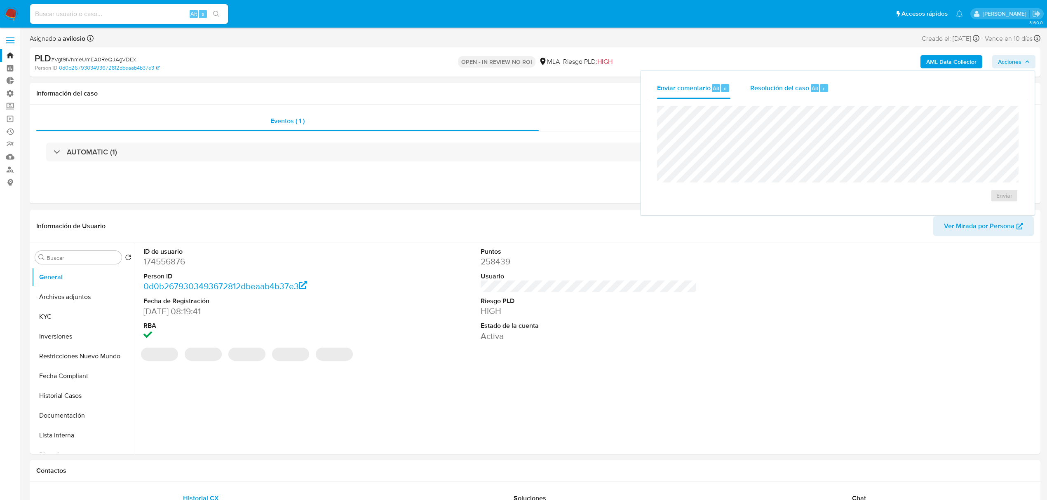
click at [814, 86] on span "Alt" at bounding box center [815, 89] width 7 height 8
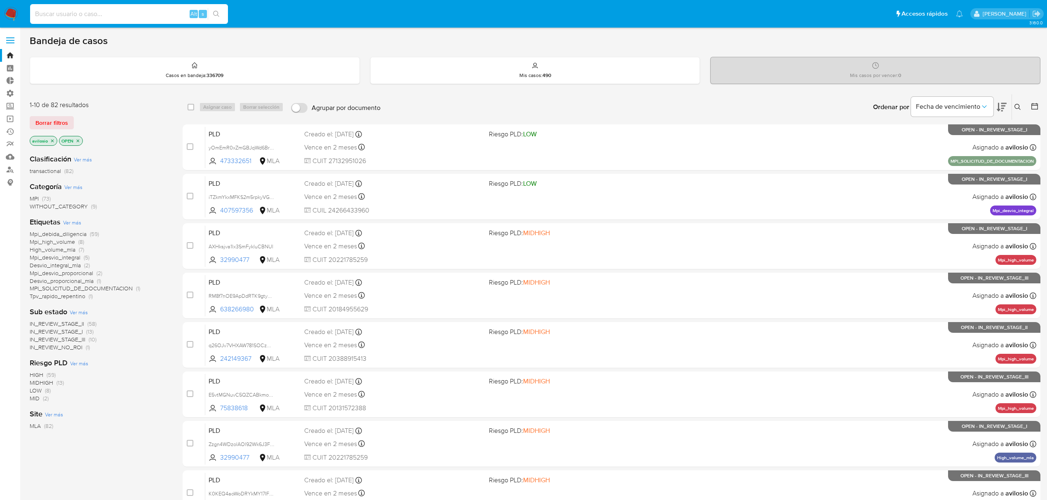
click at [114, 9] on input at bounding box center [129, 14] width 198 height 11
paste input "Vgt9IVhmeUmEA0ReQJAgVDEx"
type input "Vgt9IVhmeUmEA0ReQJAgVDEx"
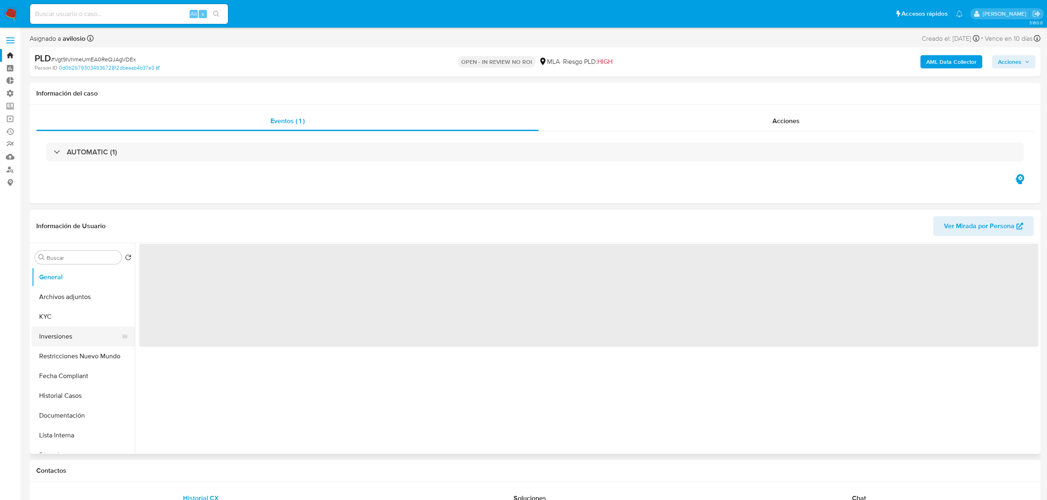
select select "10"
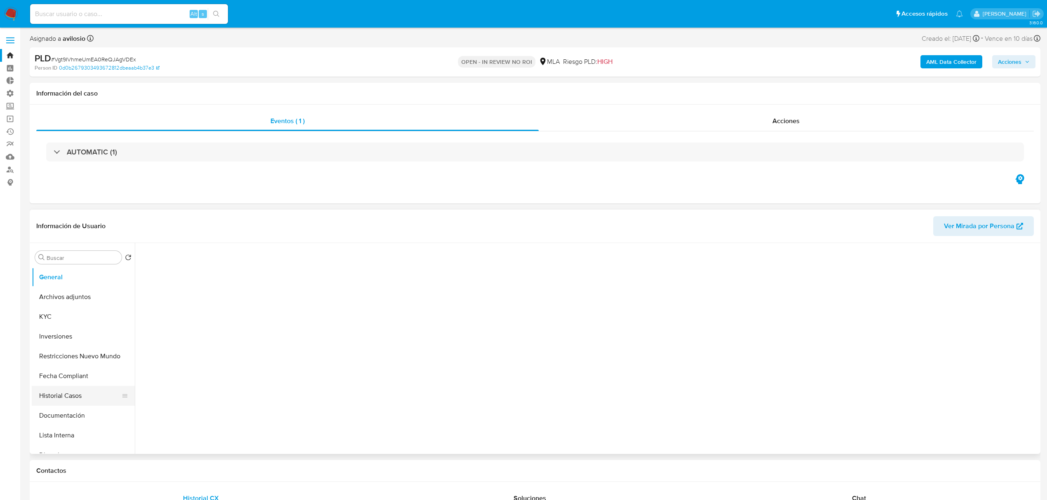
click at [65, 394] on button "Historial Casos" at bounding box center [80, 396] width 96 height 20
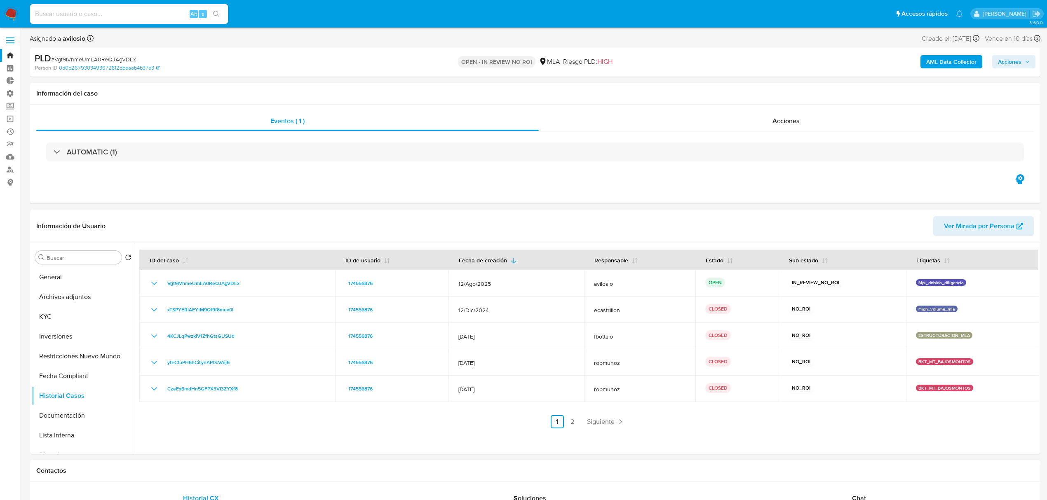
click at [1026, 68] on span "Acciones" at bounding box center [1014, 62] width 32 height 12
click at [811, 84] on div "Alt r" at bounding box center [819, 88] width 17 height 8
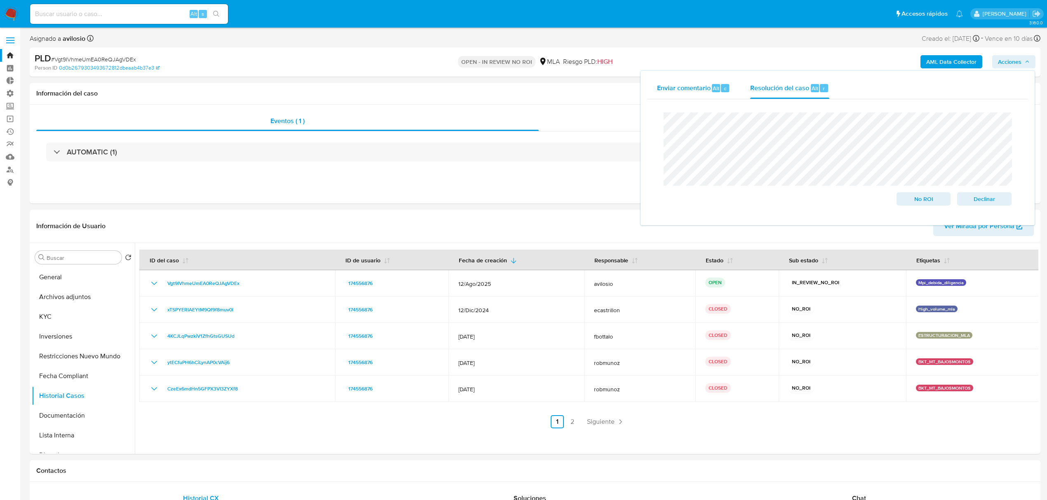
drag, startPoint x: 691, startPoint y: 89, endPoint x: 700, endPoint y: 88, distance: 9.2
click at [691, 89] on span "Enviar comentario" at bounding box center [684, 87] width 54 height 9
click at [777, 85] on span "Resolución del caso" at bounding box center [779, 87] width 59 height 9
click at [788, 93] on div "Resolución del caso Alt r" at bounding box center [789, 88] width 79 height 21
